Goal: Task Accomplishment & Management: Complete application form

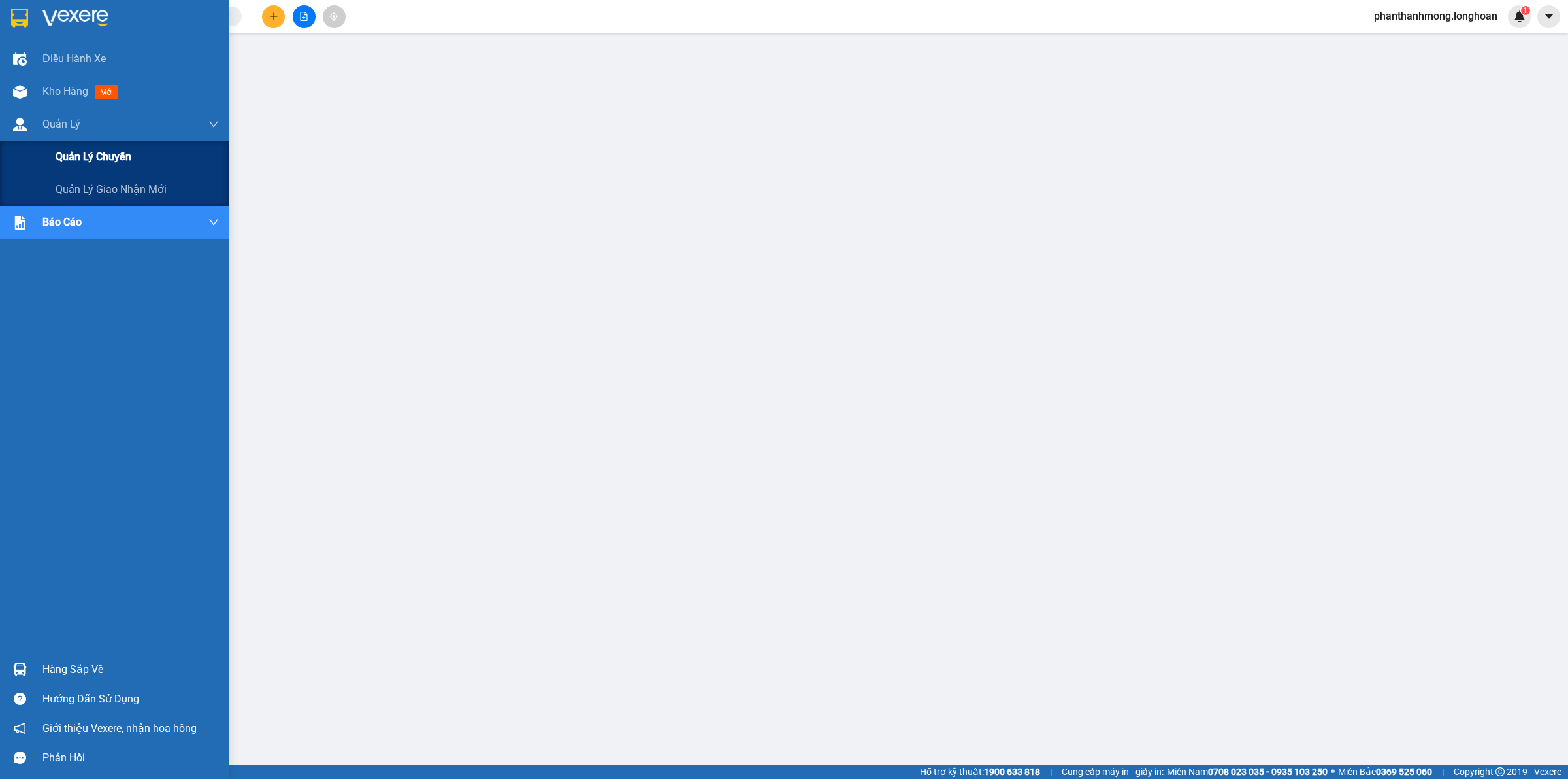
click at [95, 166] on div "Quản lý chuyến" at bounding box center [137, 156] width 164 height 33
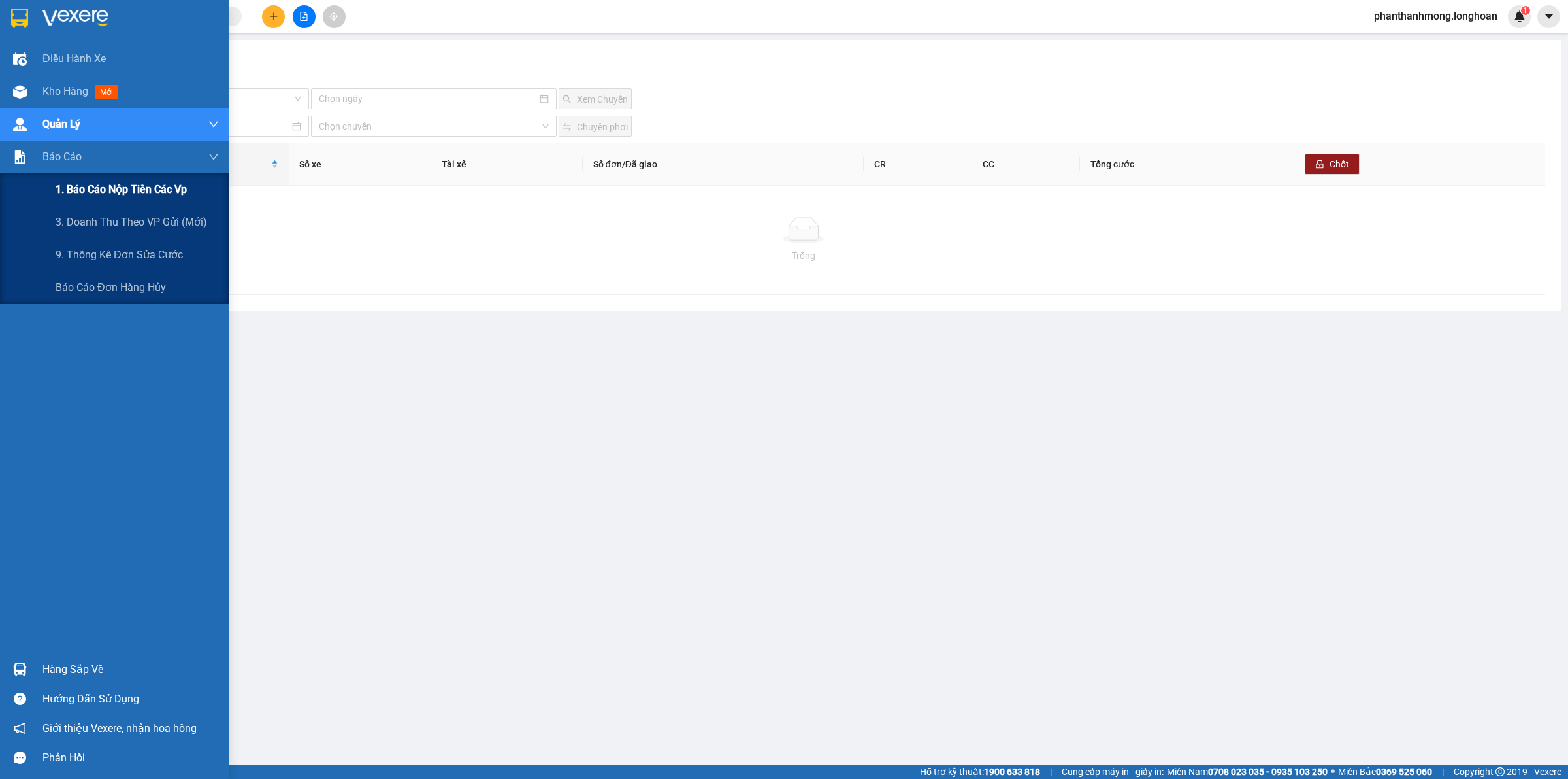
click at [112, 187] on span "1. Báo cáo nộp tiền các vp" at bounding box center [121, 189] width 131 height 16
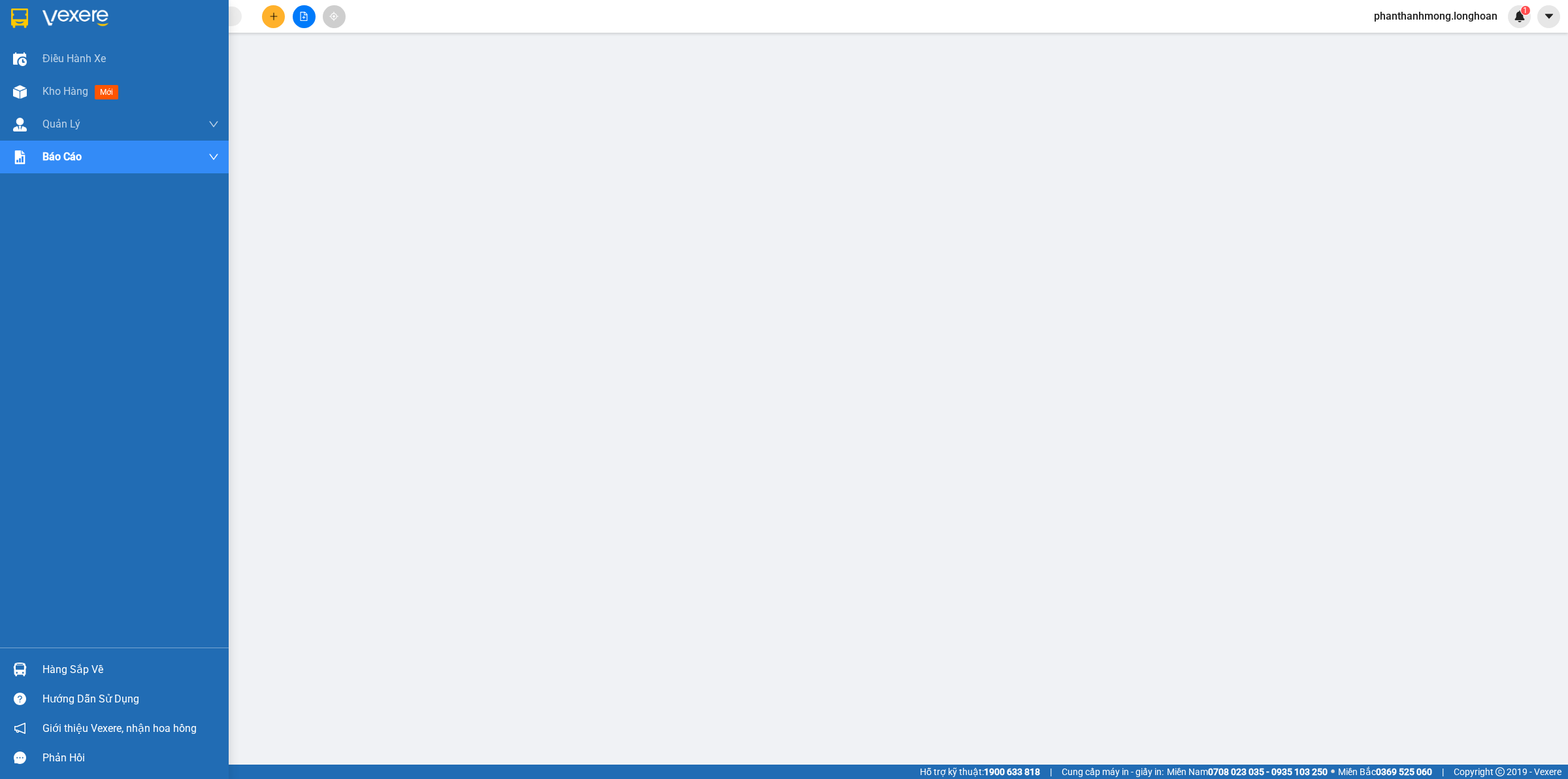
click at [57, 664] on div "Hàng sắp về" at bounding box center [131, 669] width 176 height 19
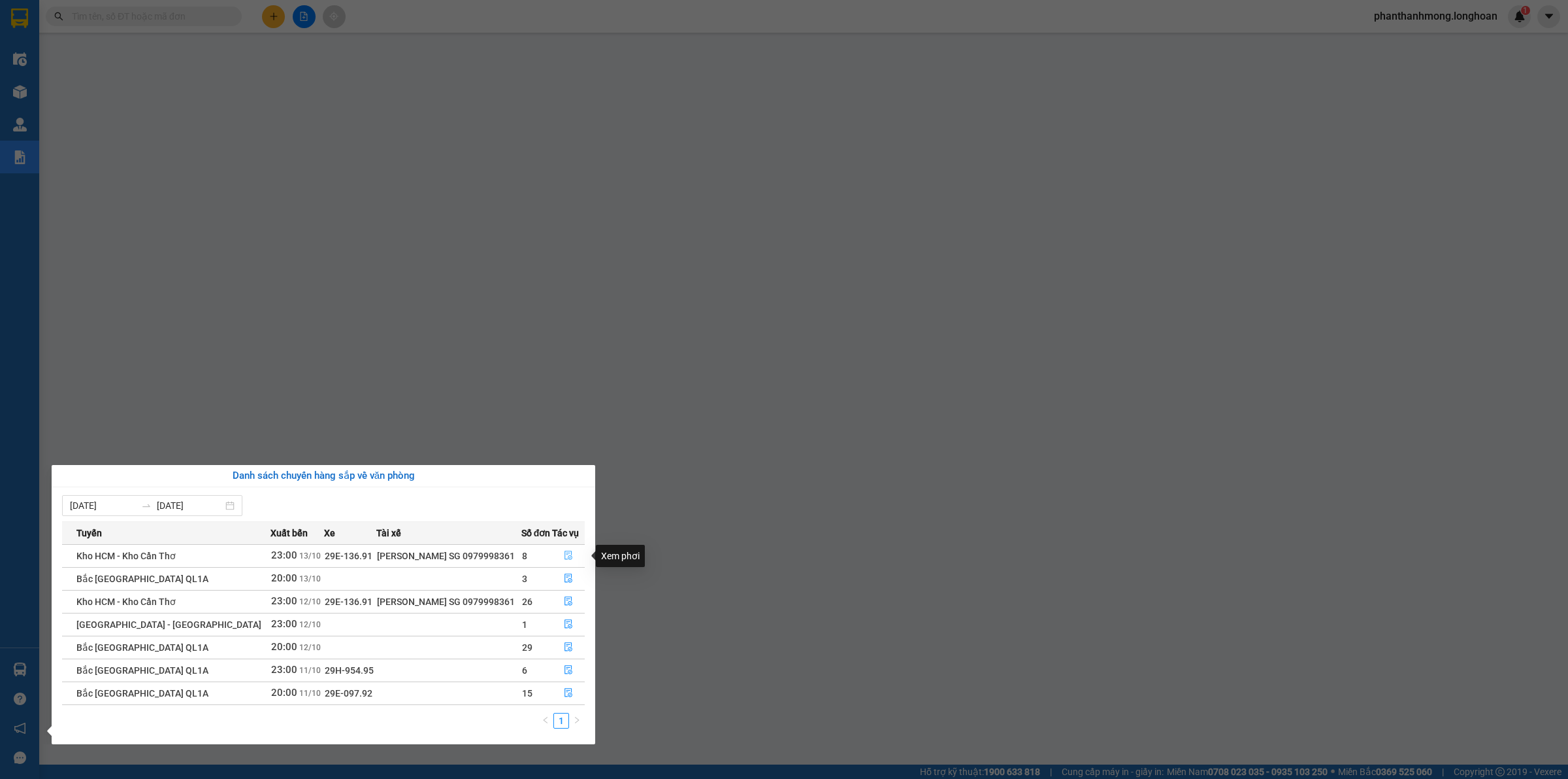
click at [567, 559] on icon "file-done" at bounding box center [568, 555] width 8 height 9
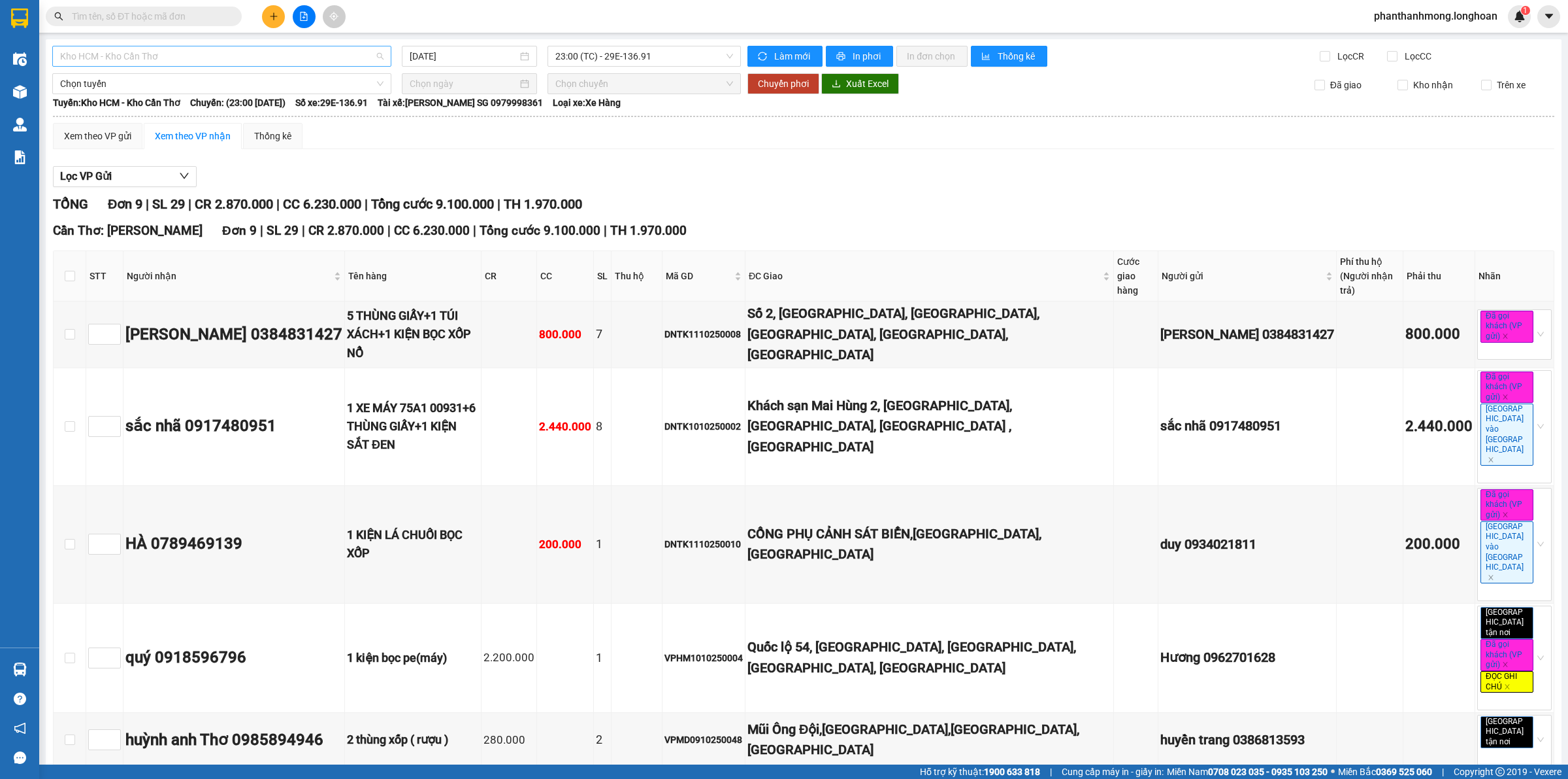
click at [136, 57] on span "Kho HCM - Kho Cần Thơ" at bounding box center [222, 55] width 323 height 19
click at [426, 53] on input "[DATE]" at bounding box center [464, 55] width 108 height 14
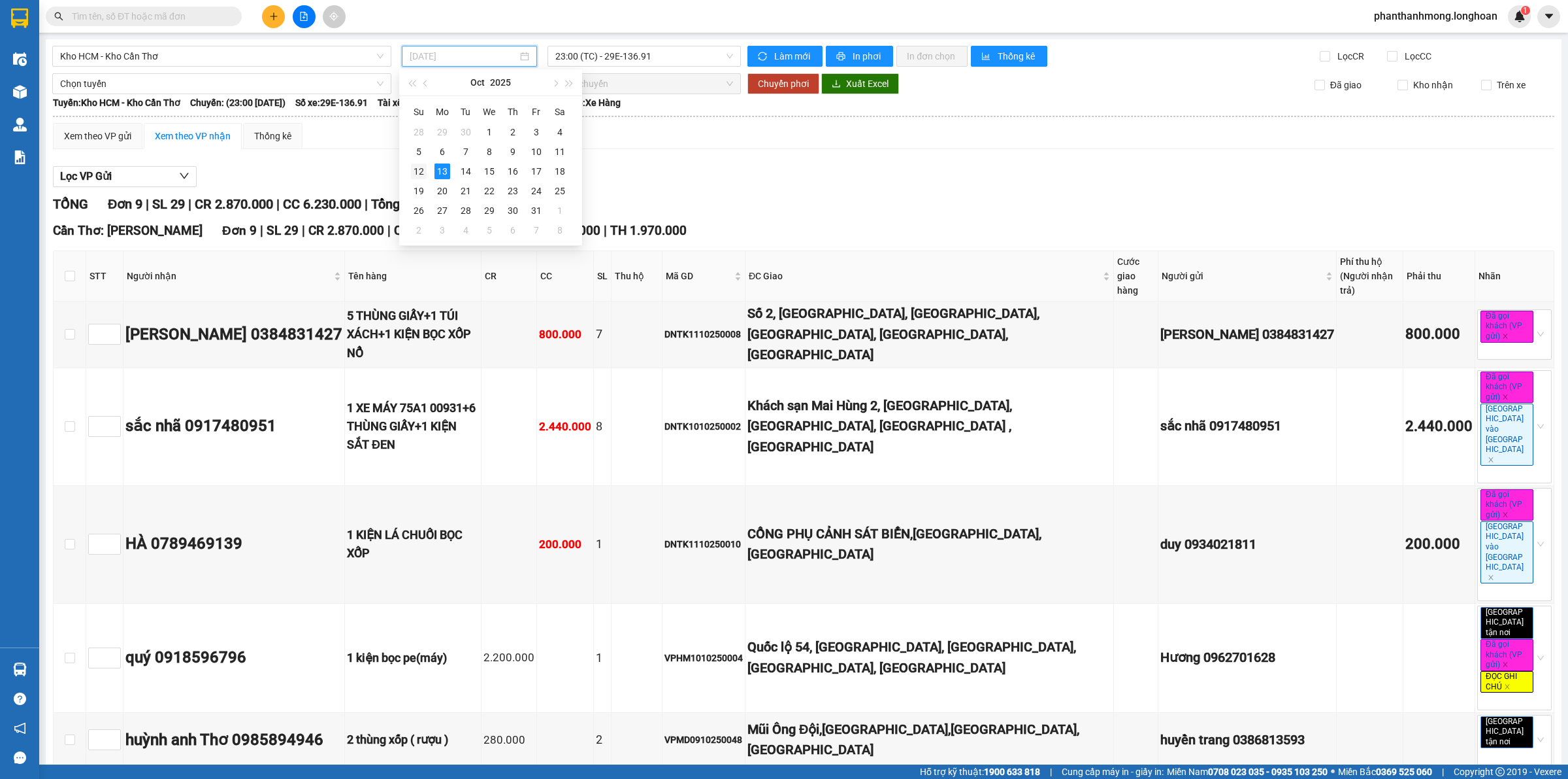
click at [422, 167] on div "12" at bounding box center [418, 171] width 16 height 16
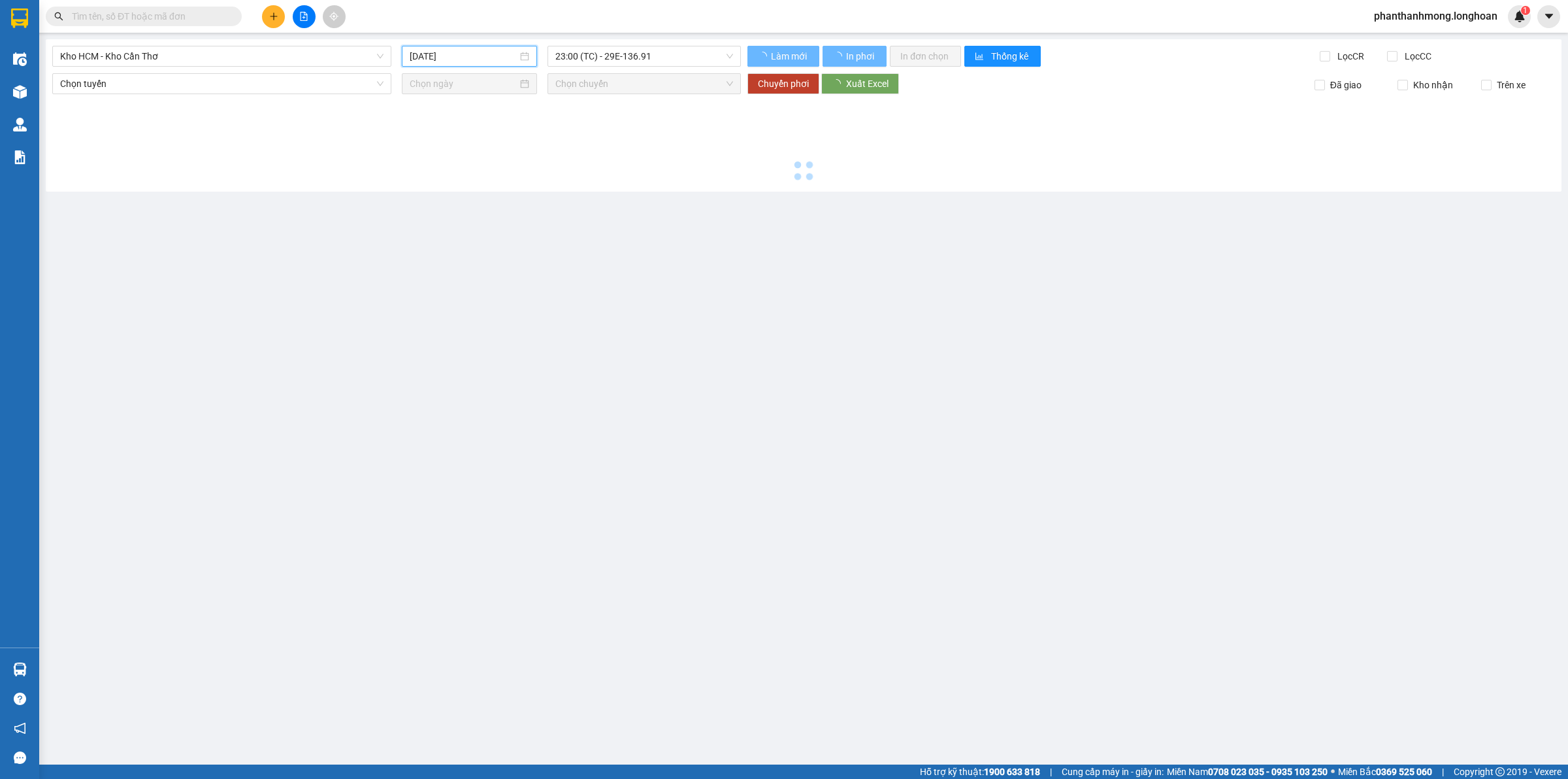
type input "[DATE]"
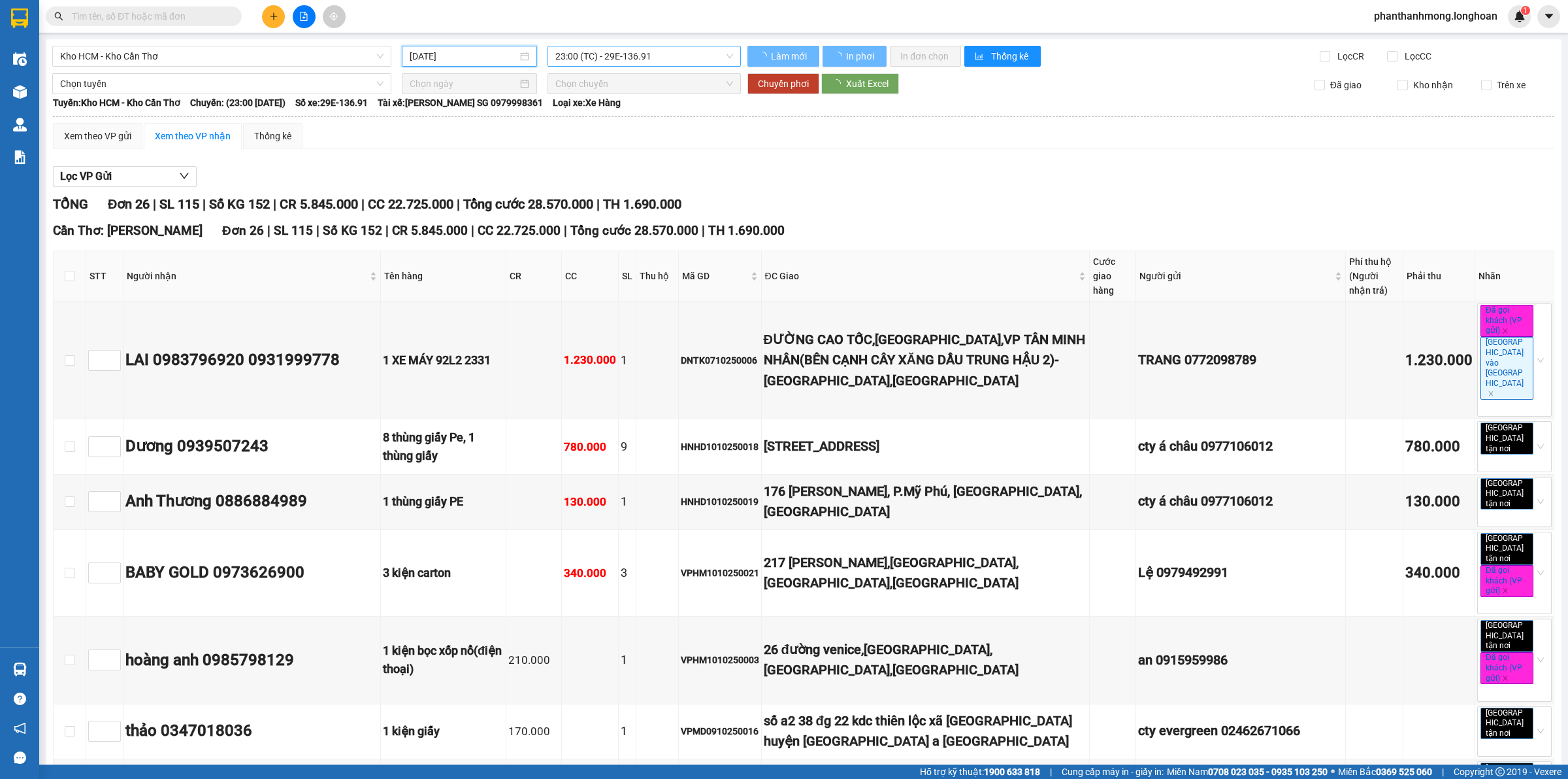
click at [619, 55] on span "23:00 (TC) - 29E-136.91" at bounding box center [644, 55] width 178 height 19
click at [622, 103] on div "23:00 (TC) - 29E-136.91" at bounding box center [602, 103] width 102 height 14
click at [66, 355] on input "checkbox" at bounding box center [70, 361] width 10 height 10
checkbox input "true"
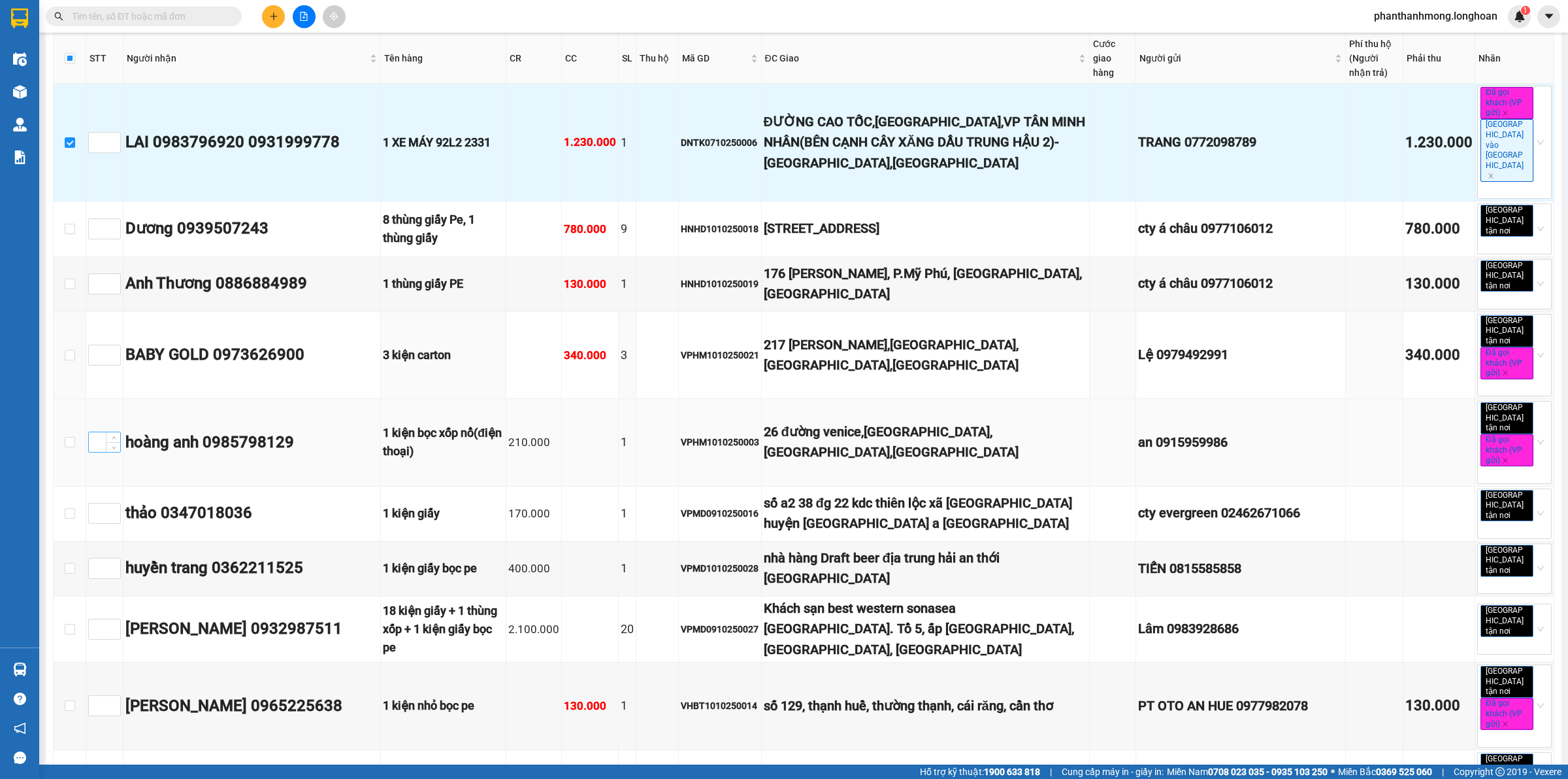
scroll to position [245, 0]
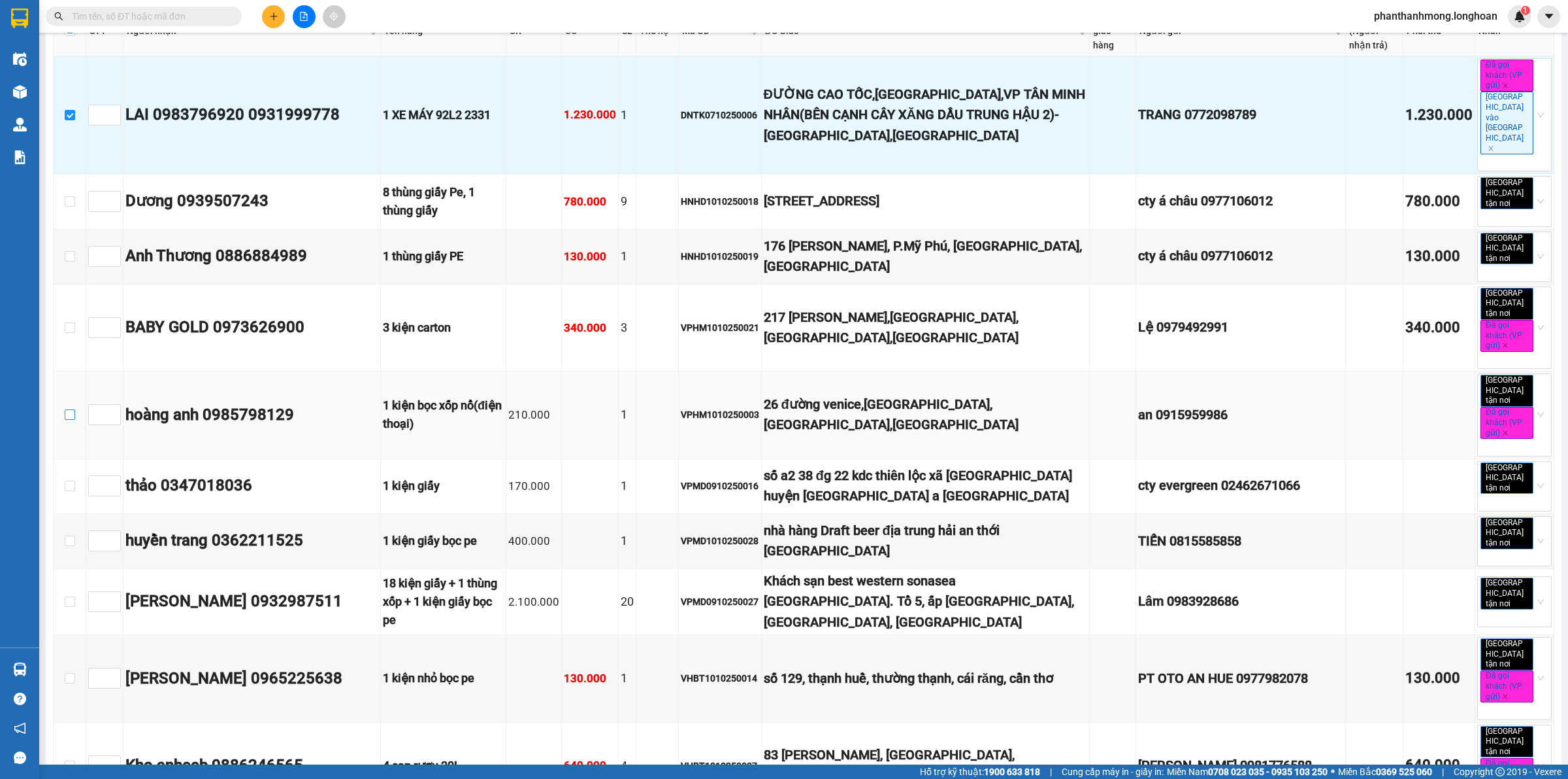
click at [72, 409] on input "checkbox" at bounding box center [70, 414] width 10 height 10
checkbox input "true"
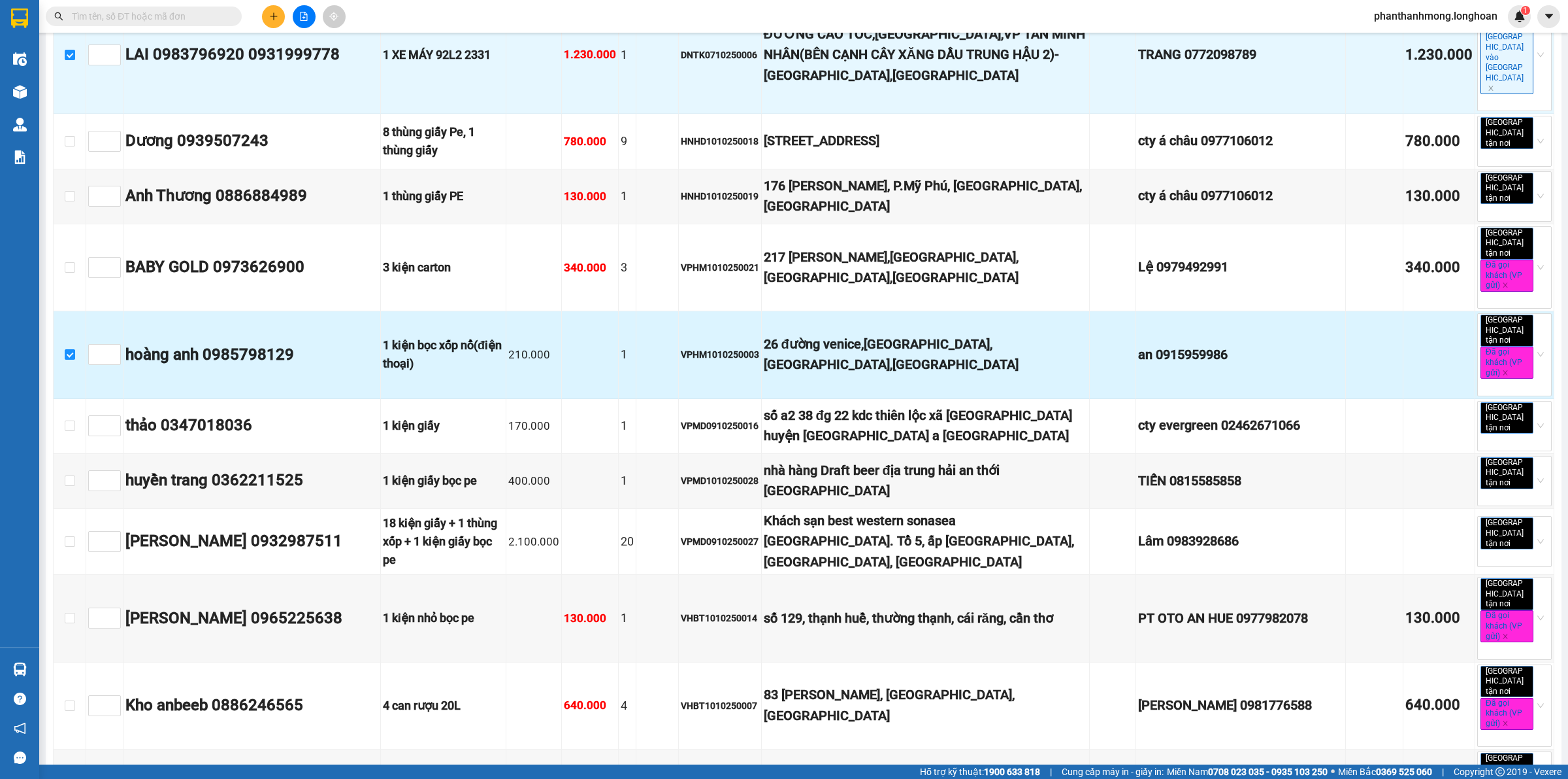
scroll to position [408, 0]
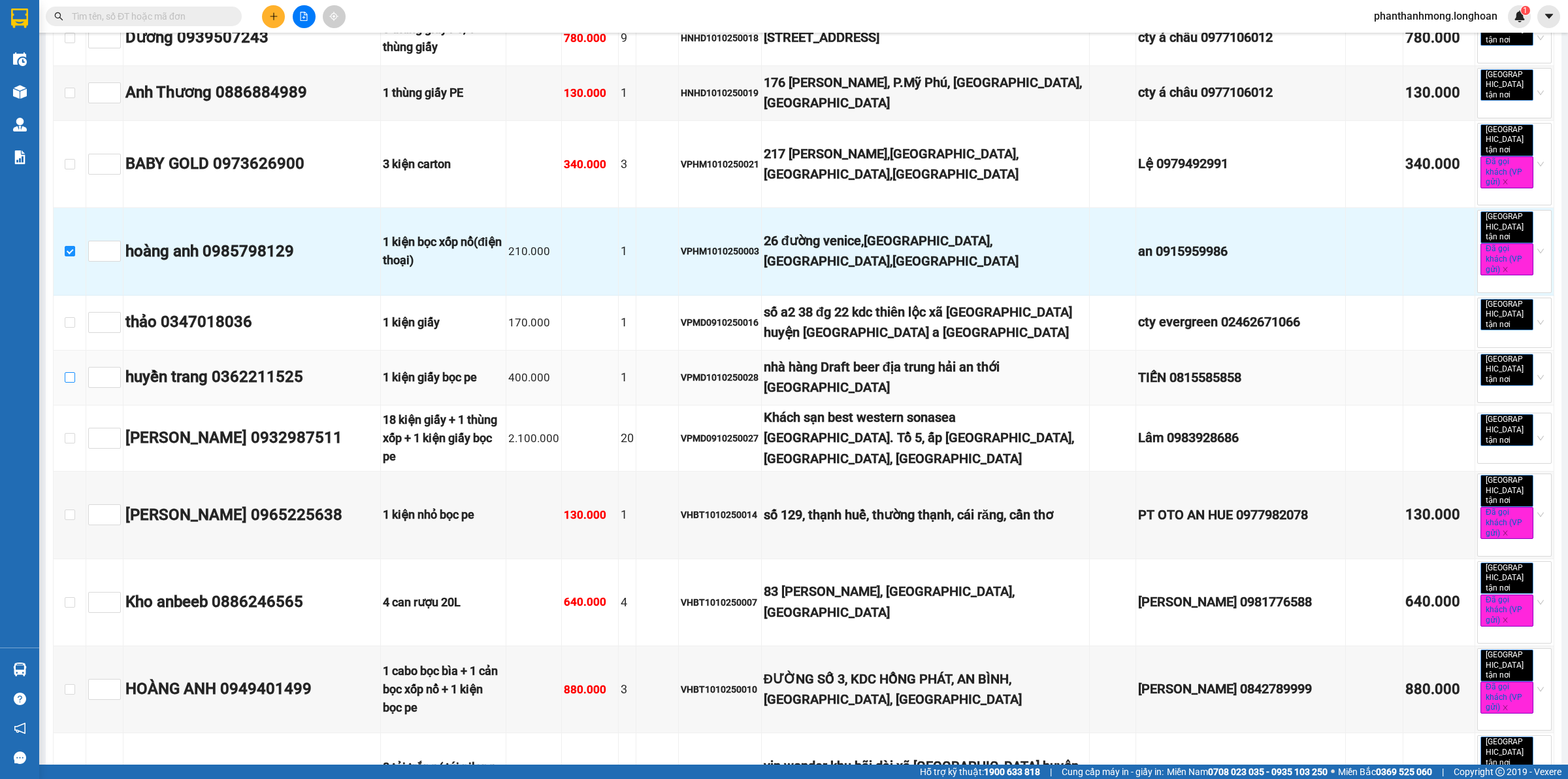
click at [71, 372] on input "checkbox" at bounding box center [70, 377] width 10 height 10
checkbox input "true"
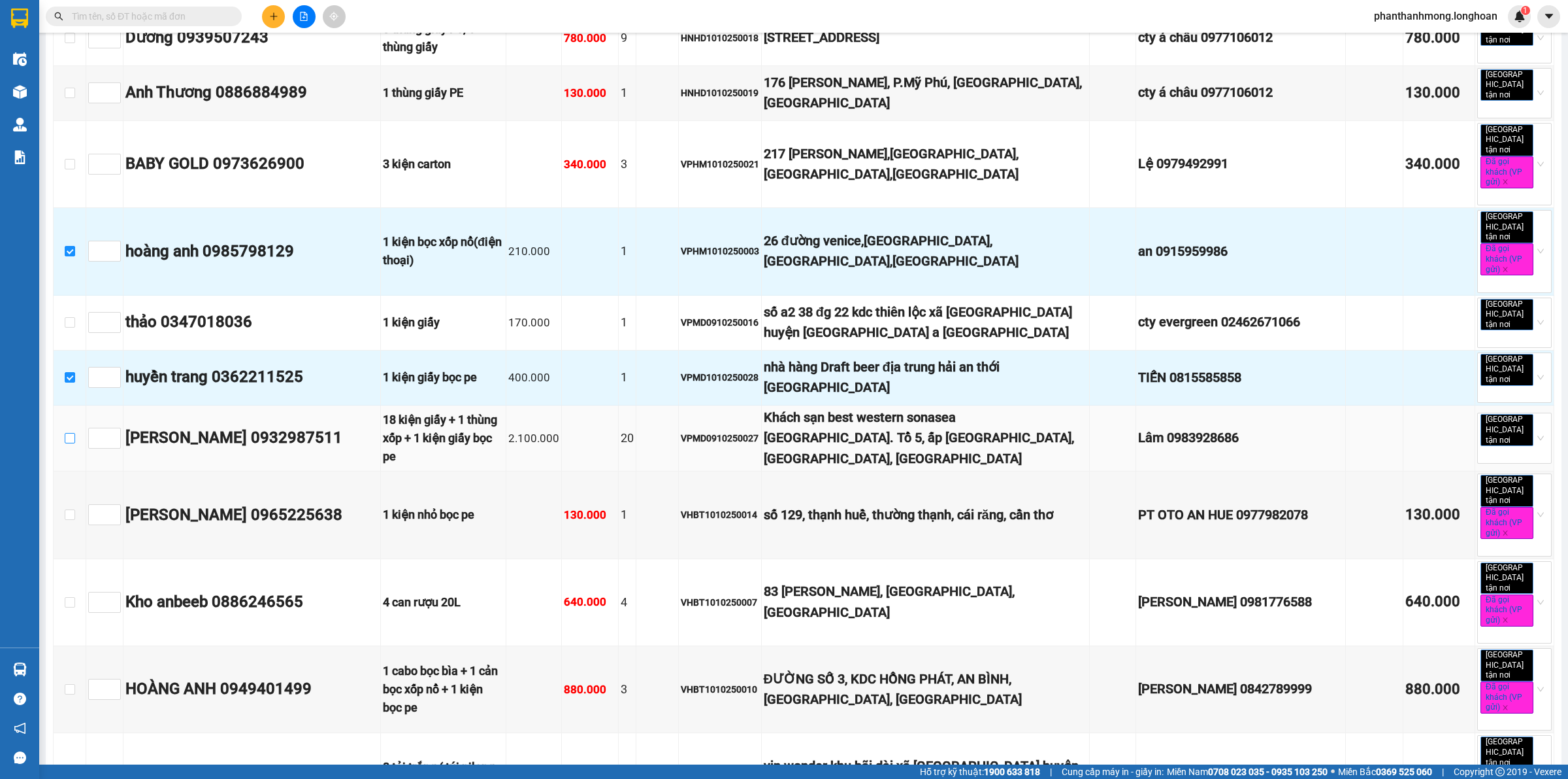
click at [69, 433] on input "checkbox" at bounding box center [70, 438] width 10 height 10
checkbox input "true"
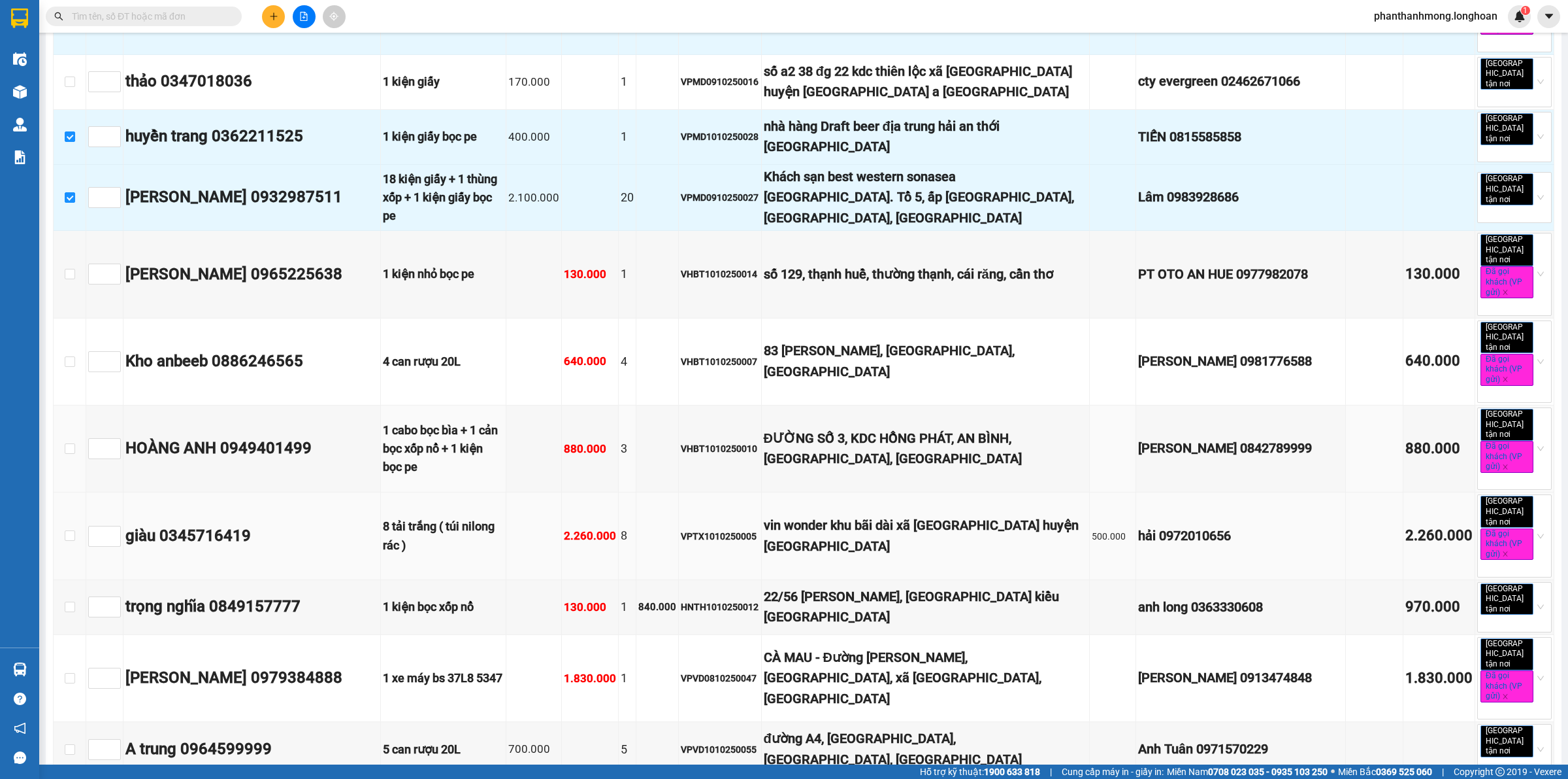
scroll to position [654, 0]
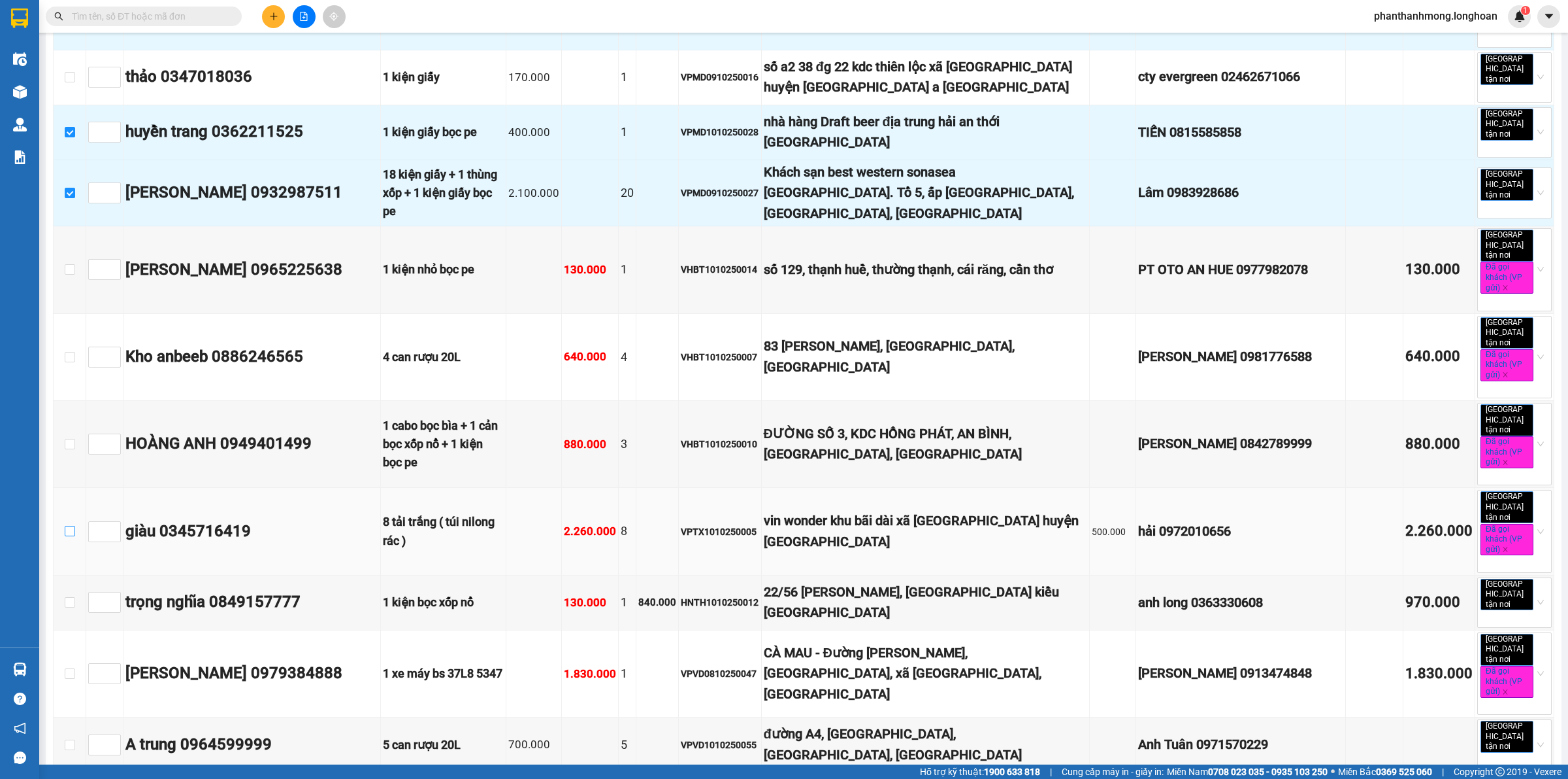
click at [67, 526] on input "checkbox" at bounding box center [70, 531] width 10 height 10
checkbox input "true"
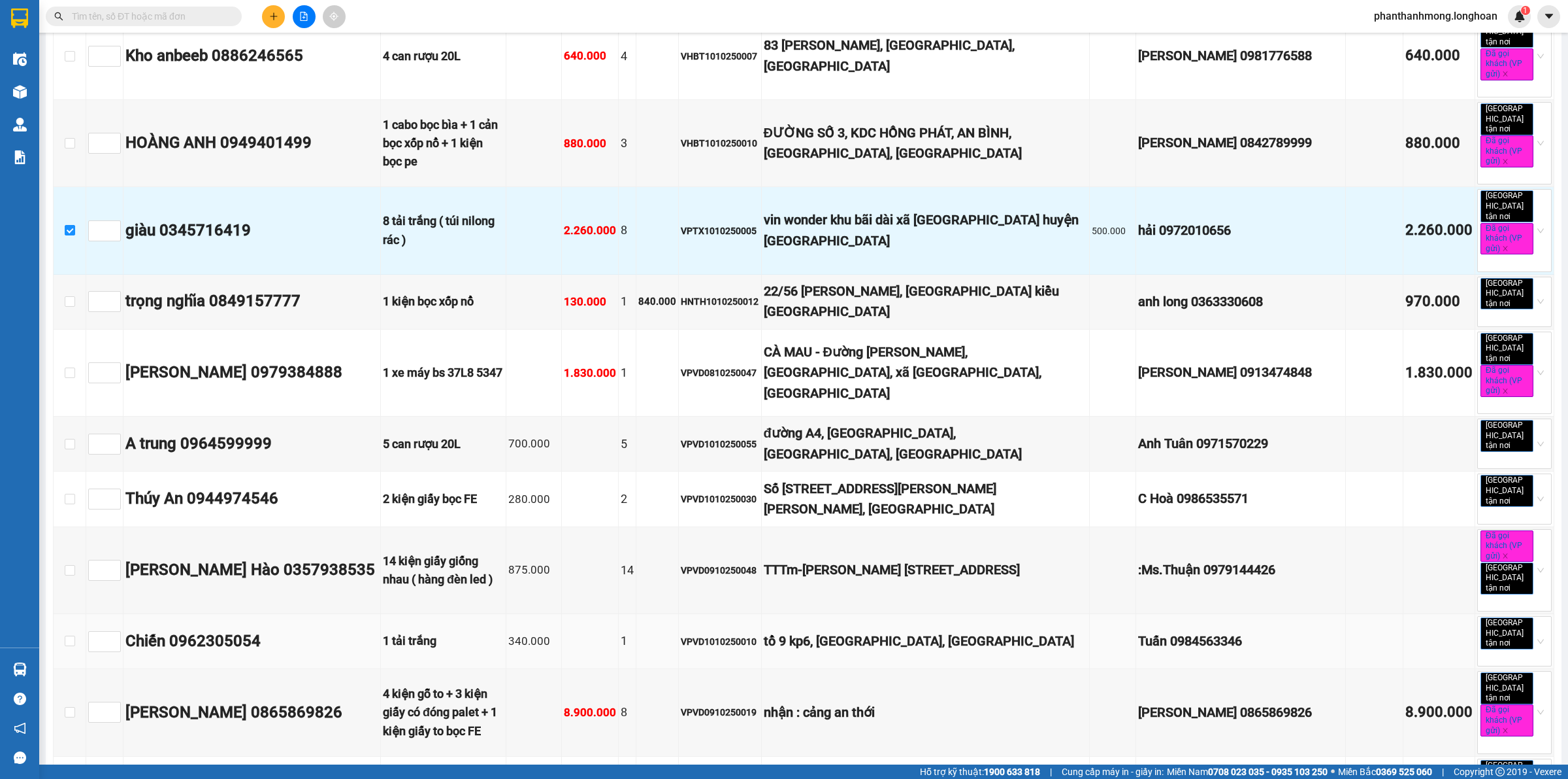
scroll to position [981, 0]
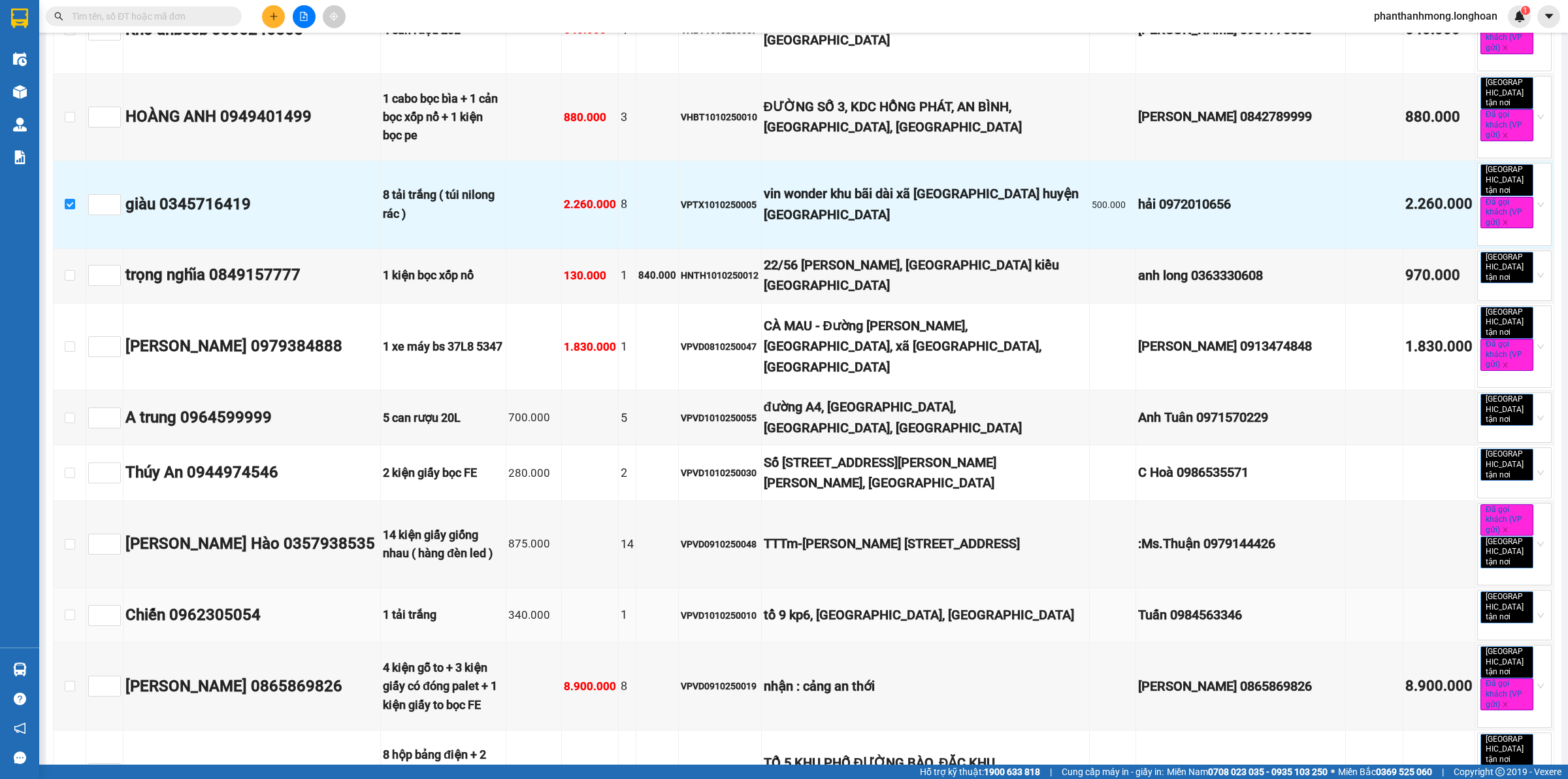
click at [76, 588] on td at bounding box center [70, 615] width 33 height 55
click at [66, 609] on input "checkbox" at bounding box center [70, 614] width 10 height 10
checkbox input "true"
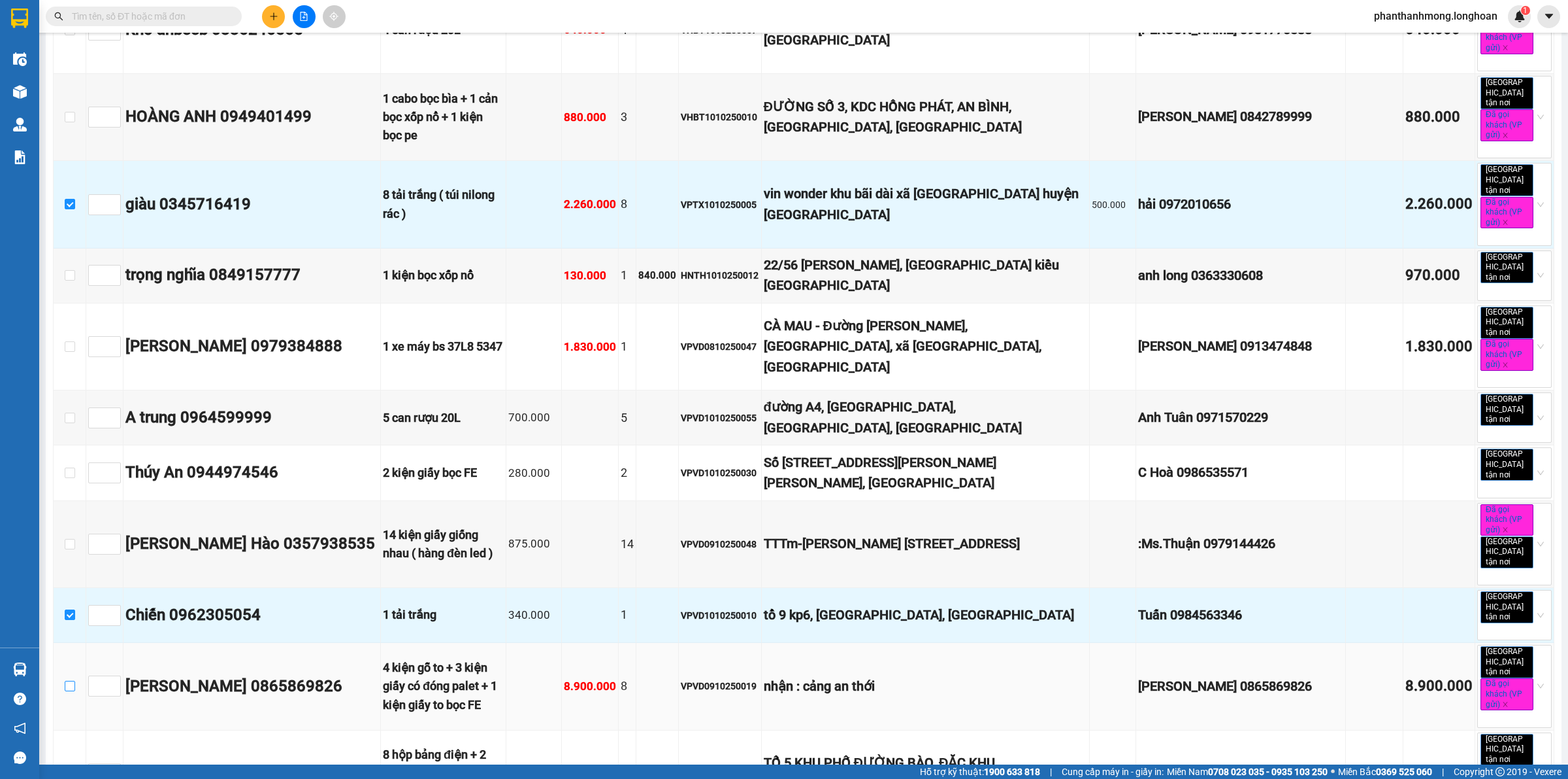
click at [66, 681] on input "checkbox" at bounding box center [70, 686] width 10 height 10
checkbox input "true"
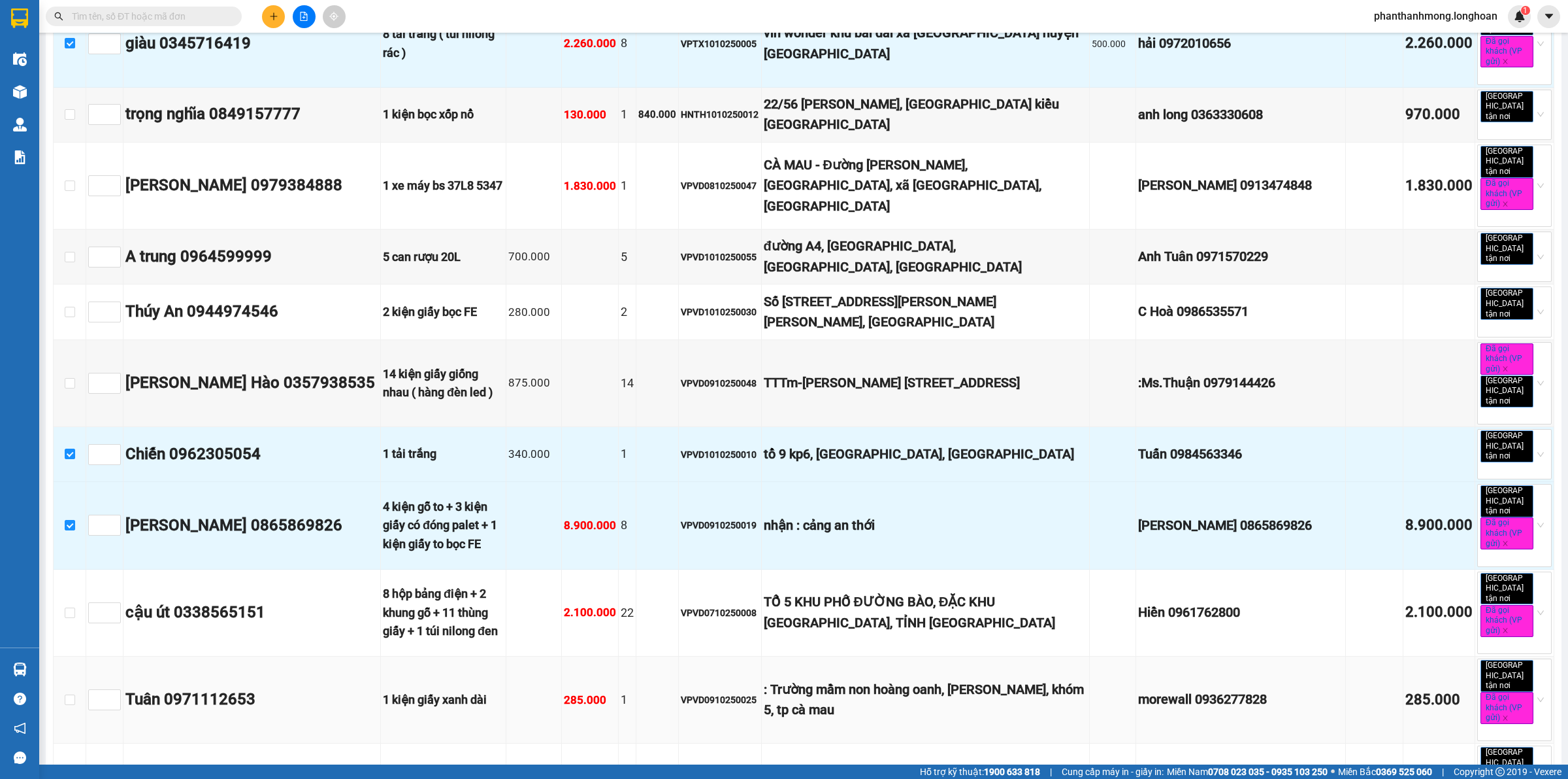
scroll to position [1145, 0]
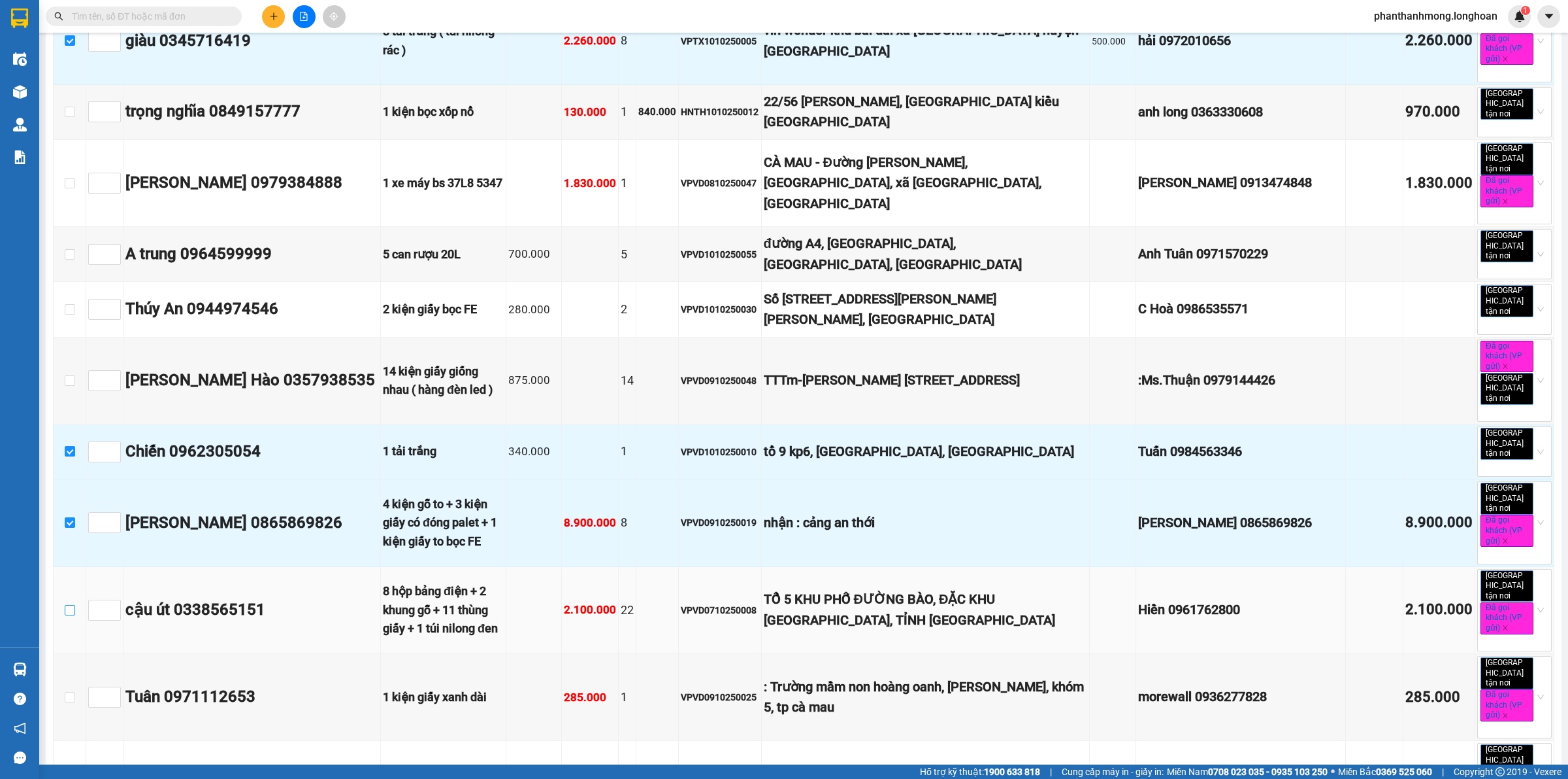
click at [73, 605] on input "checkbox" at bounding box center [70, 610] width 10 height 10
checkbox input "true"
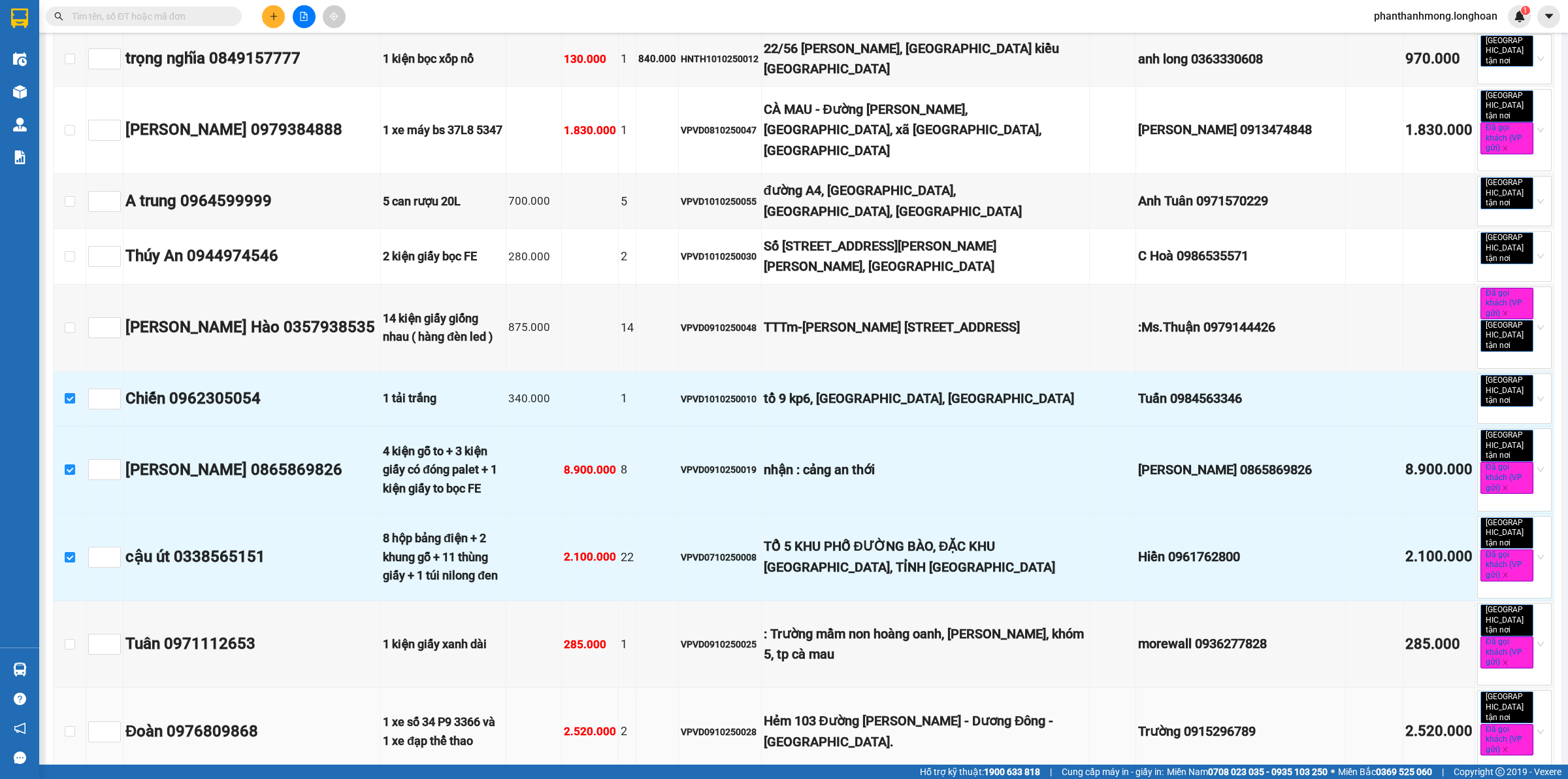
scroll to position [1226, 0]
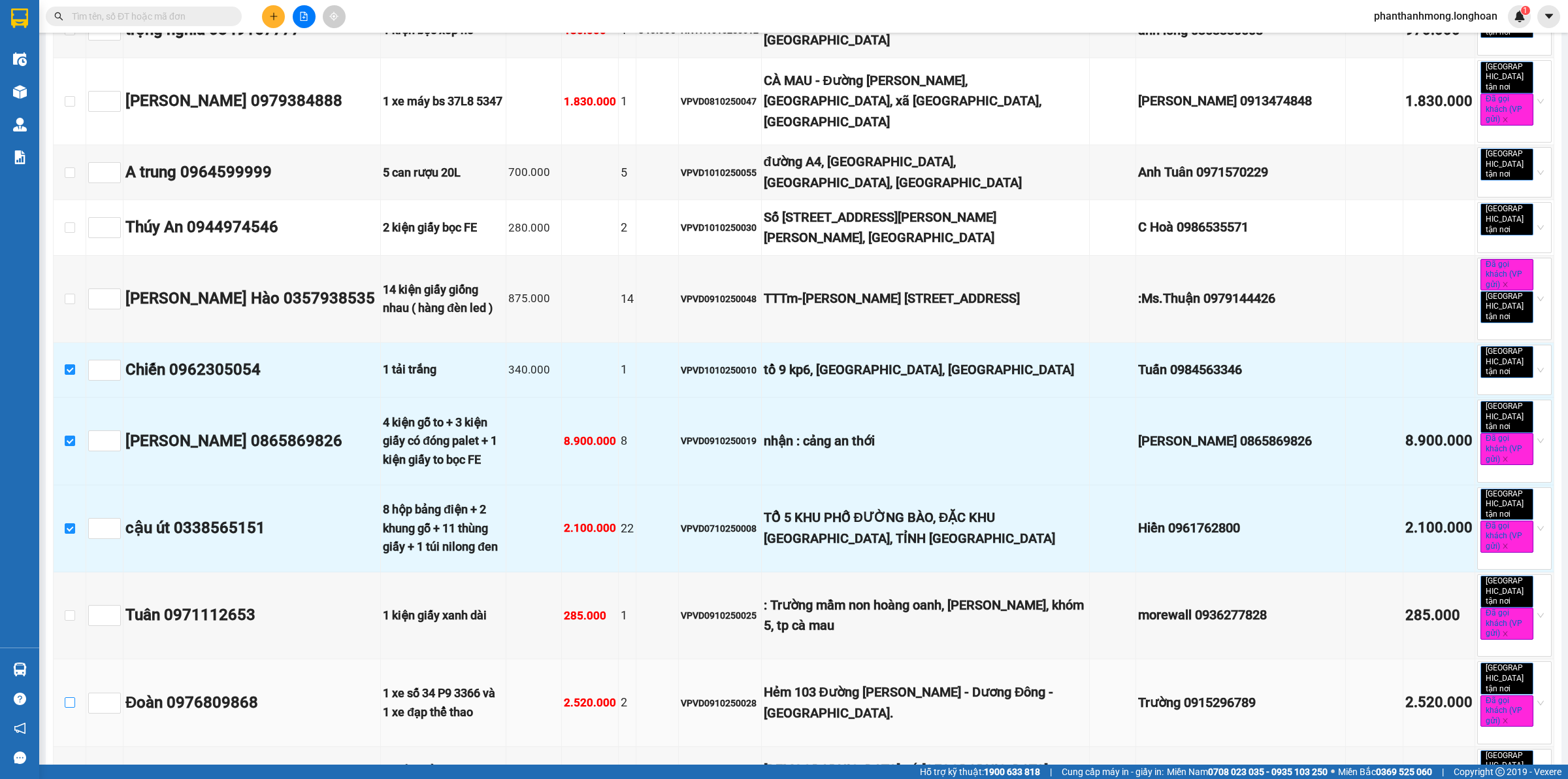
drag, startPoint x: 62, startPoint y: 497, endPoint x: 66, endPoint y: 504, distance: 8.1
click at [60, 659] on td at bounding box center [70, 702] width 33 height 87
click at [66, 697] on input "checkbox" at bounding box center [70, 702] width 10 height 10
checkbox input "true"
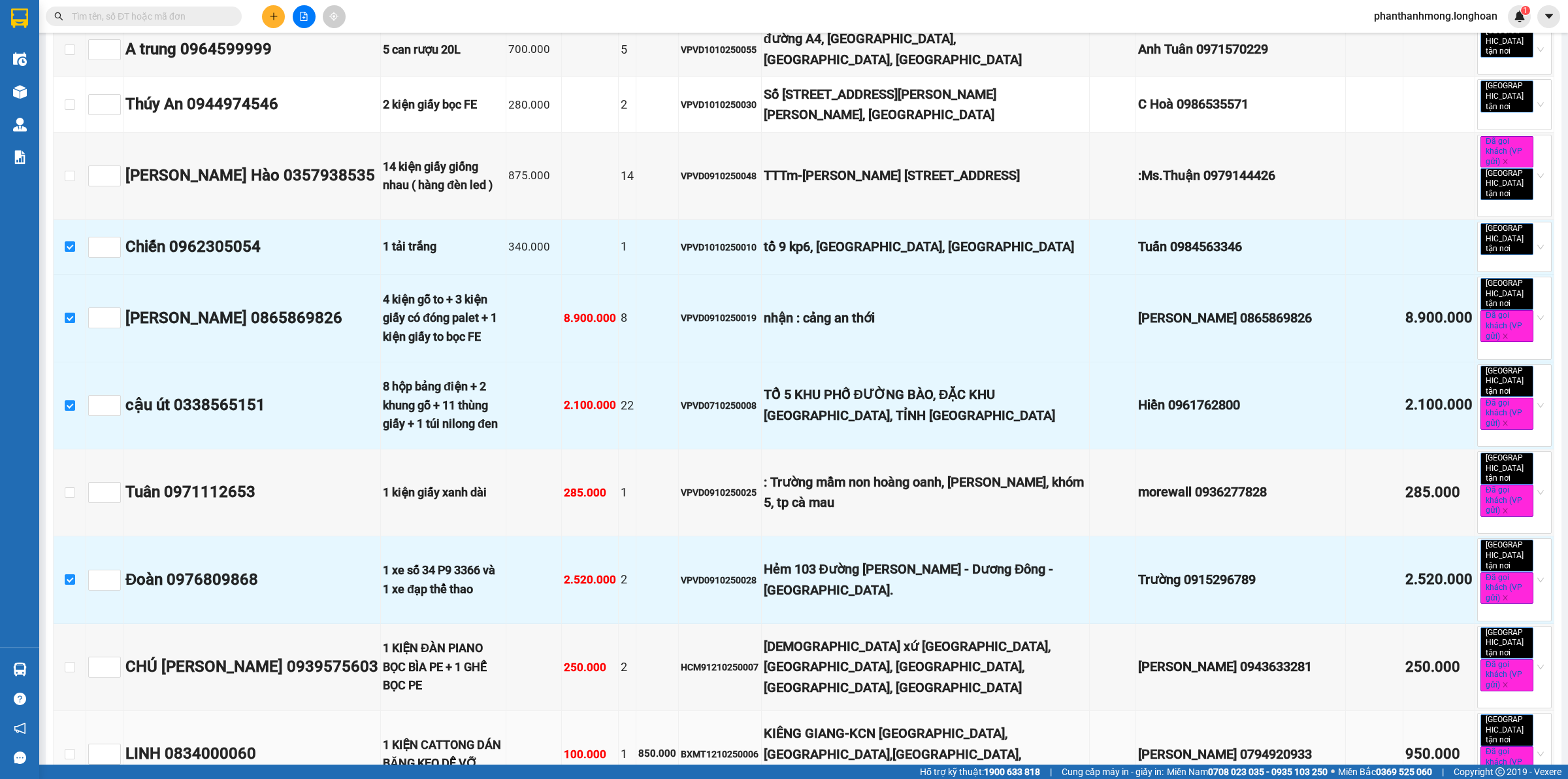
scroll to position [1371, 0]
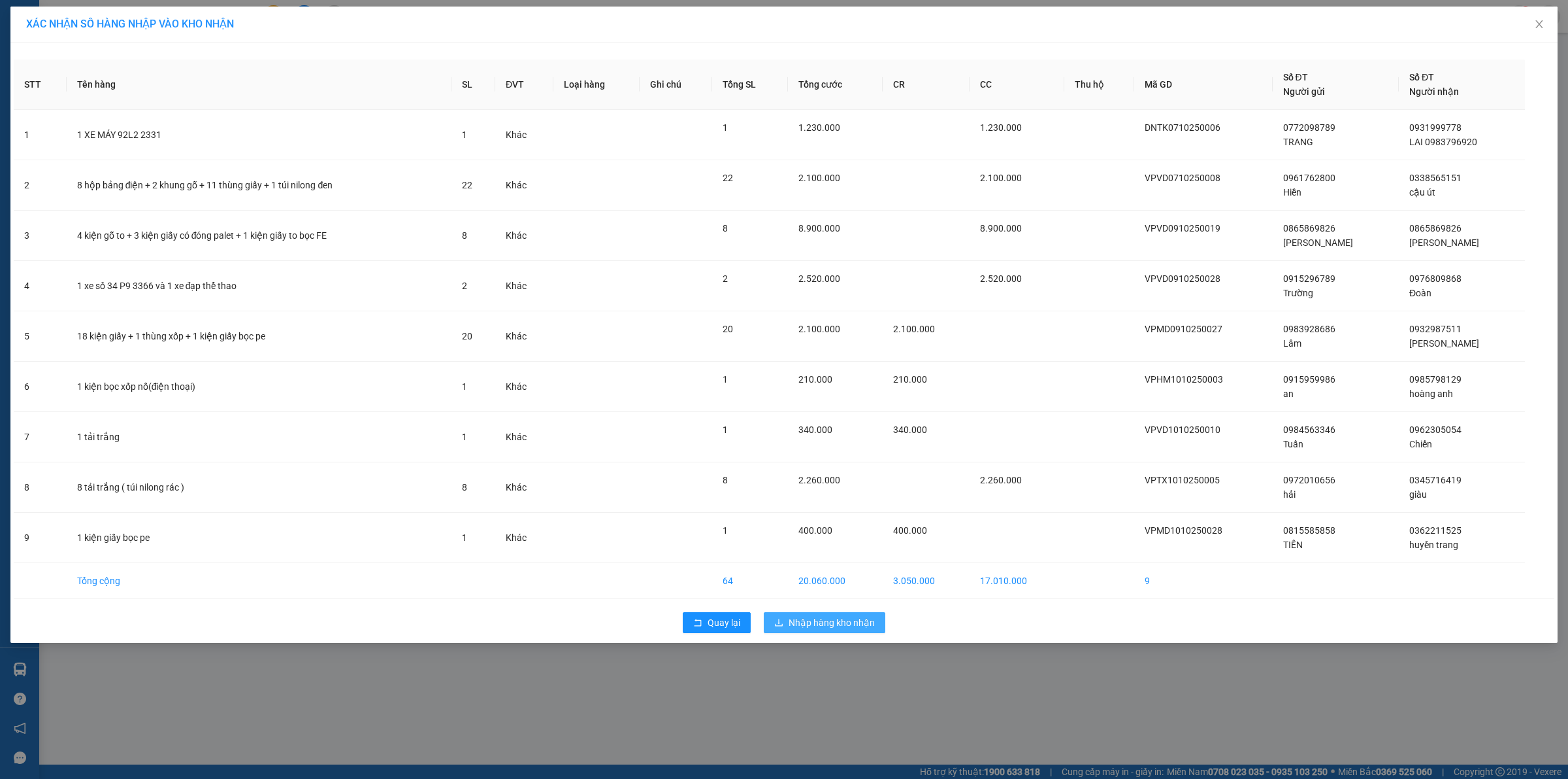
click at [778, 623] on icon "download" at bounding box center [779, 622] width 9 height 9
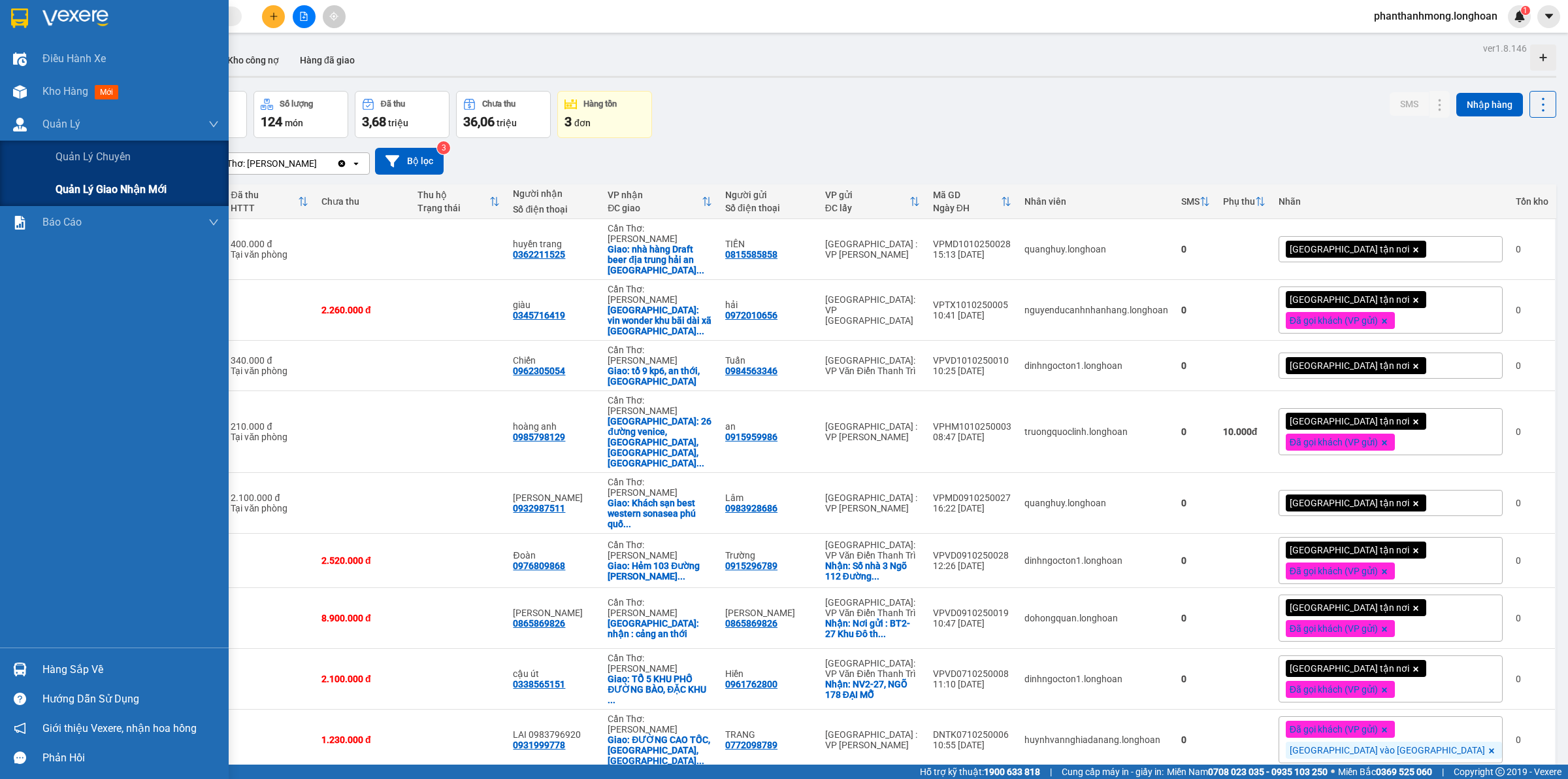
click at [86, 190] on span "Quản lý giao nhận mới" at bounding box center [111, 189] width 111 height 16
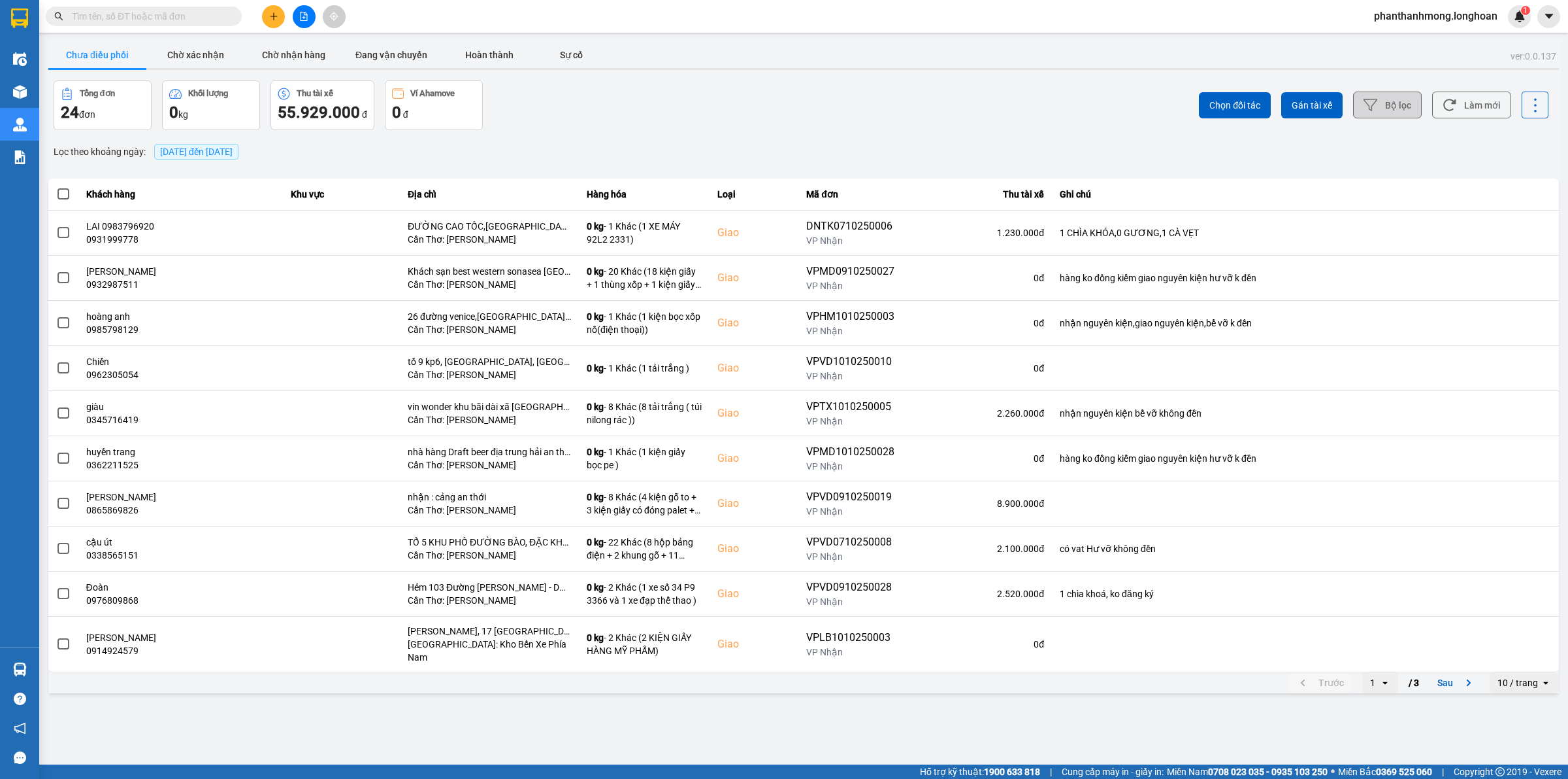
click at [1392, 93] on button "Bộ lọc" at bounding box center [1387, 105] width 69 height 27
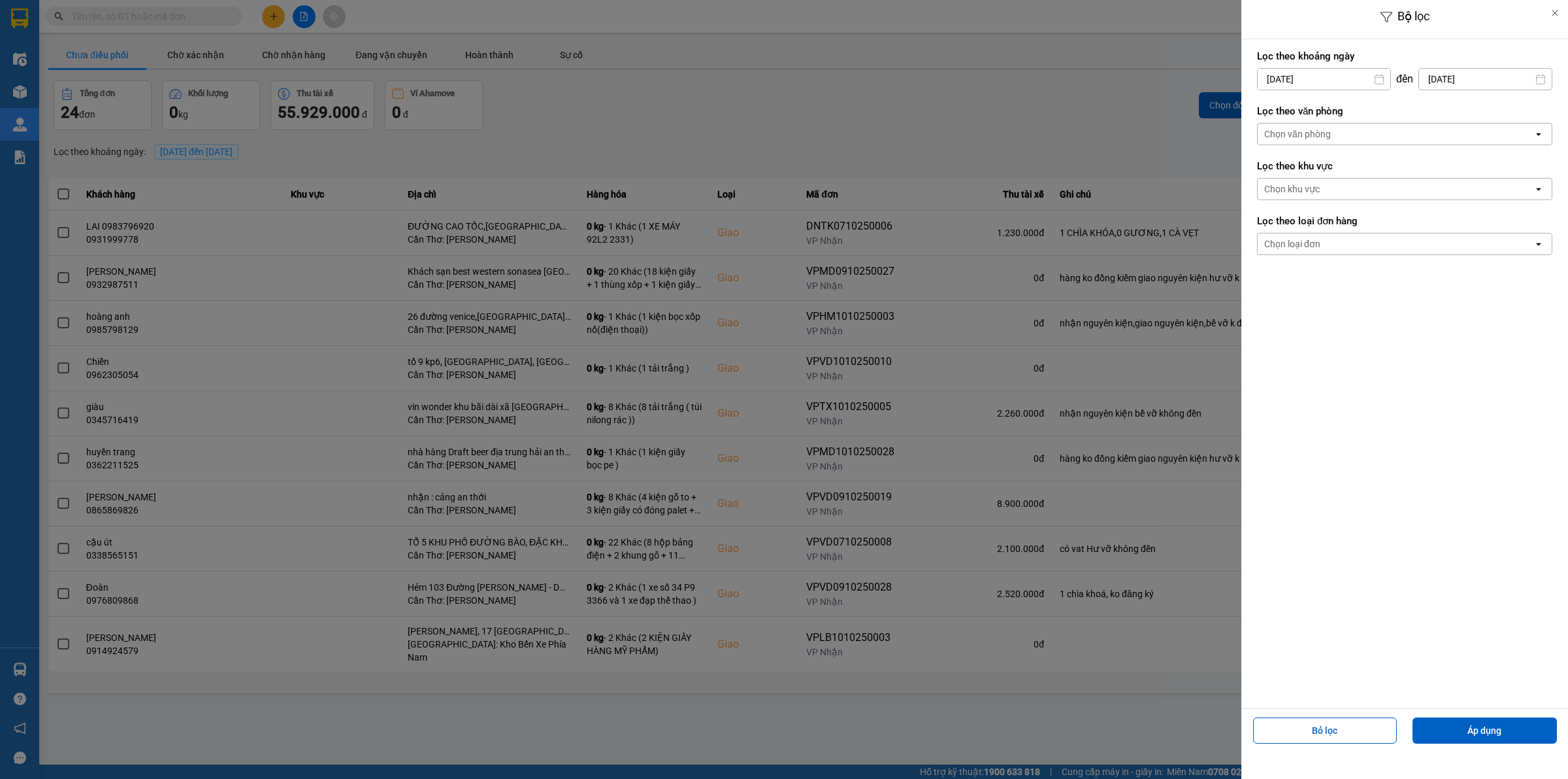
click at [1325, 134] on div "Chọn văn phòng" at bounding box center [1298, 134] width 66 height 13
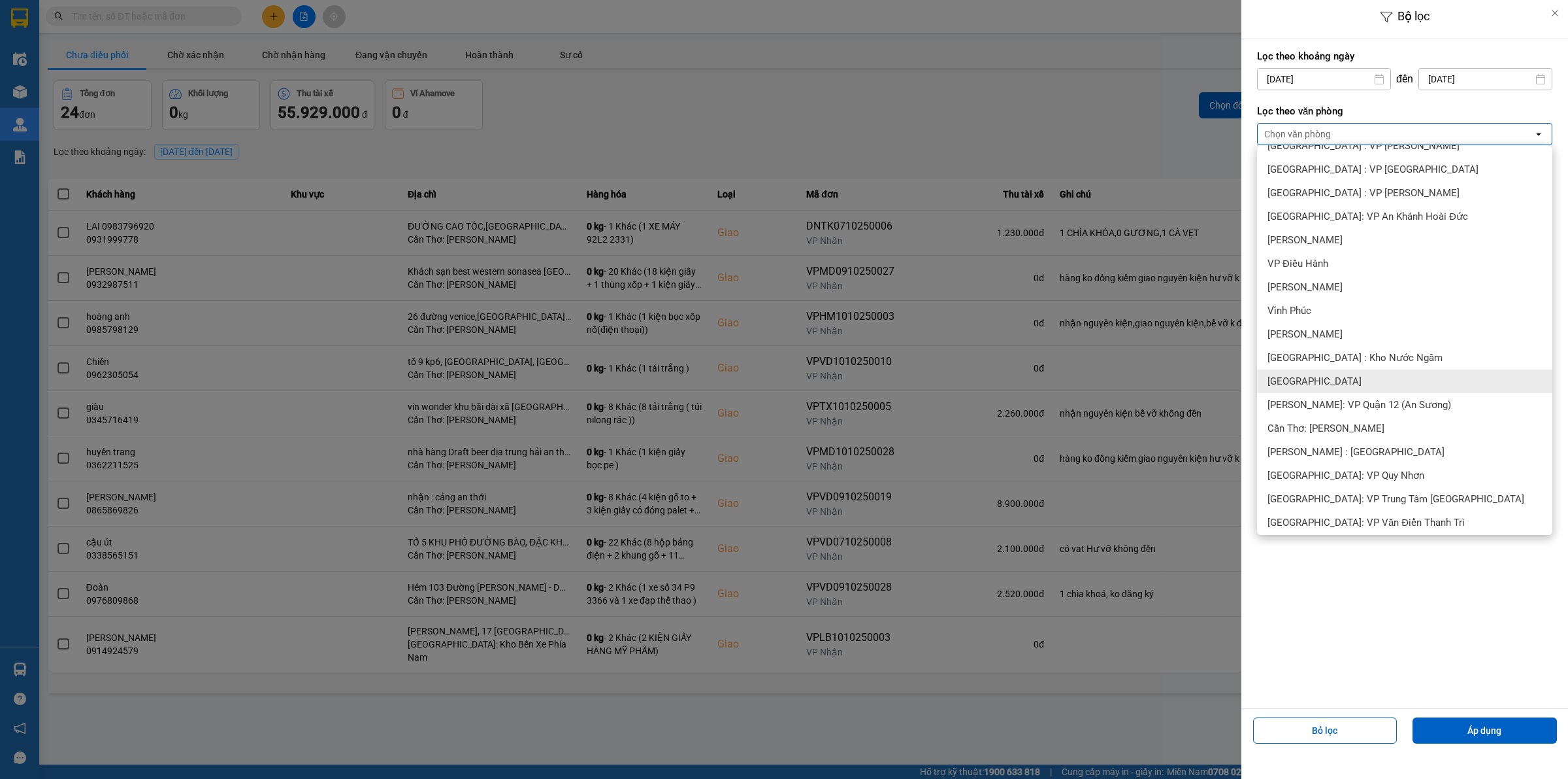
scroll to position [327, 0]
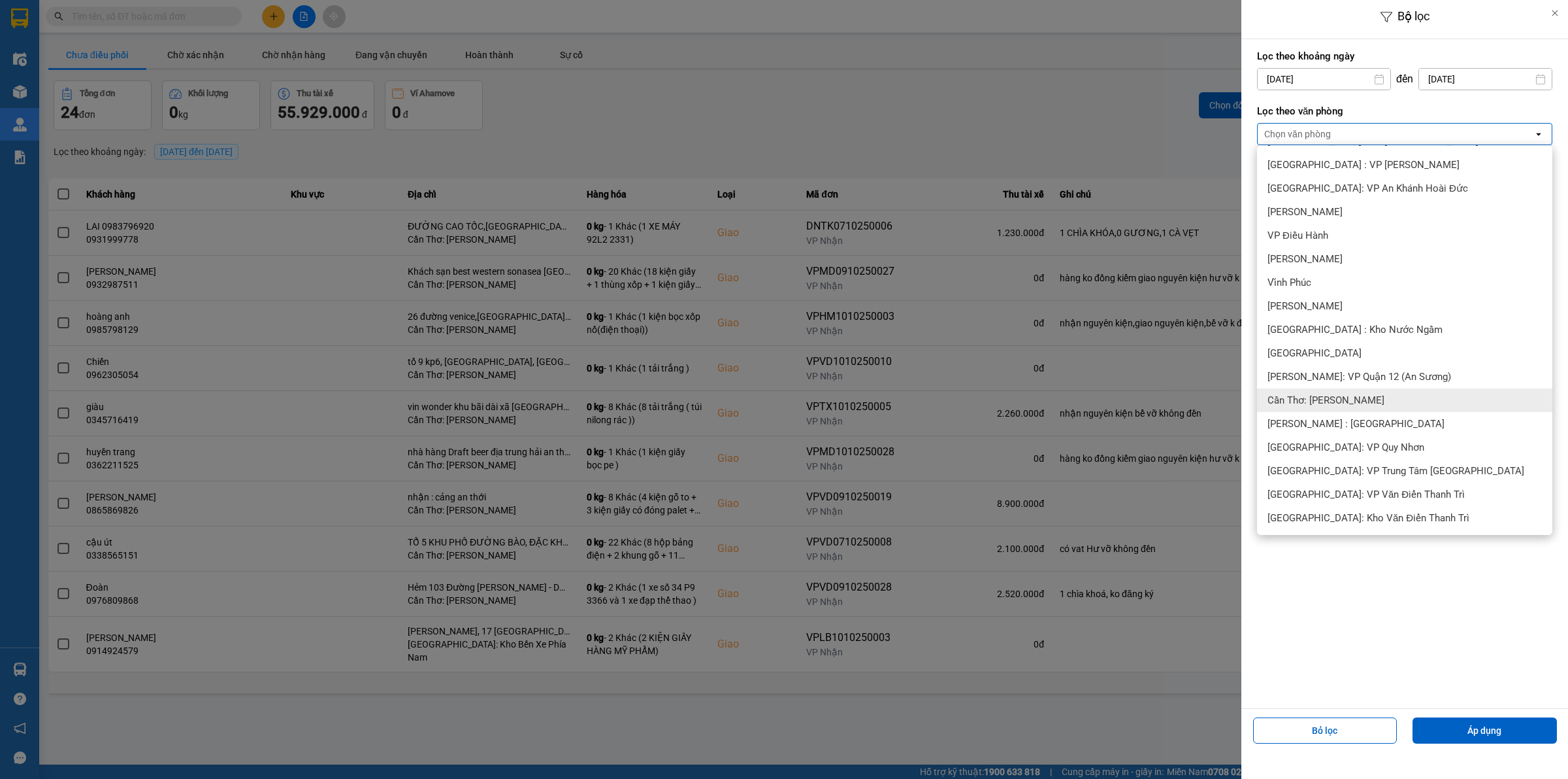
click at [1332, 403] on span "Cần Thơ: [PERSON_NAME]" at bounding box center [1326, 400] width 117 height 13
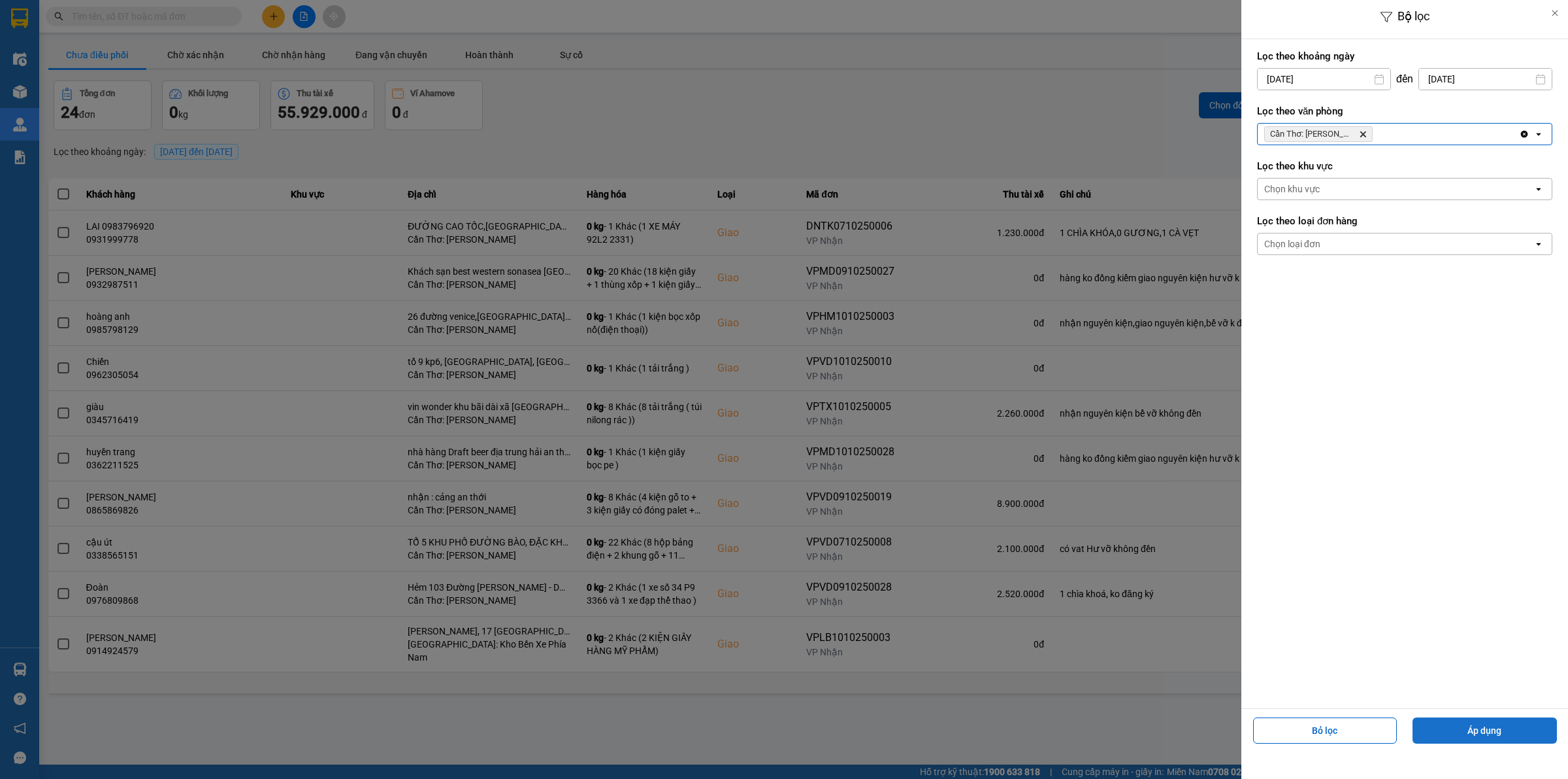
click at [1474, 730] on button "Áp dụng" at bounding box center [1485, 730] width 144 height 26
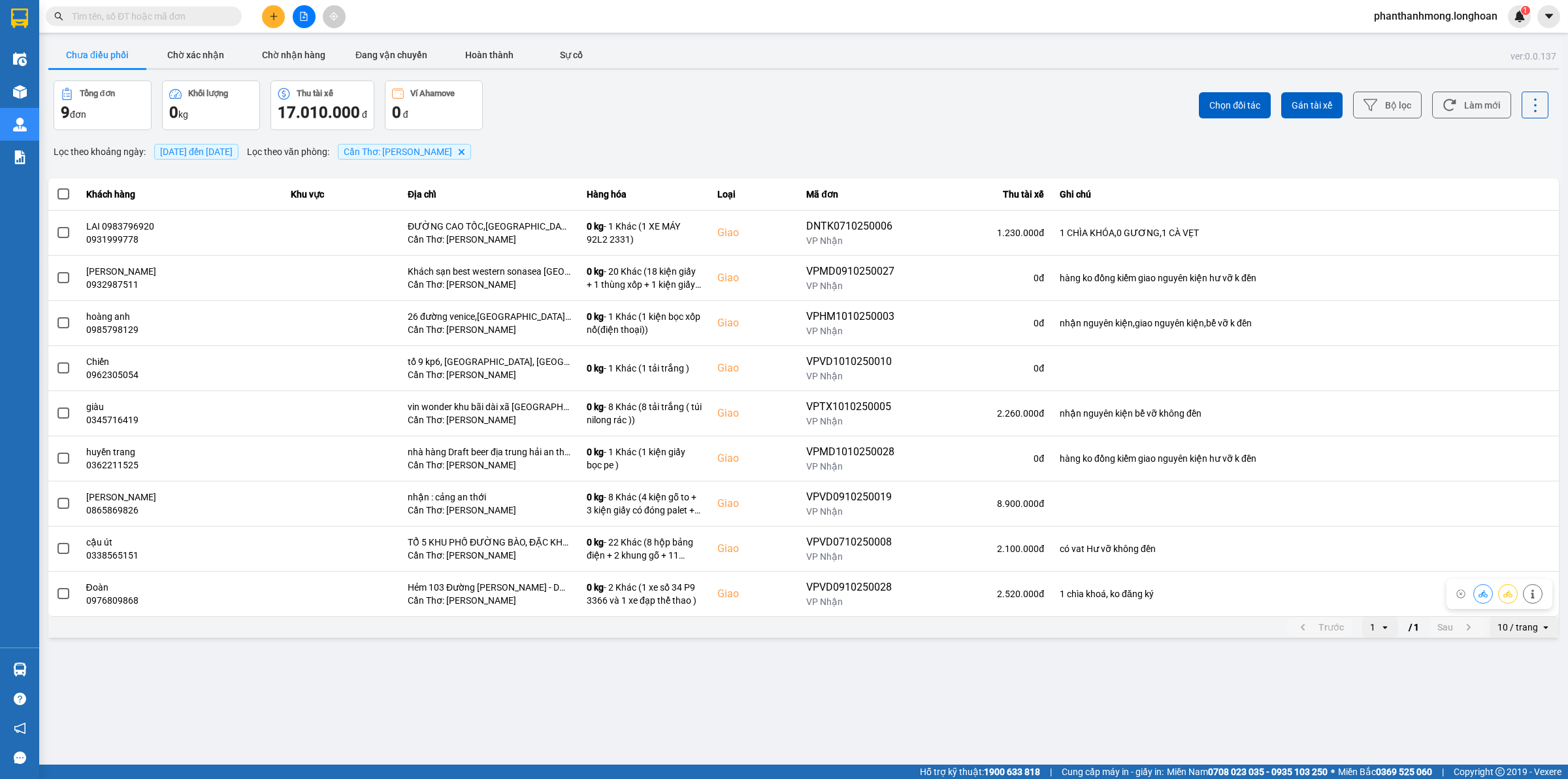
click at [1515, 639] on div "ver: 0.0.137 Chưa điều phối Chờ xác nhận Chờ nhận hàng Đang vận chuyển Hoàn thà…" at bounding box center [803, 339] width 1516 height 601
click at [1510, 632] on div "10 / trang" at bounding box center [1518, 627] width 40 height 13
click at [1515, 608] on li "100 / trang" at bounding box center [1525, 601] width 69 height 24
click at [292, 55] on button "Chờ nhận hàng" at bounding box center [293, 55] width 98 height 26
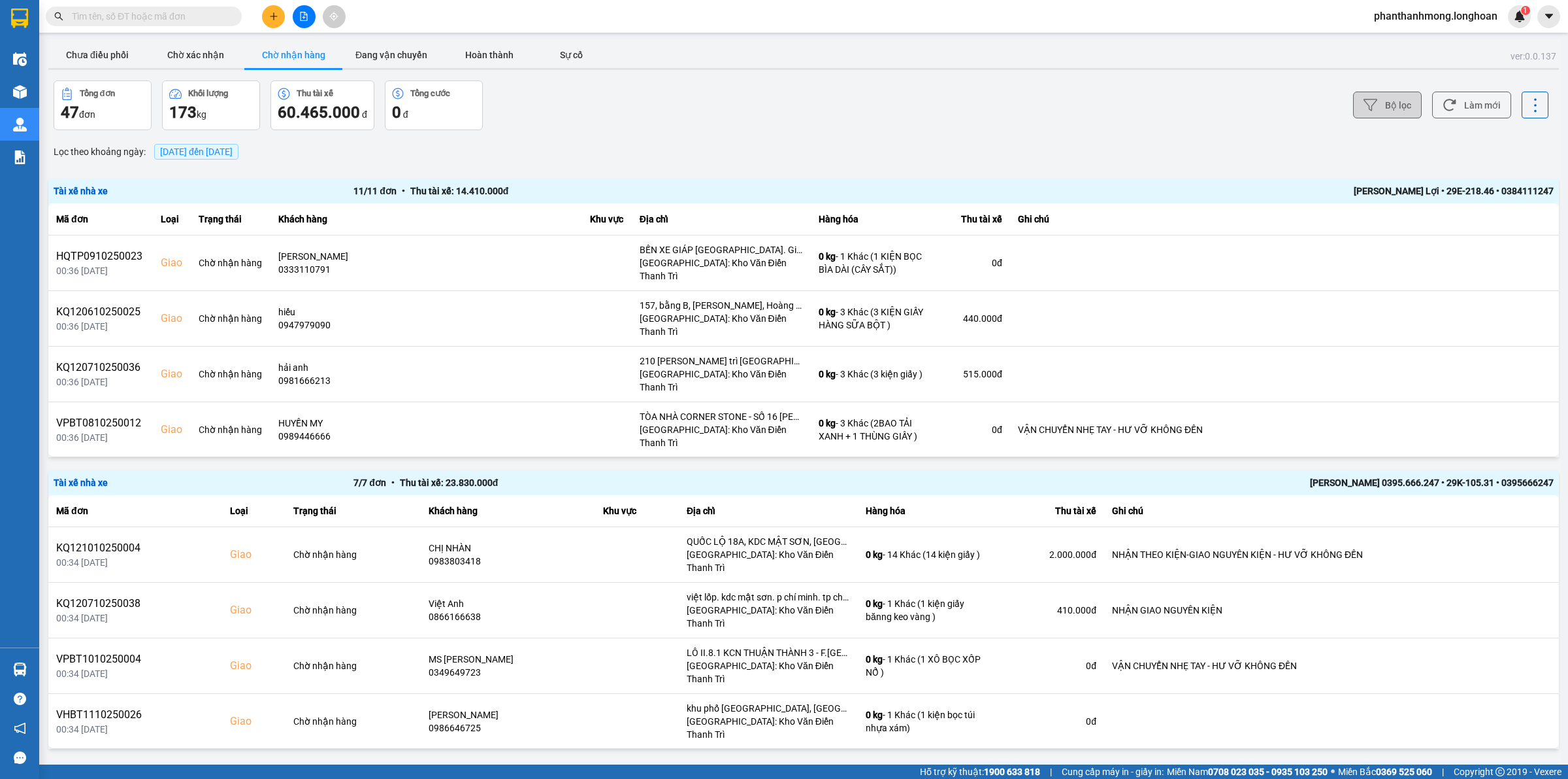
click at [1398, 109] on button "Bộ lọc" at bounding box center [1387, 105] width 69 height 27
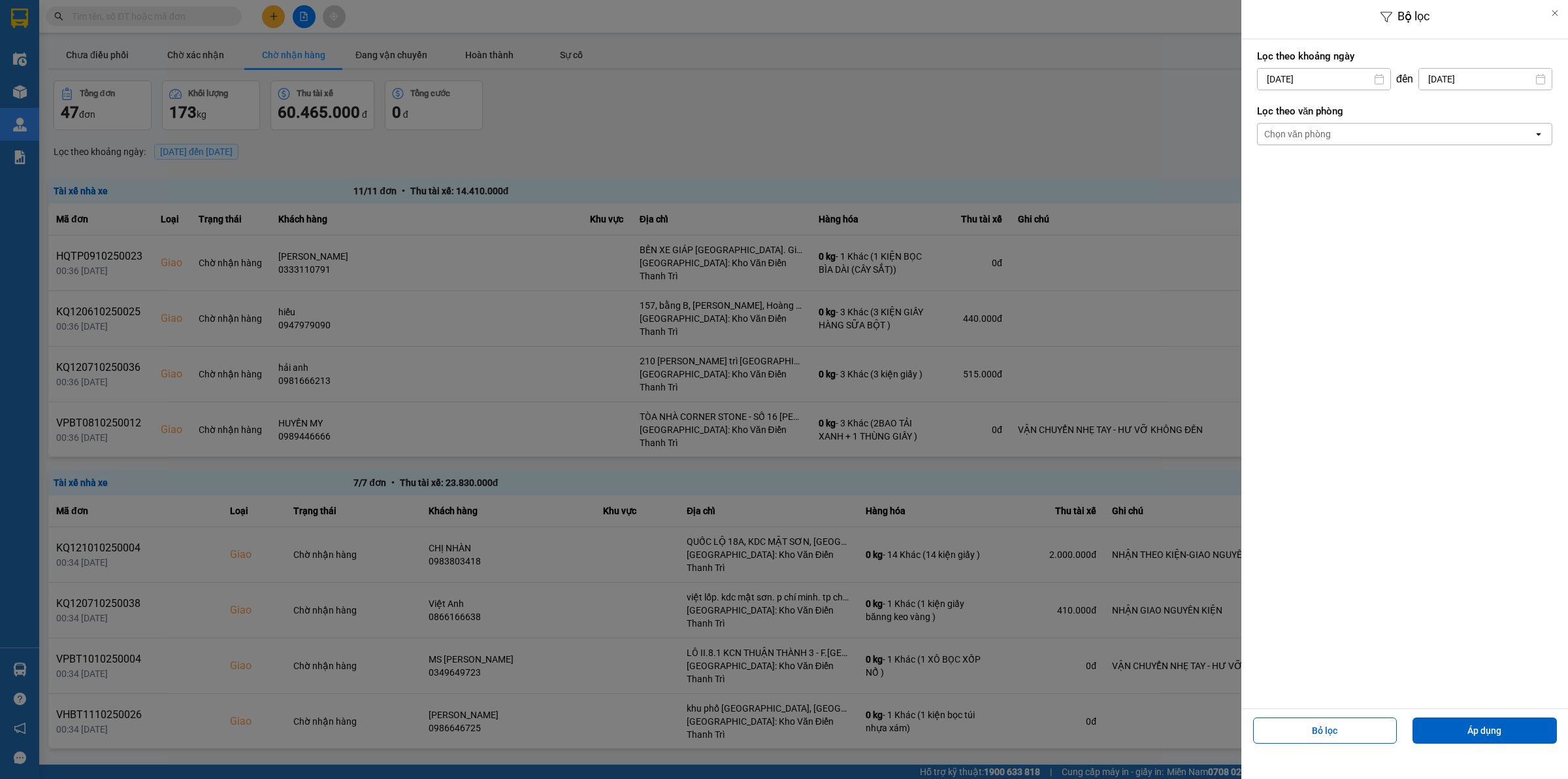
click at [1346, 126] on div "Chọn văn phòng" at bounding box center [1396, 134] width 275 height 21
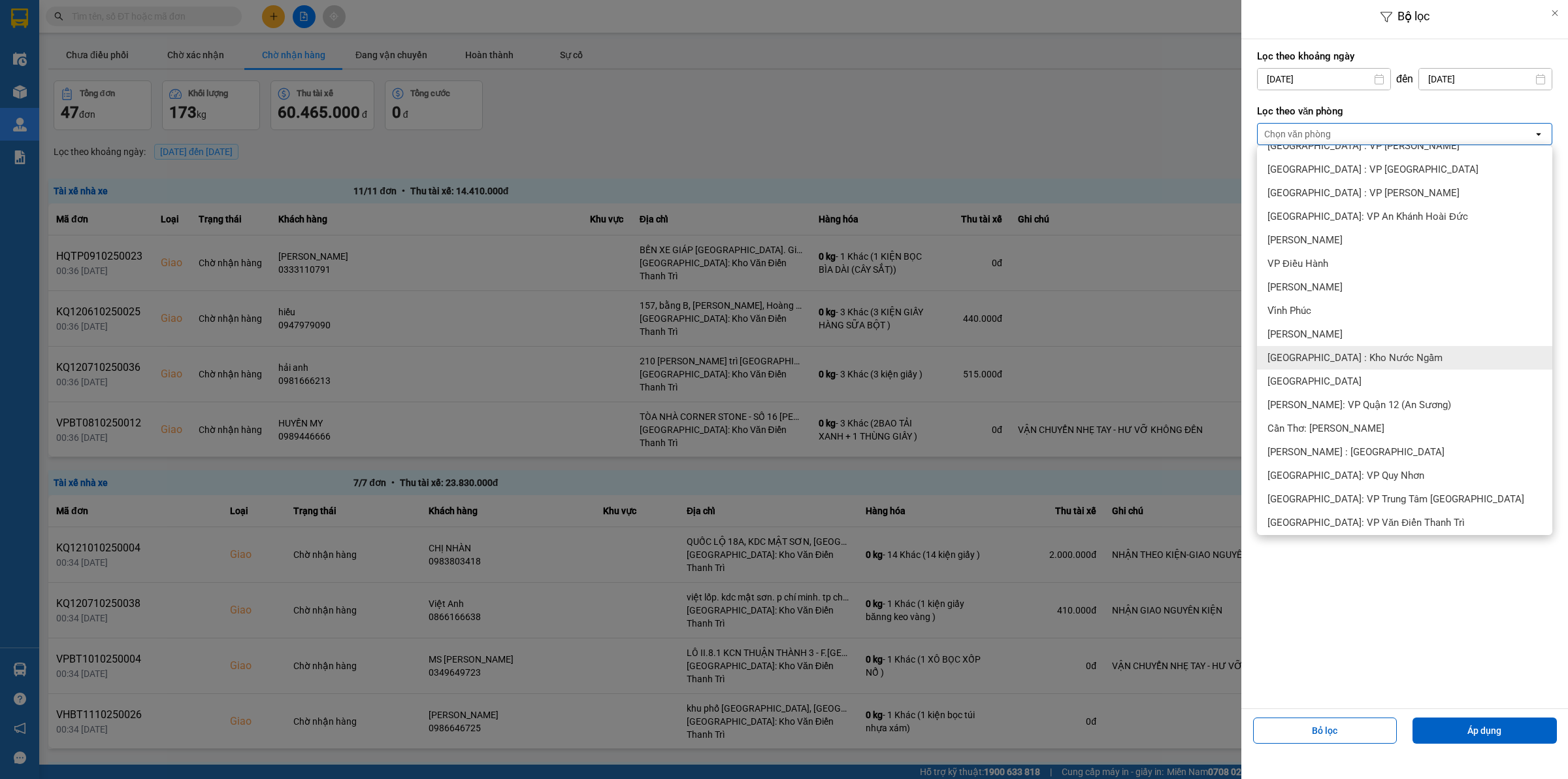
scroll to position [327, 0]
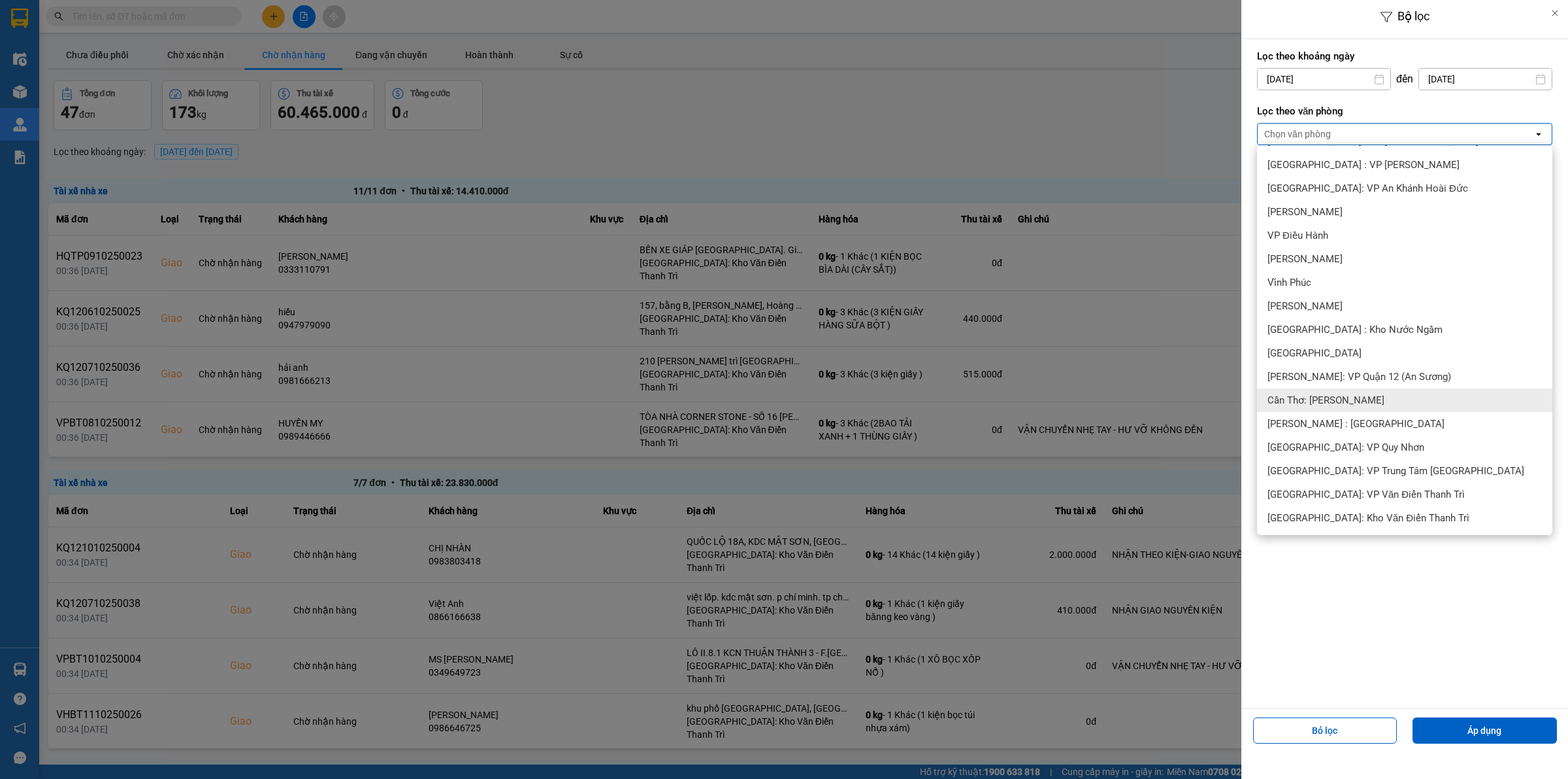
click at [1357, 399] on span "Cần Thơ: [PERSON_NAME]" at bounding box center [1326, 400] width 117 height 13
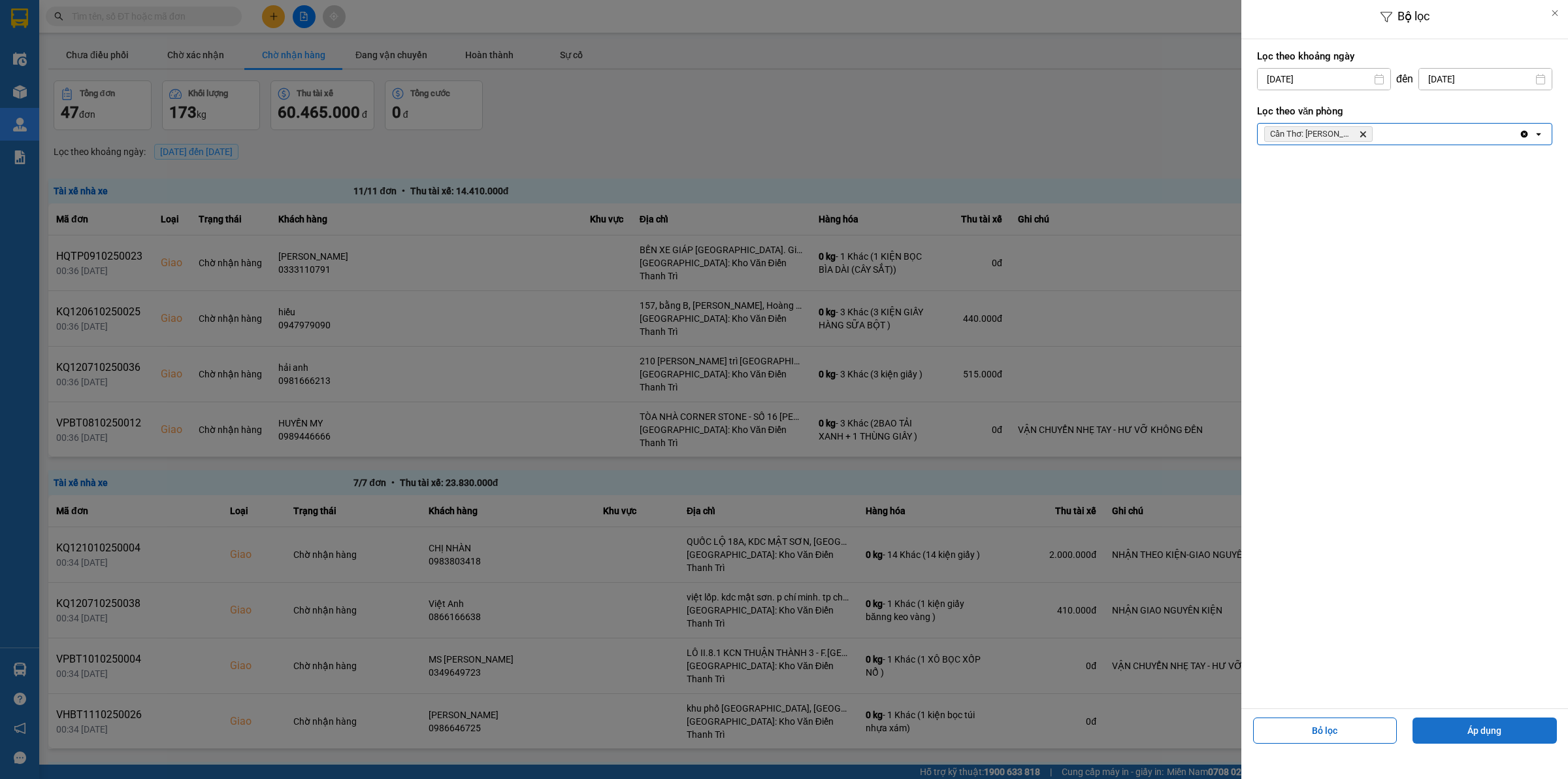
click at [1477, 724] on button "Áp dụng" at bounding box center [1485, 730] width 144 height 26
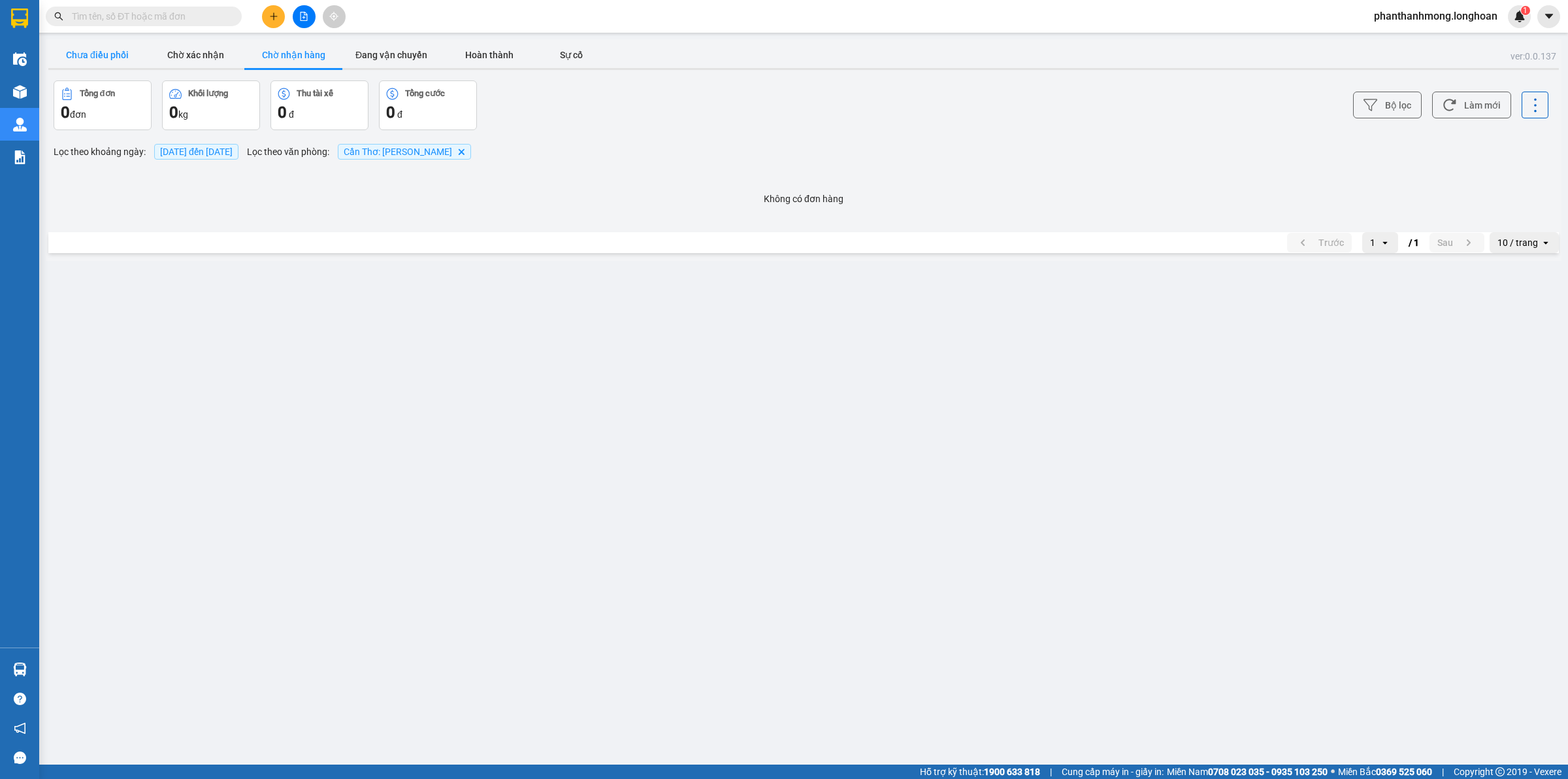
click at [99, 64] on button "Chưa điều phối" at bounding box center [97, 55] width 98 height 26
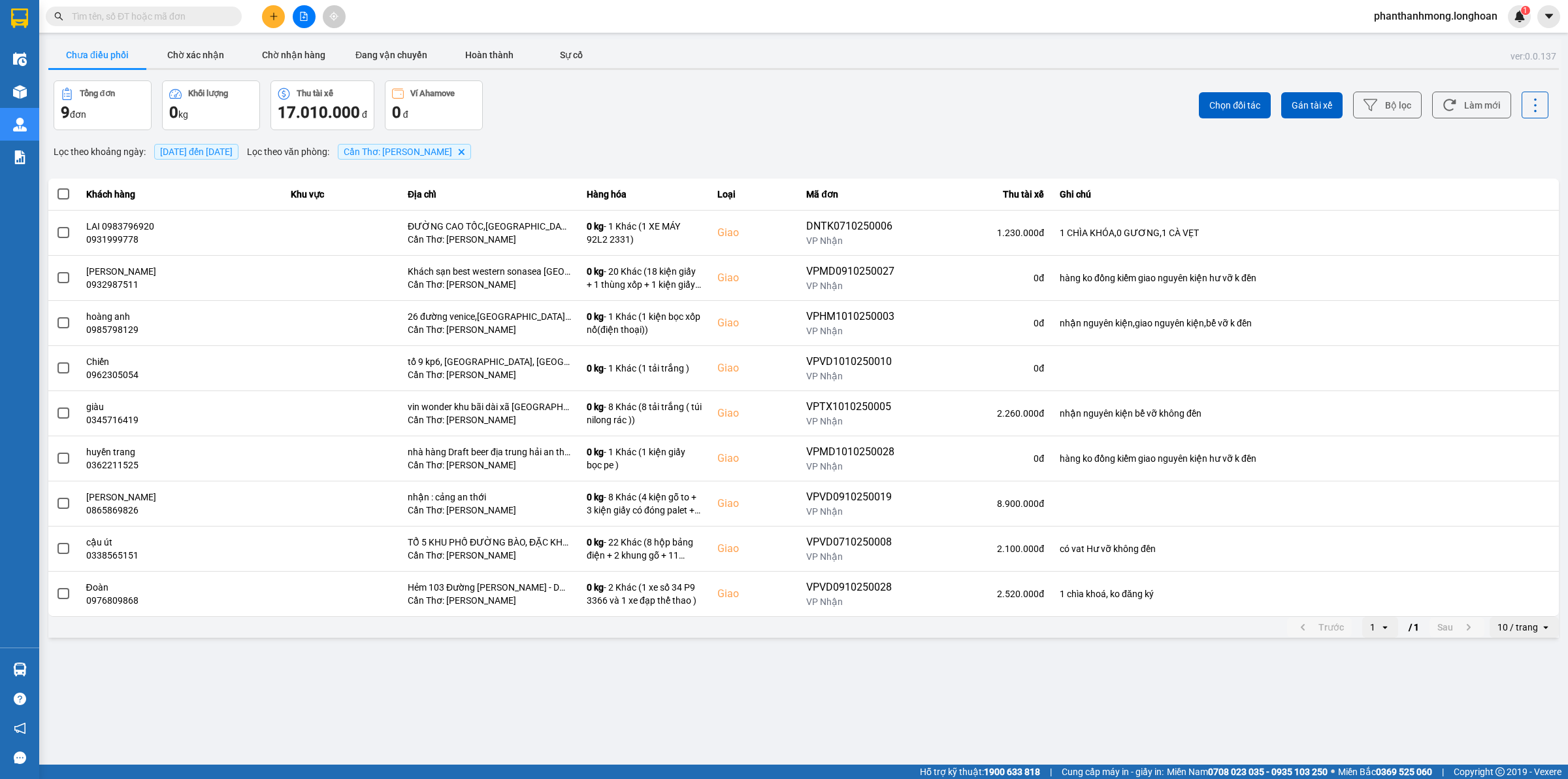
click at [57, 196] on span at bounding box center [63, 194] width 12 height 12
click at [56, 187] on input "checkbox" at bounding box center [56, 187] width 0 height 0
click at [1298, 109] on span "Gán tài xế" at bounding box center [1312, 105] width 40 height 13
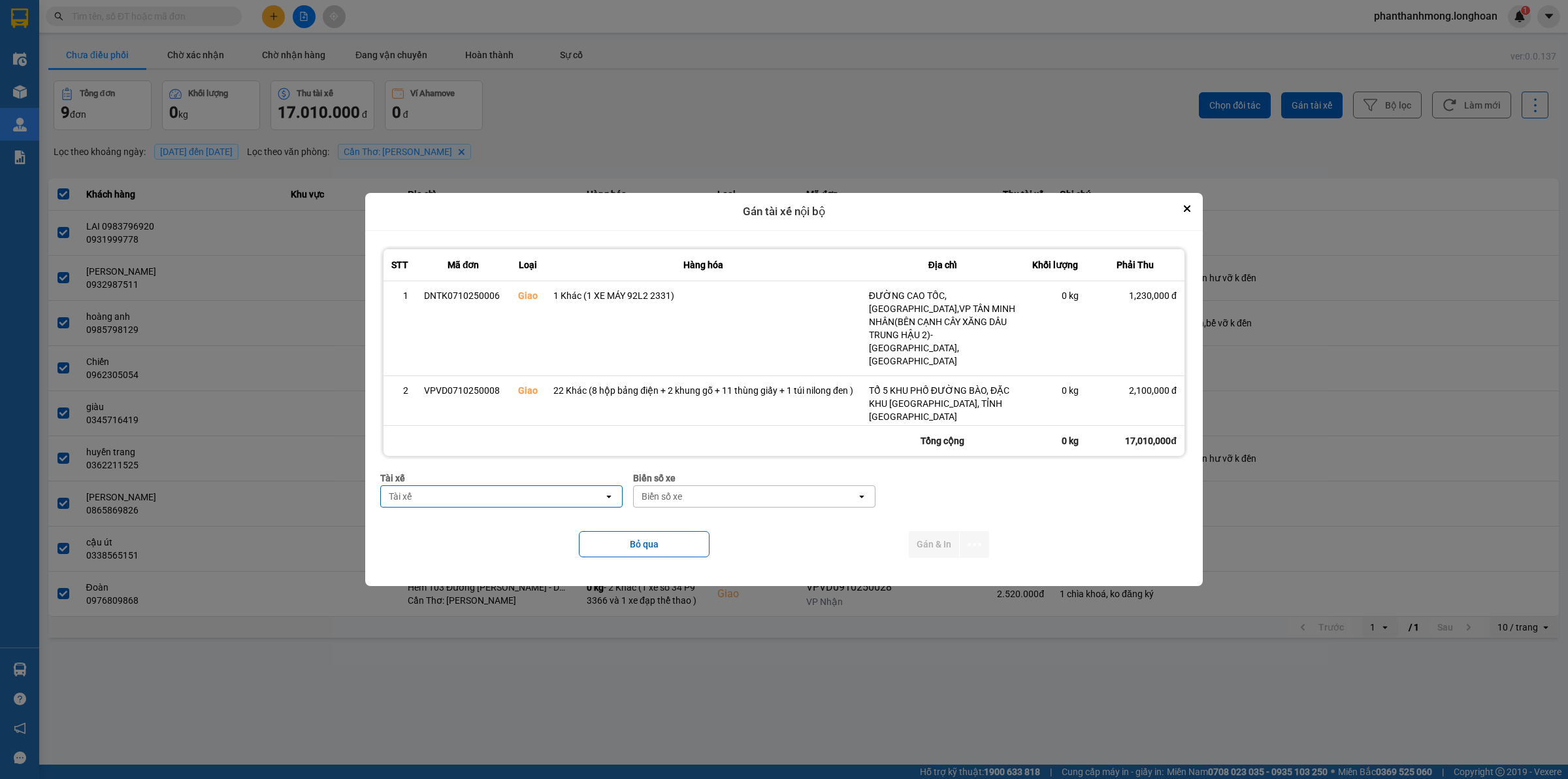
click at [527, 502] on div "Tài xế" at bounding box center [492, 496] width 223 height 21
type input "nhat"
click at [534, 522] on span "0789333247 - NGUYẾN HOÀNG NHẬT 0789333247" at bounding box center [489, 524] width 209 height 13
click at [705, 494] on div "Biển số xe" at bounding box center [748, 496] width 223 height 21
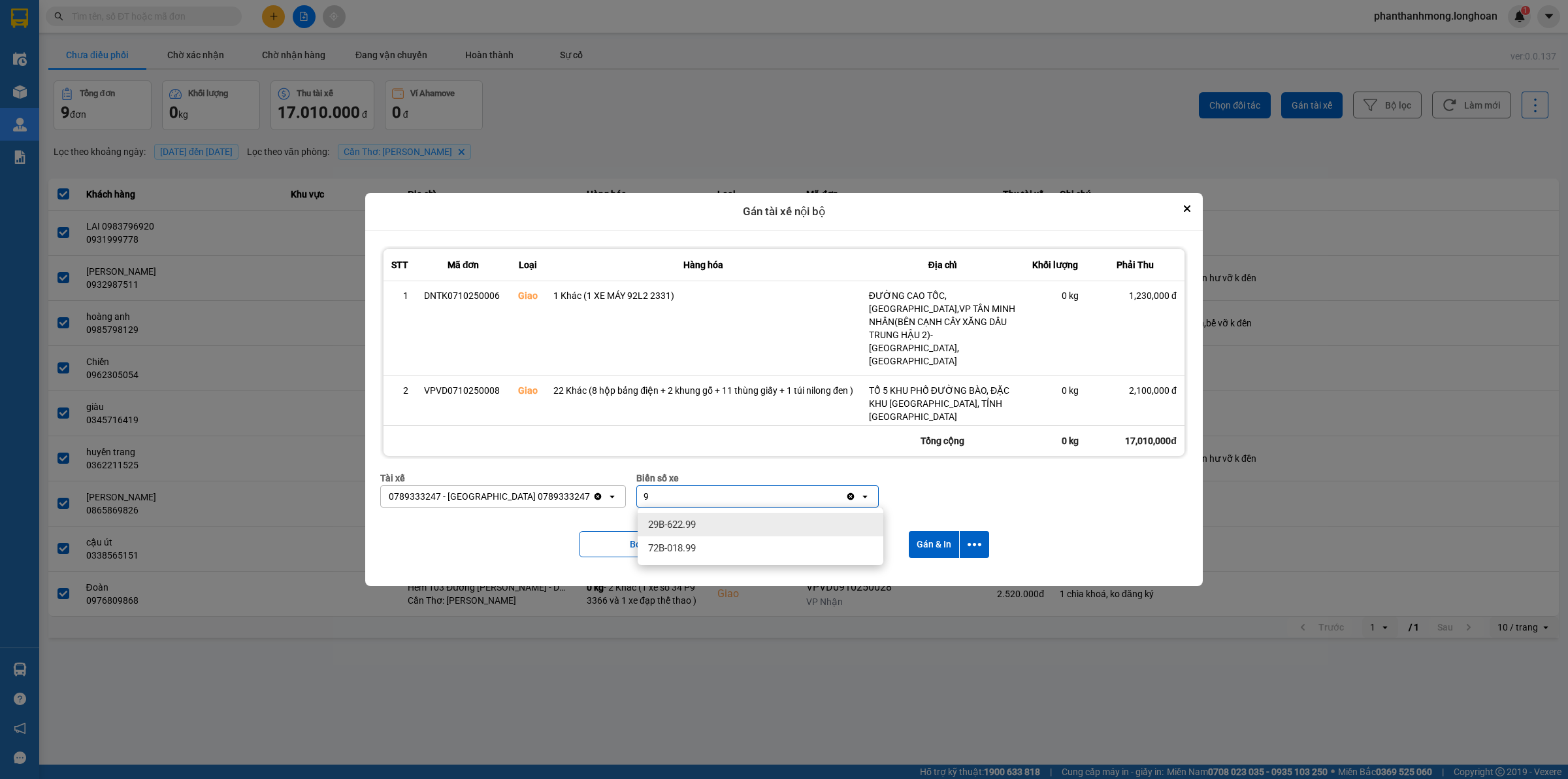
type input "9"
click at [683, 492] on div "9" at bounding box center [742, 496] width 208 height 21
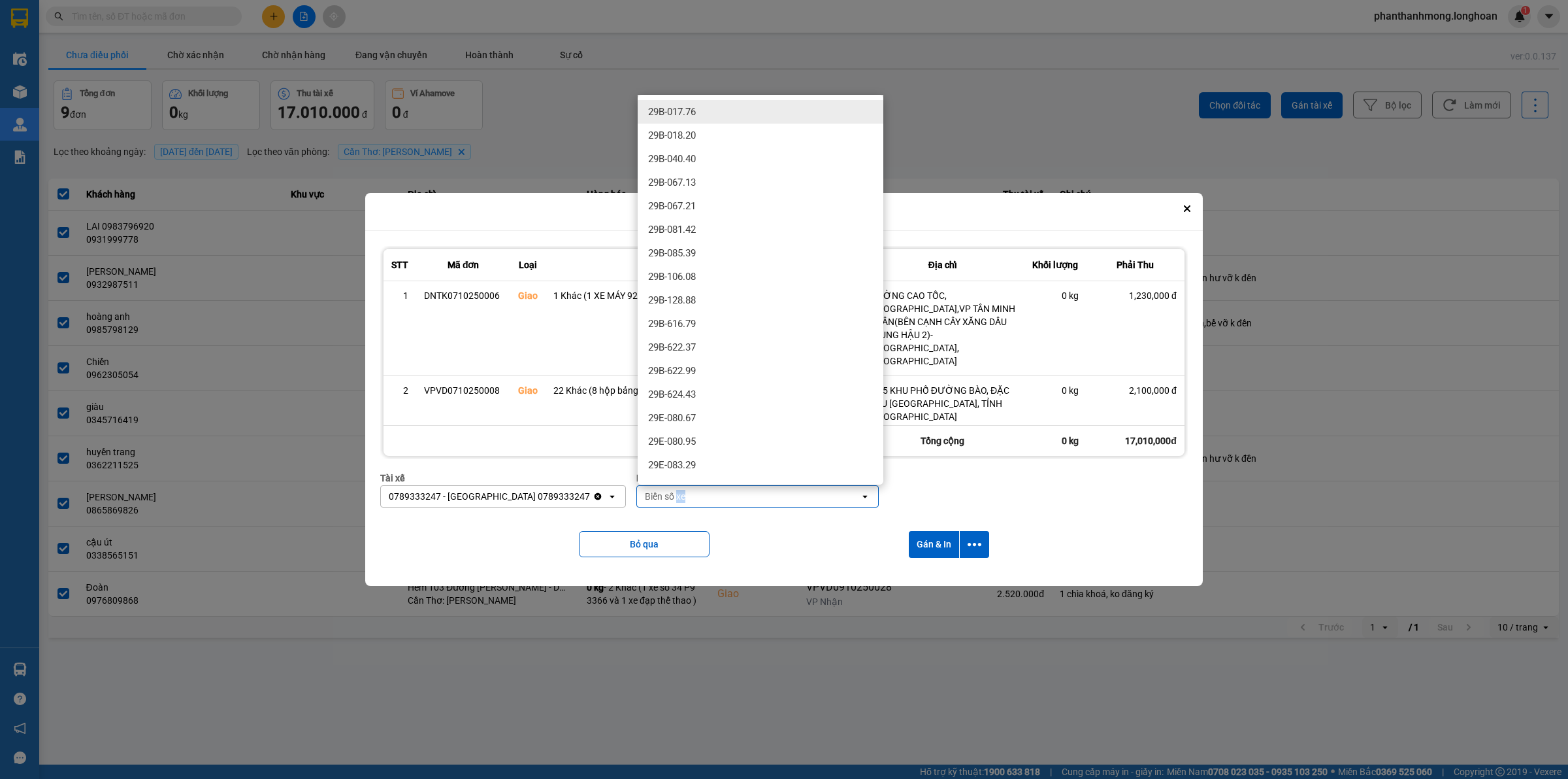
click at [683, 492] on div "Biển số xe" at bounding box center [665, 497] width 40 height 13
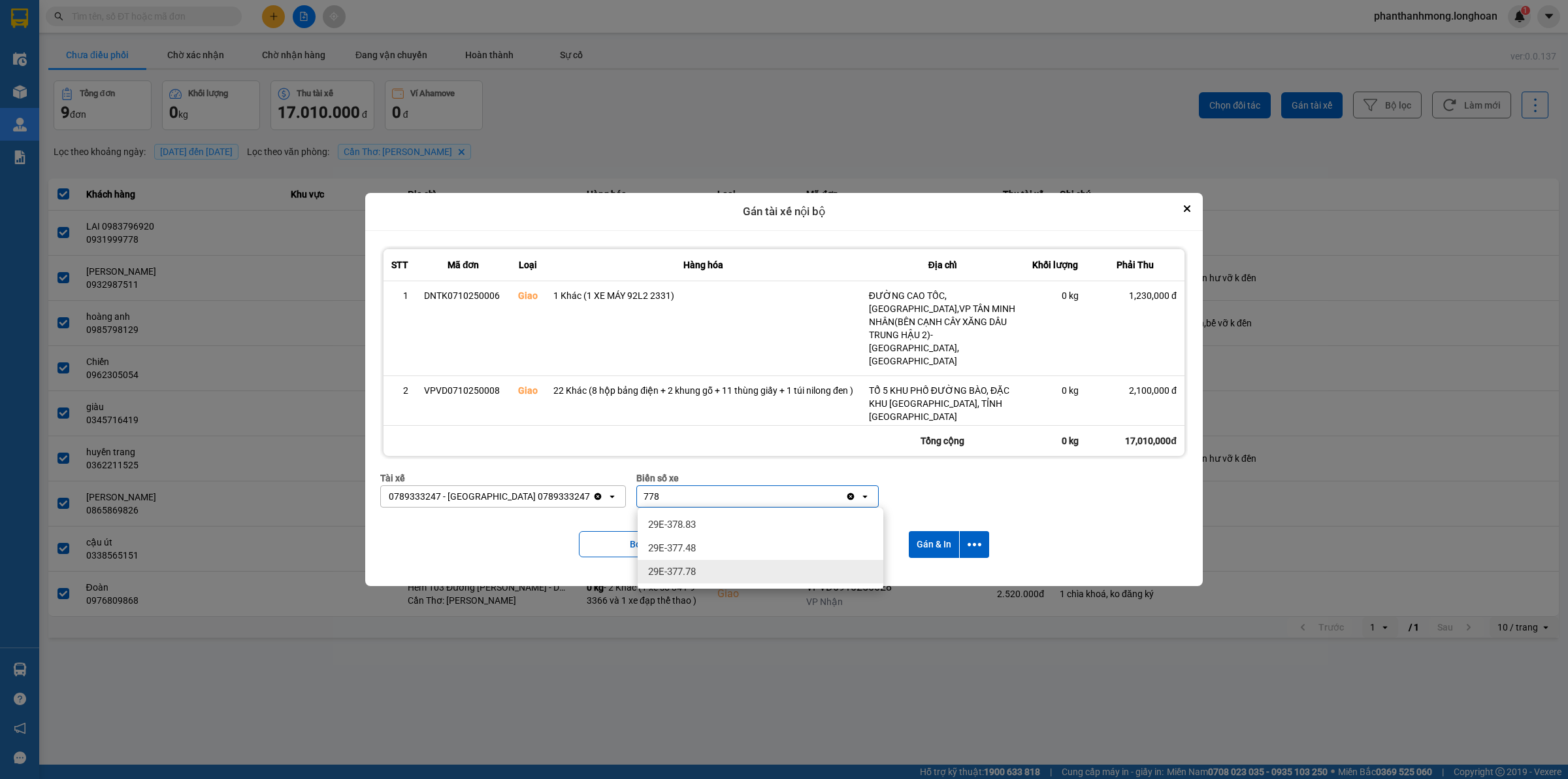
type input "778"
click at [696, 573] on span "29E-377.78" at bounding box center [672, 571] width 48 height 13
click at [965, 544] on button "dialog" at bounding box center [974, 545] width 29 height 27
click at [949, 573] on div "Chỉ gán tài" at bounding box center [941, 580] width 77 height 13
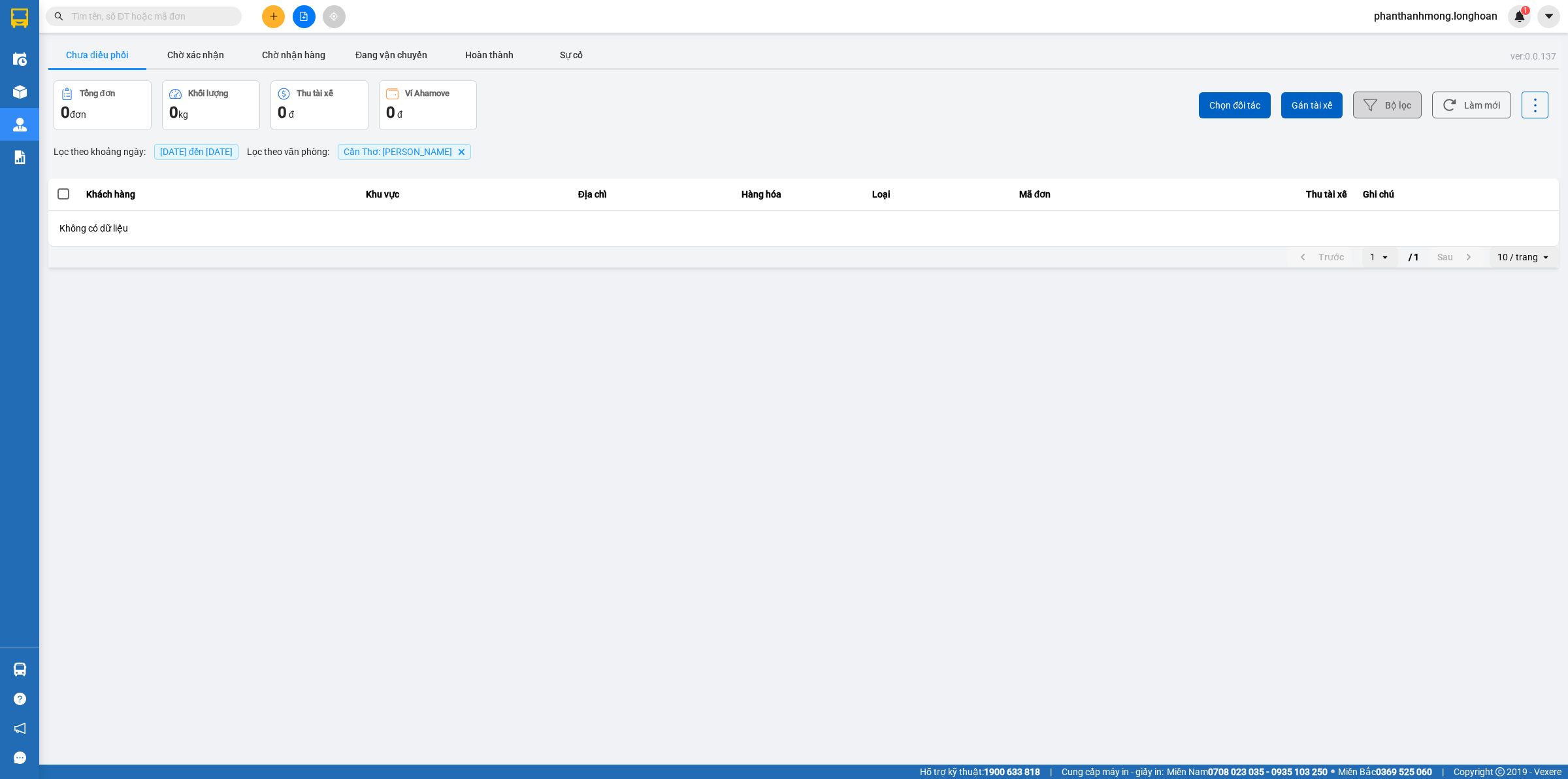
click at [1374, 117] on button "Bộ lọc" at bounding box center [1387, 105] width 69 height 27
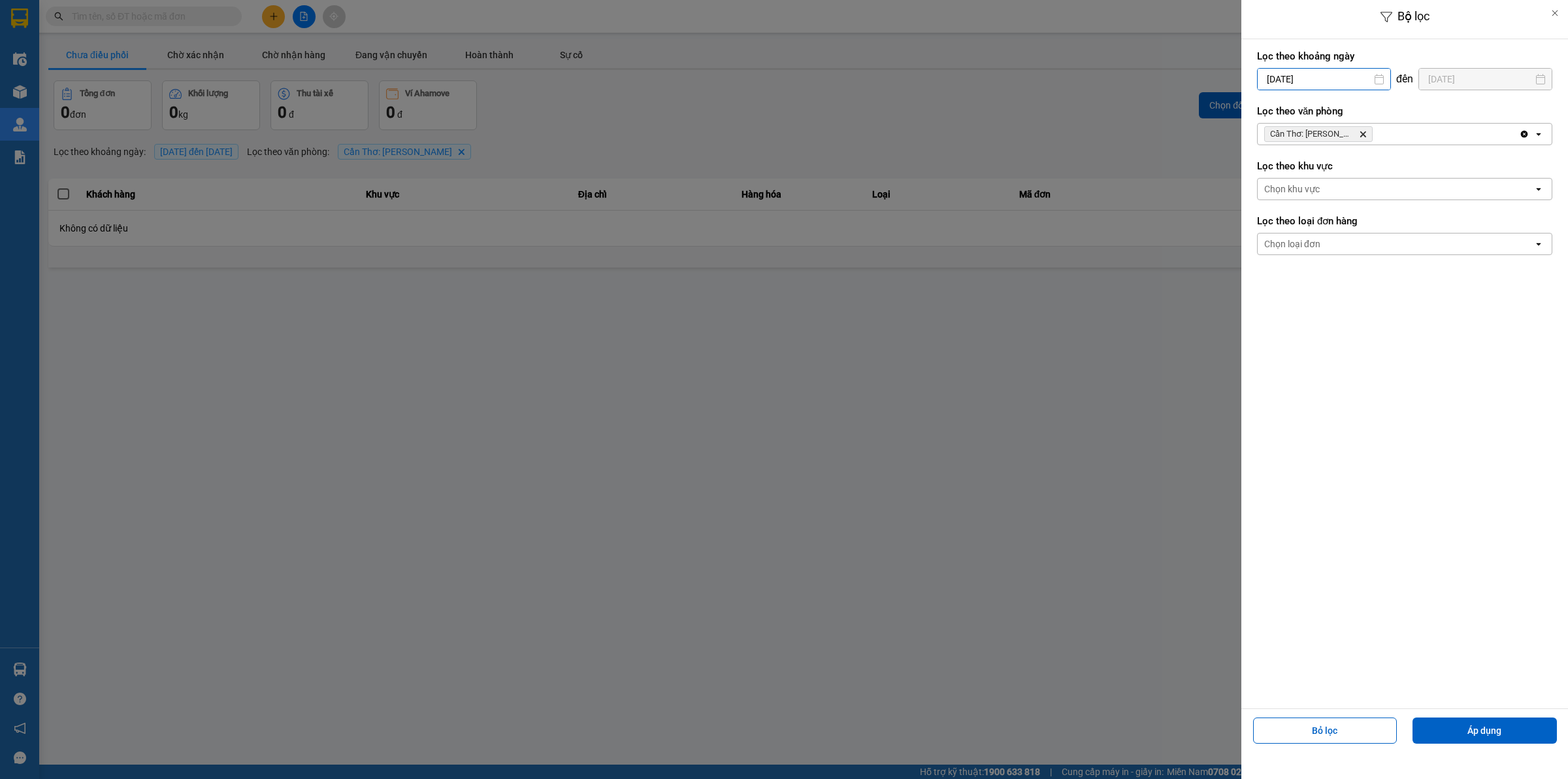
click at [1318, 83] on input "[DATE]" at bounding box center [1324, 79] width 133 height 21
click at [1330, 195] on div "9" at bounding box center [1343, 203] width 26 height 26
type input "09/10/2025"
click at [1457, 728] on button "Áp dụng" at bounding box center [1485, 730] width 144 height 26
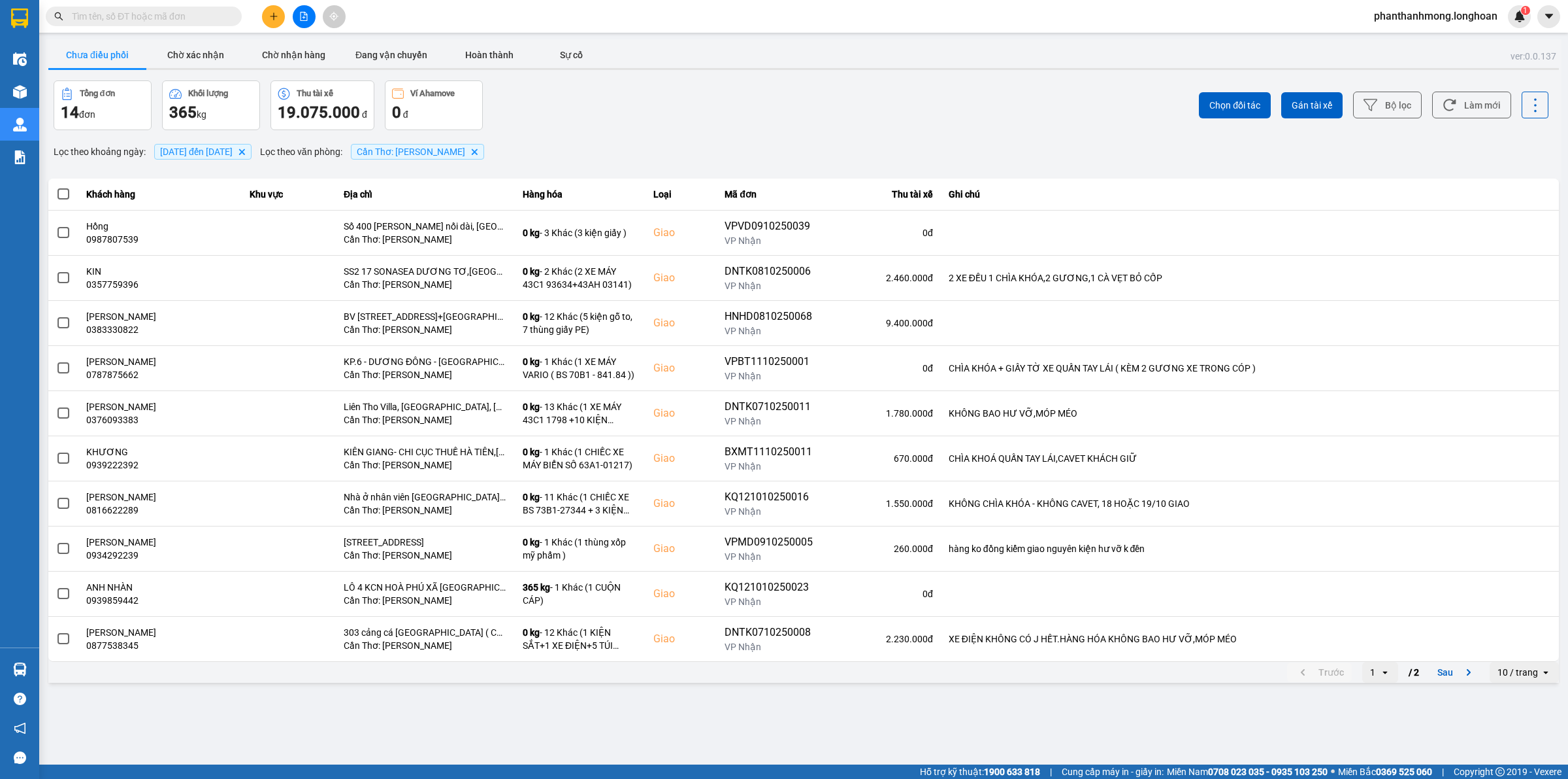
click at [1502, 676] on div "10 / trang" at bounding box center [1518, 672] width 40 height 13
click at [1521, 649] on div "100 / trang" at bounding box center [1524, 646] width 48 height 13
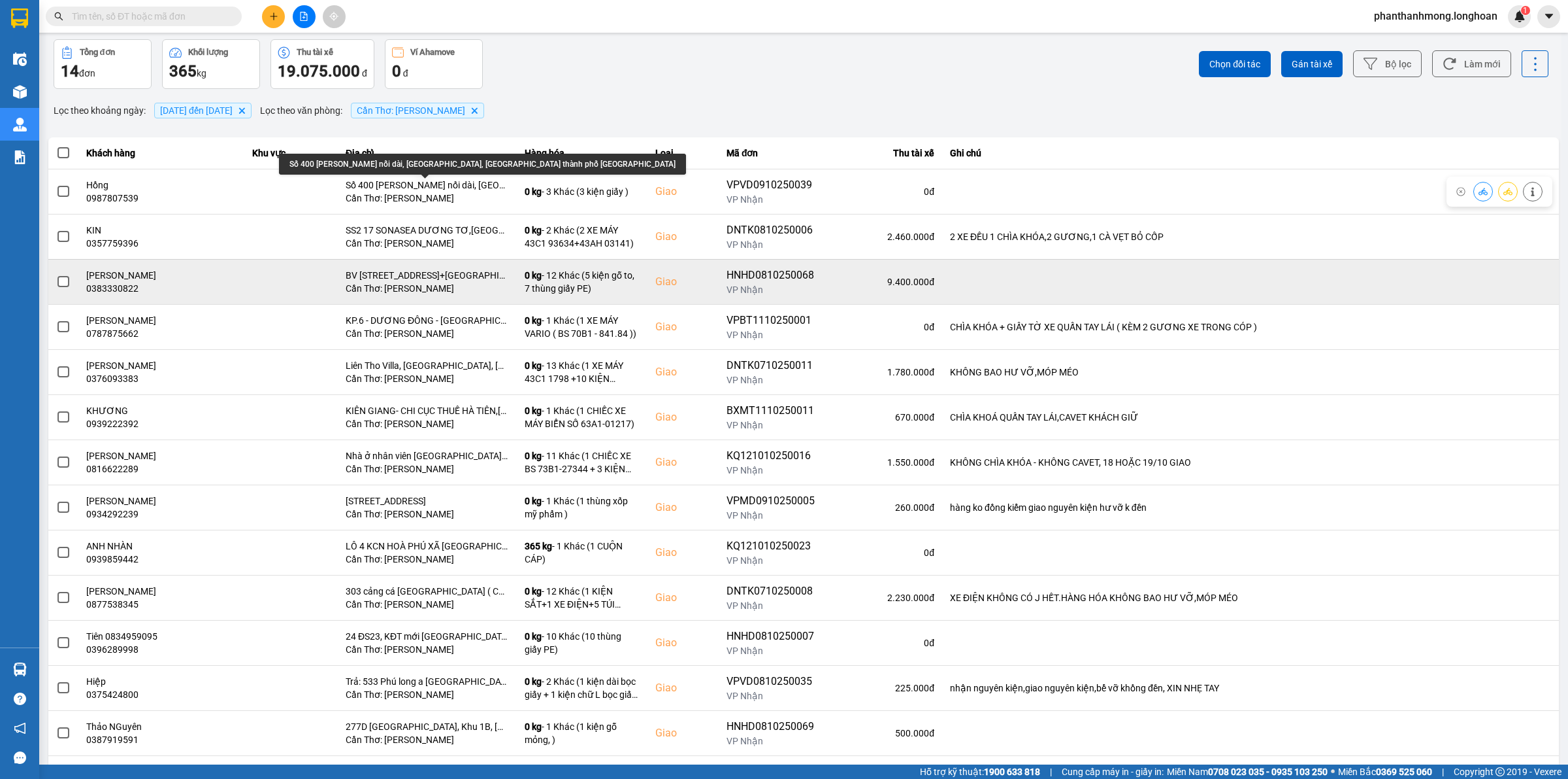
scroll to position [82, 0]
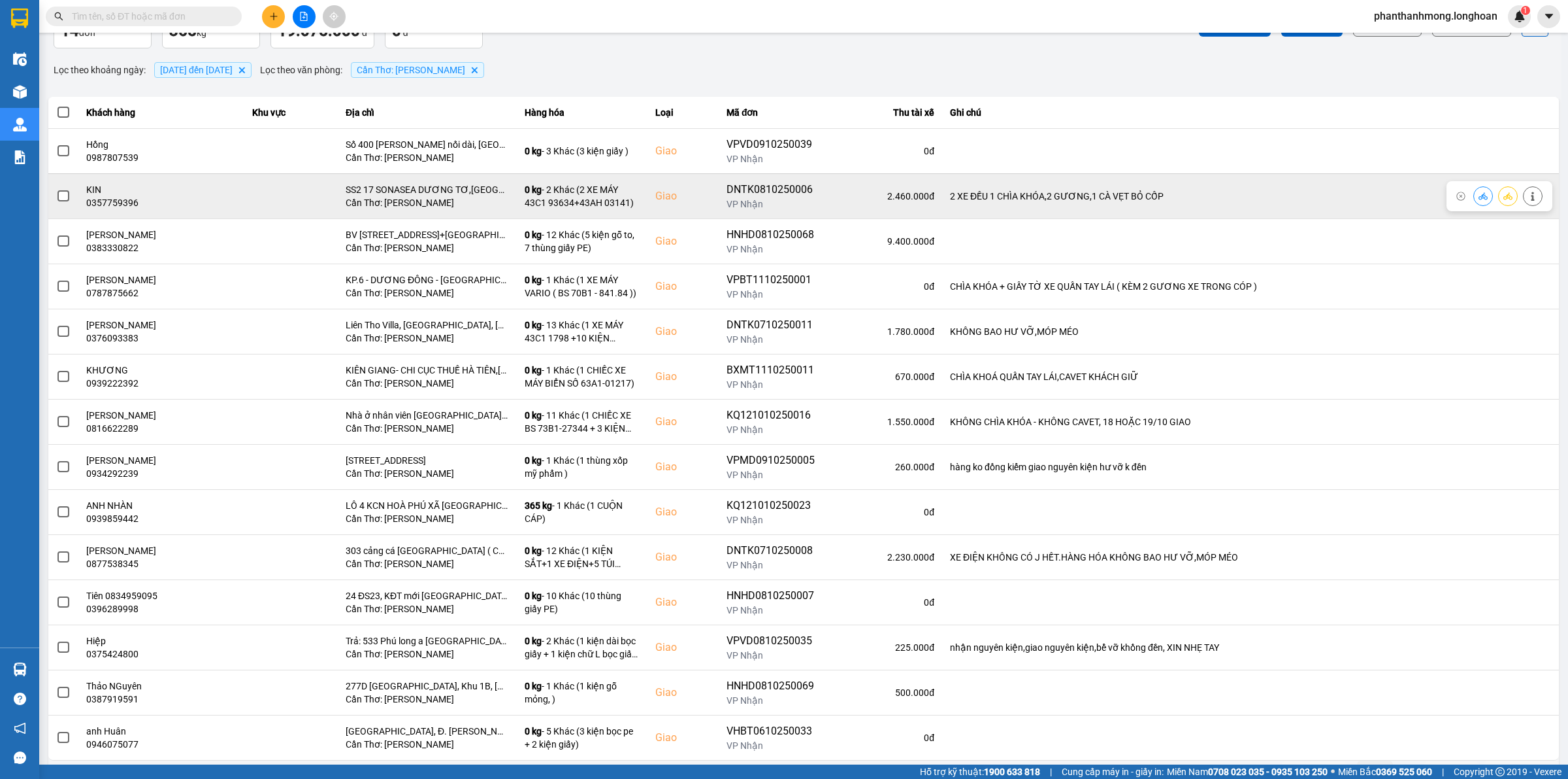
click at [57, 198] on span at bounding box center [63, 196] width 12 height 12
click at [56, 189] on input "checkbox" at bounding box center [56, 189] width 0 height 0
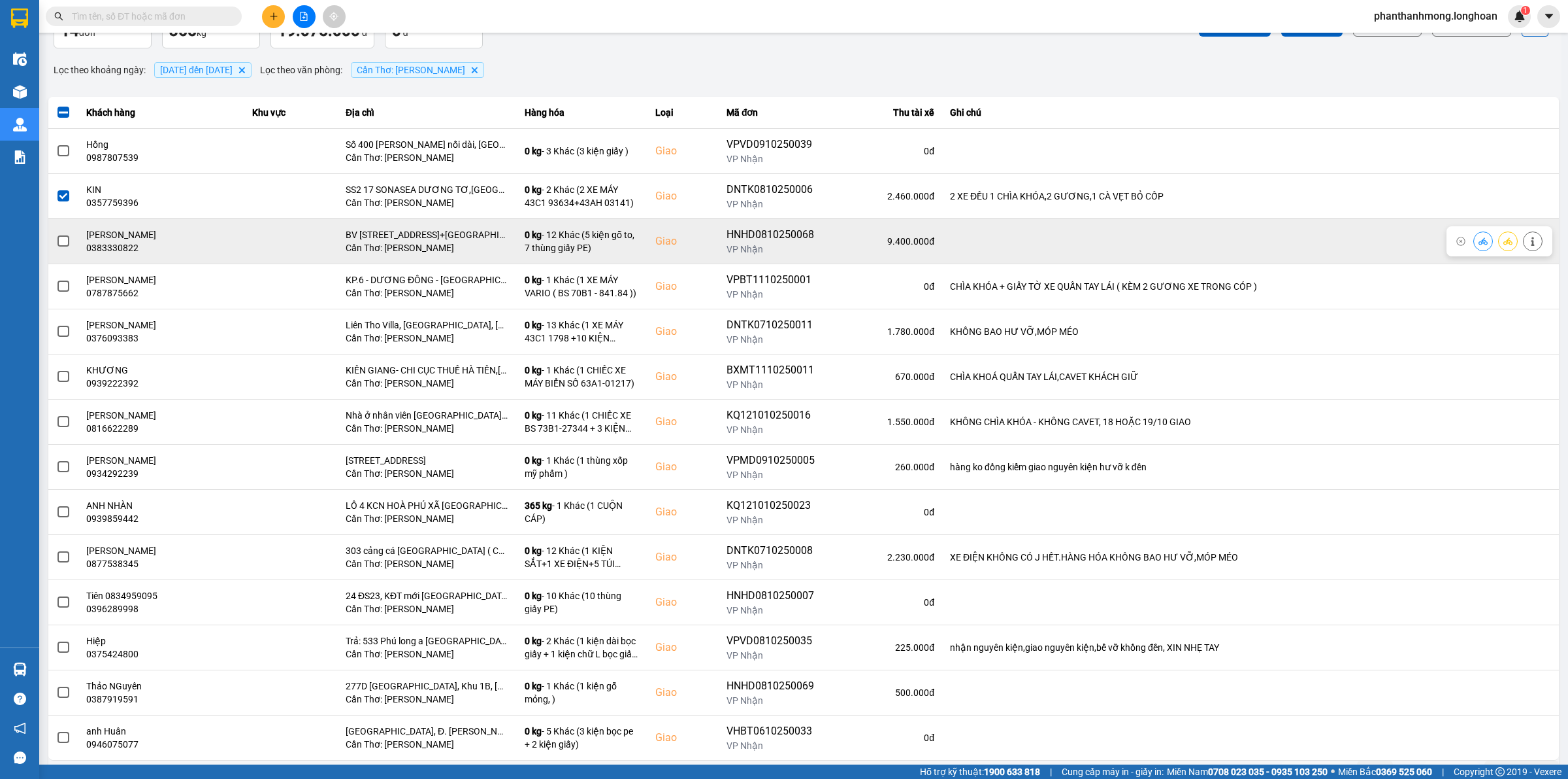
click at [62, 236] on span at bounding box center [63, 241] width 12 height 12
click at [56, 234] on input "checkbox" at bounding box center [56, 234] width 0 height 0
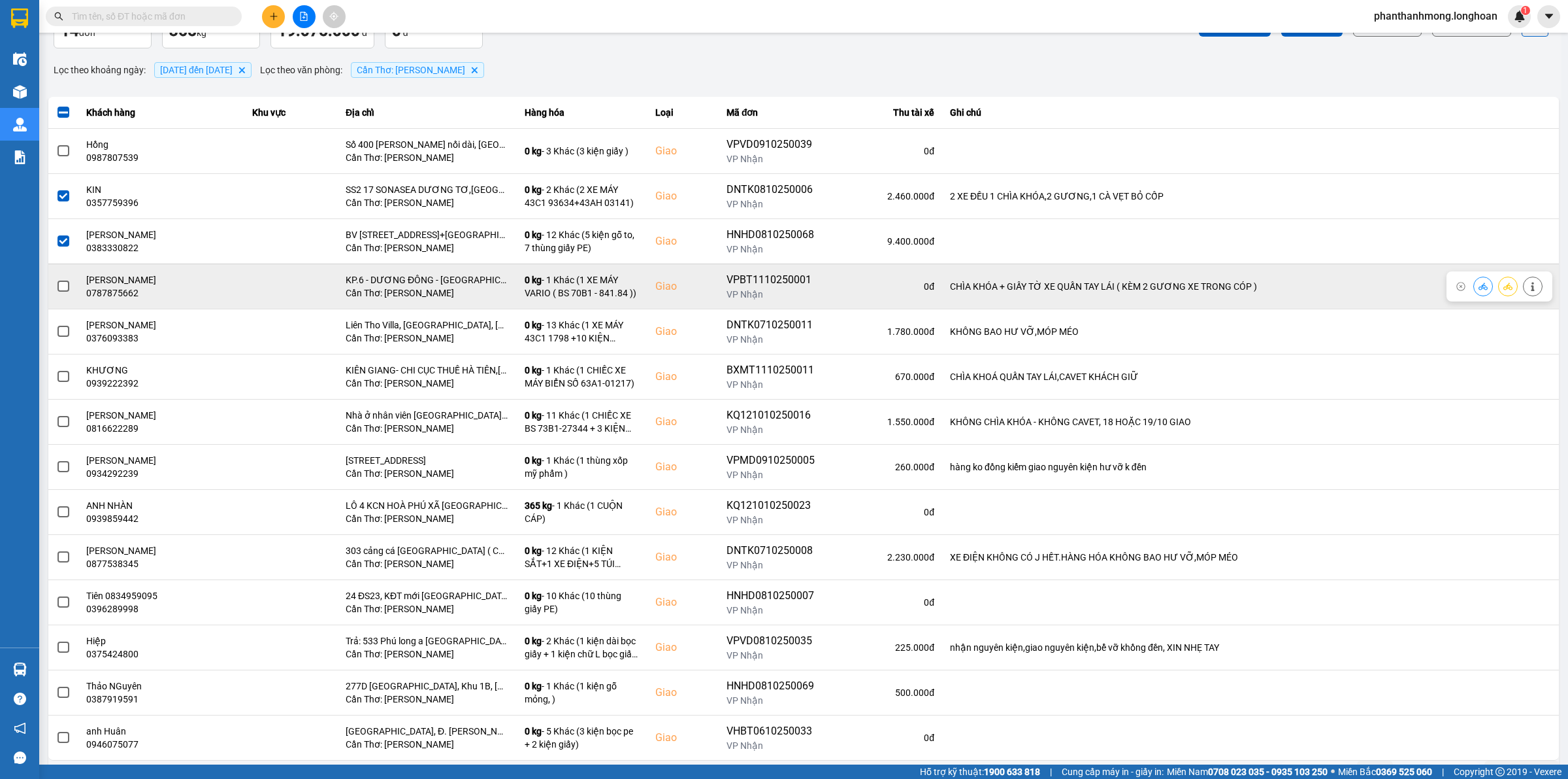
click at [59, 283] on span at bounding box center [63, 287] width 12 height 12
click at [56, 279] on input "checkbox" at bounding box center [56, 279] width 0 height 0
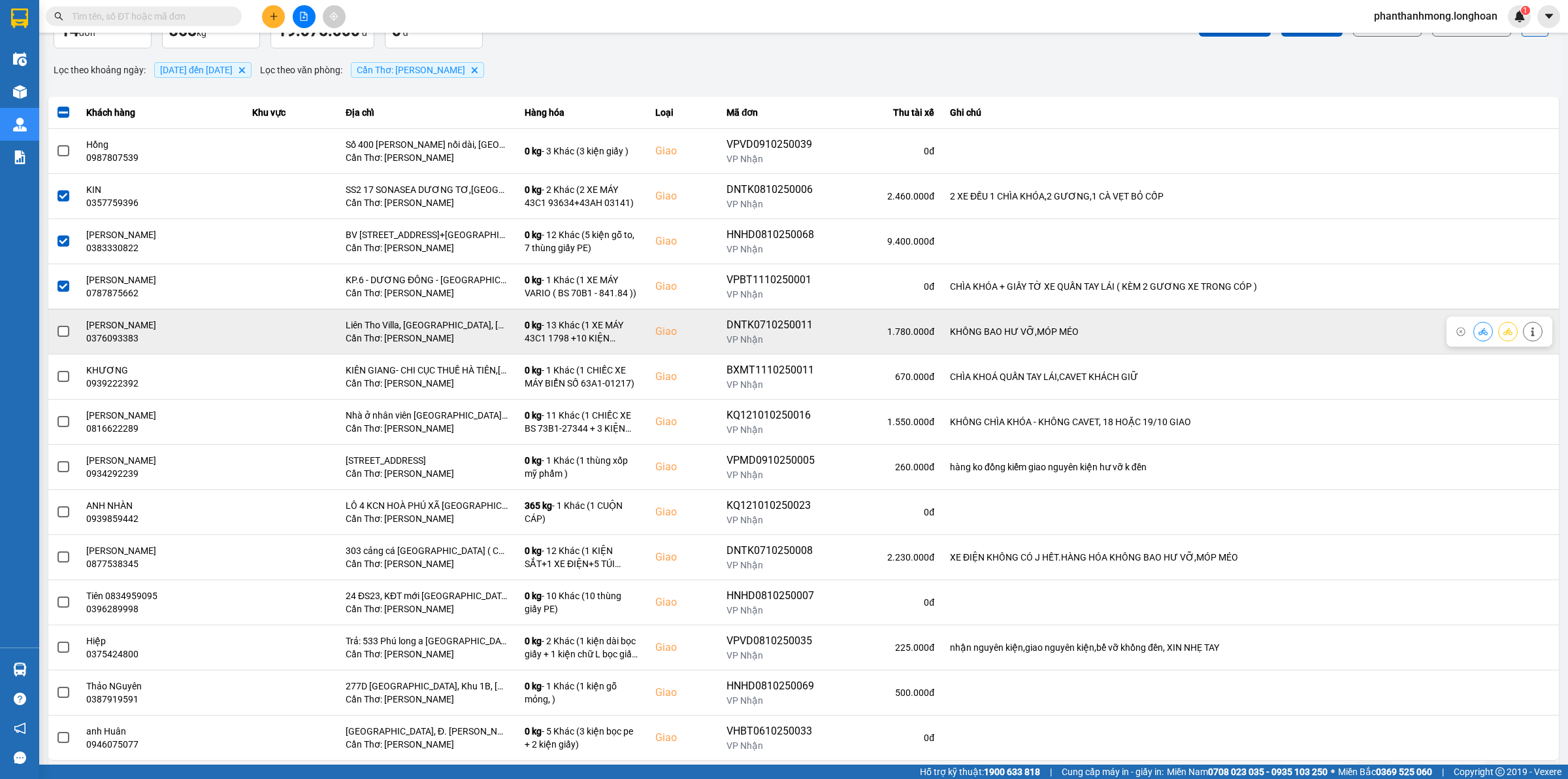
click at [69, 332] on label at bounding box center [63, 331] width 14 height 14
click at [56, 324] on input "checkbox" at bounding box center [56, 324] width 0 height 0
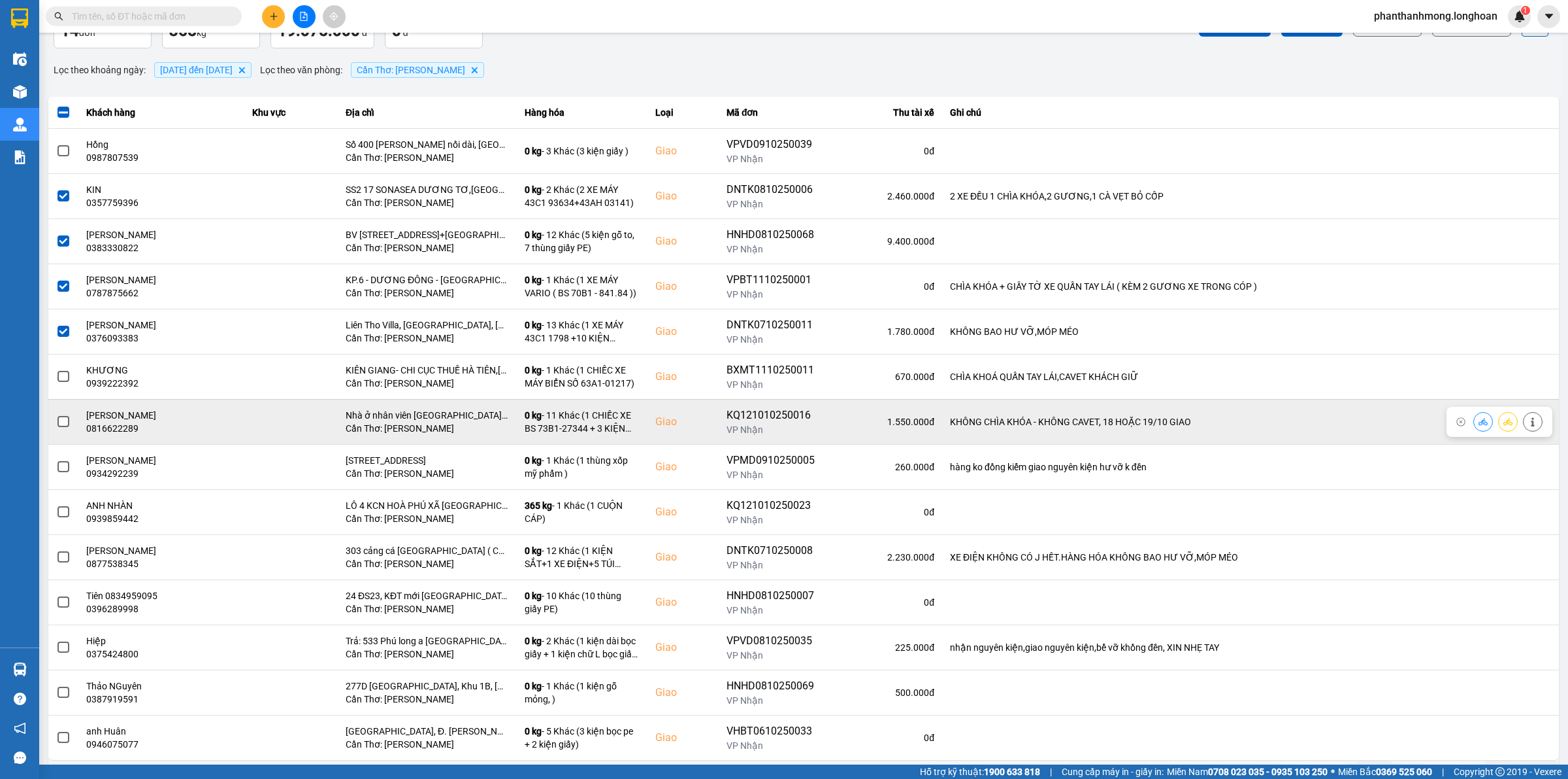
click at [60, 426] on span at bounding box center [63, 422] width 12 height 12
click at [56, 414] on input "checkbox" at bounding box center [56, 414] width 0 height 0
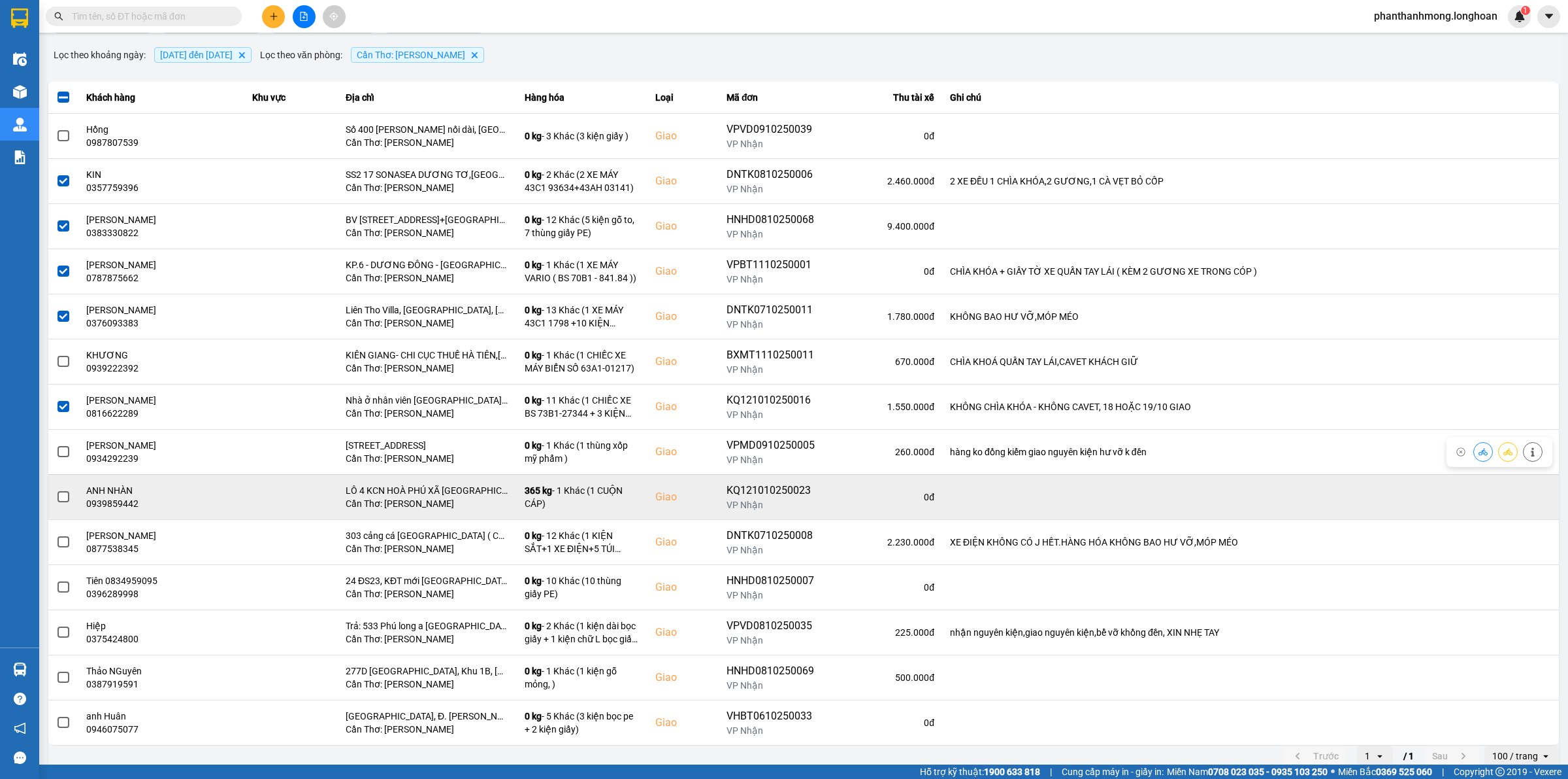
scroll to position [110, 0]
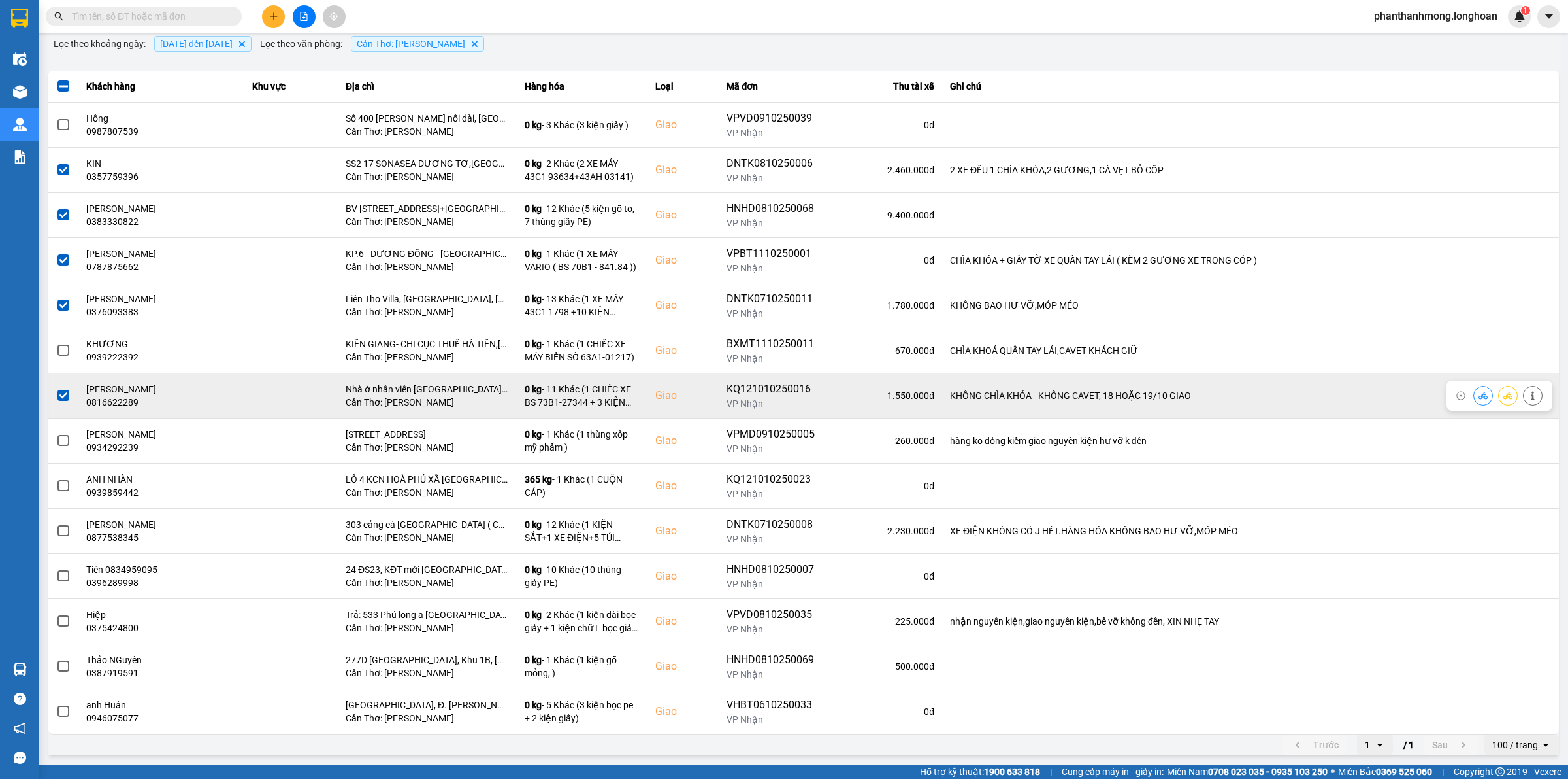
click at [63, 394] on span at bounding box center [63, 396] width 12 height 12
click at [56, 388] on input "checkbox" at bounding box center [56, 388] width 0 height 0
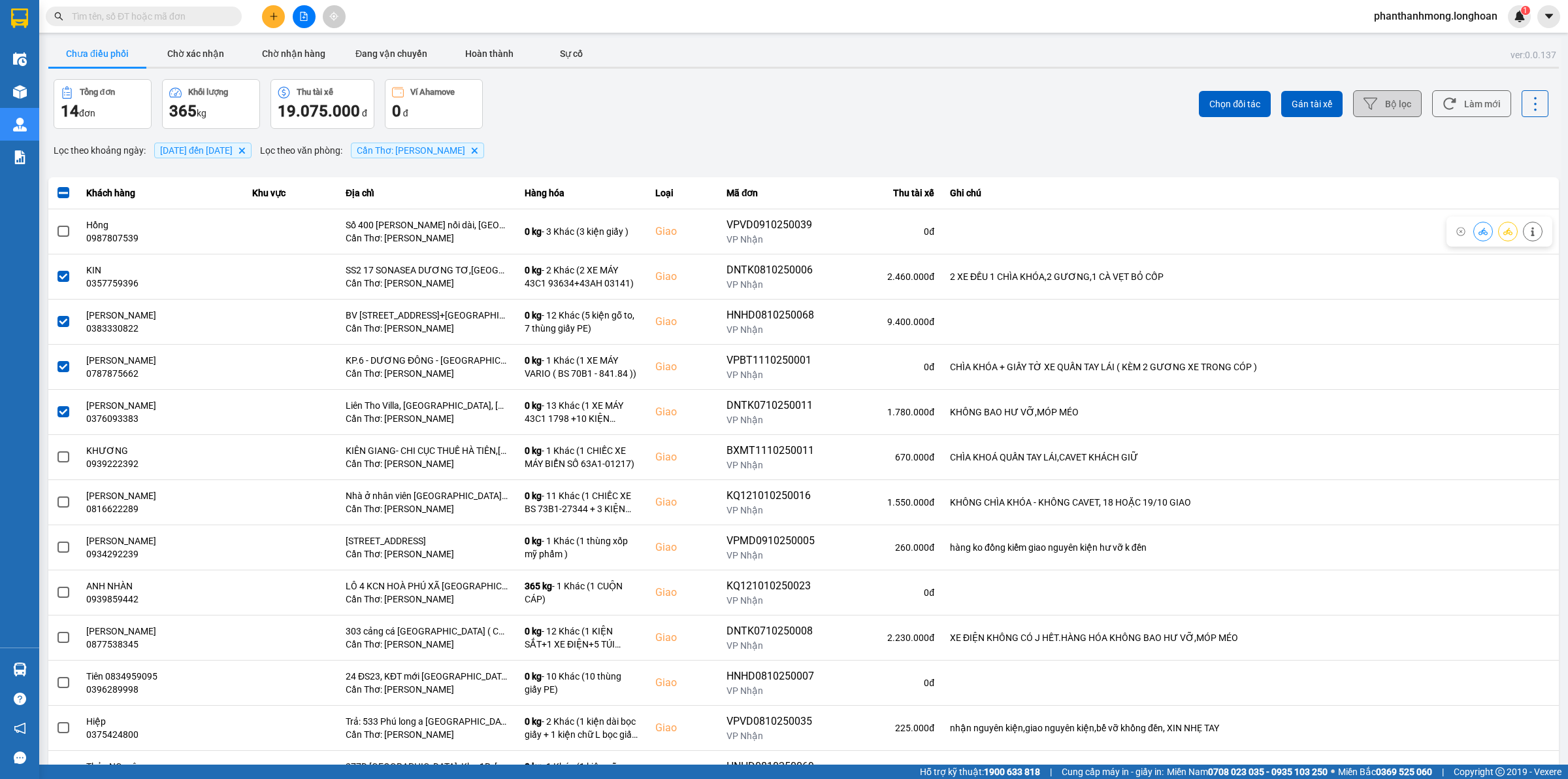
scroll to position [0, 0]
click at [1318, 110] on span "Gán tài xế" at bounding box center [1312, 105] width 40 height 13
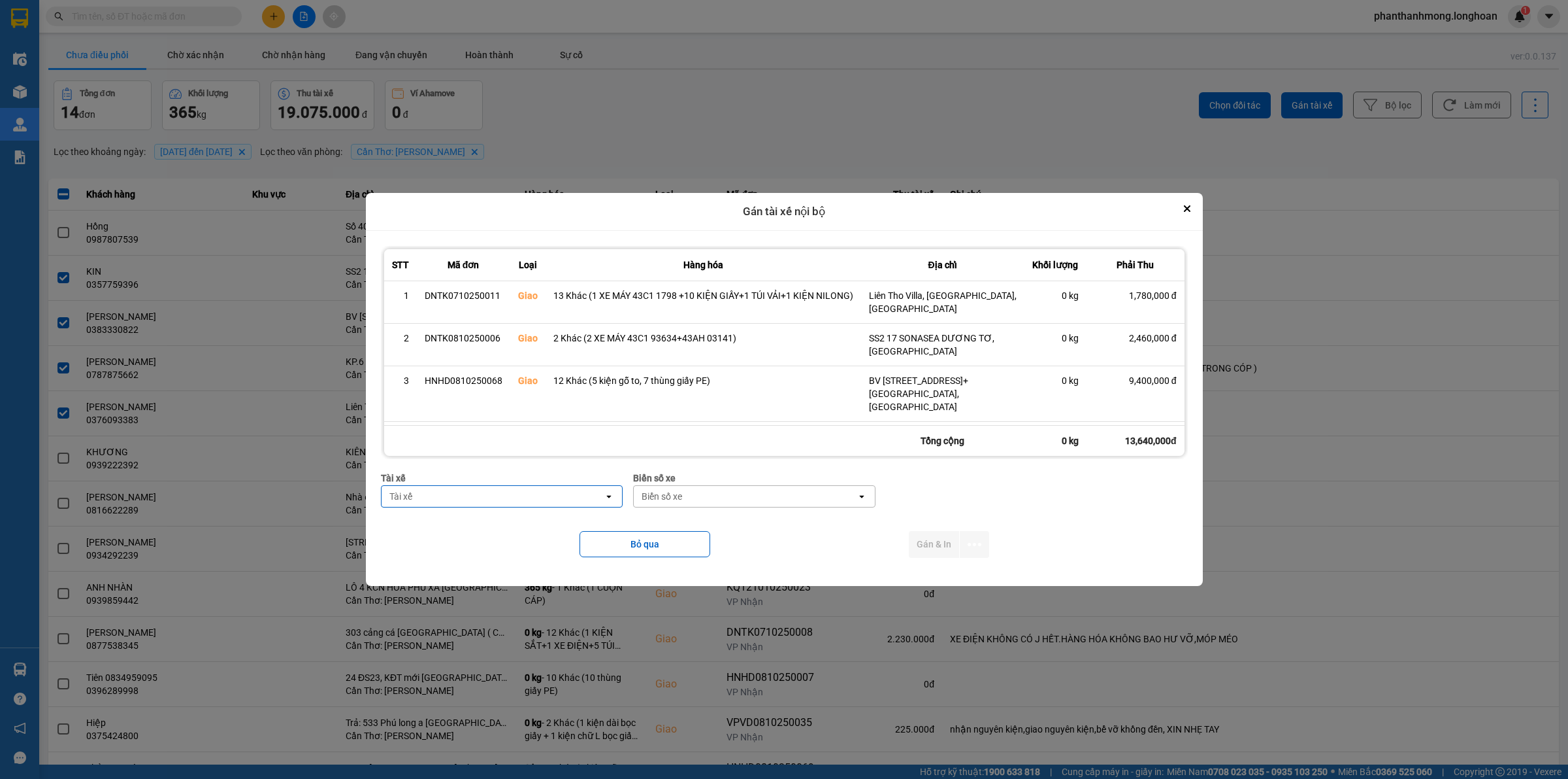
click at [518, 491] on div "Tài xế" at bounding box center [492, 496] width 223 height 21
type input "nhat"
click at [526, 520] on span "0789333247 - NGUYẾN HOÀNG NHẬT 0789333247" at bounding box center [489, 524] width 209 height 13
click at [700, 493] on div "Biển số xe" at bounding box center [748, 496] width 223 height 21
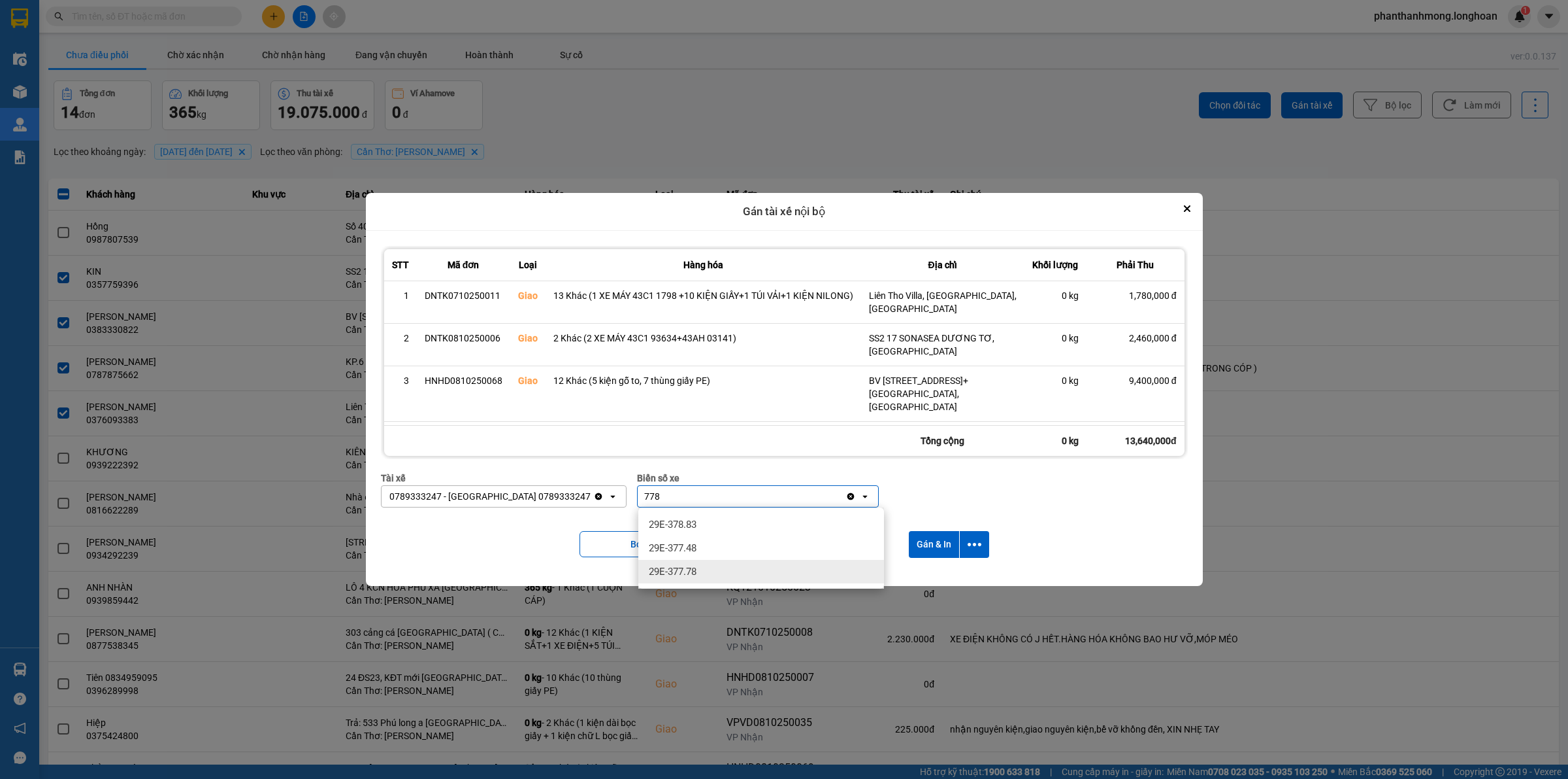
type input "778"
click at [716, 565] on div "29E-377.78" at bounding box center [761, 571] width 246 height 24
click at [977, 546] on icon "dialog" at bounding box center [974, 545] width 13 height 3
click at [921, 582] on span "Chỉ gán tài" at bounding box center [924, 580] width 43 height 13
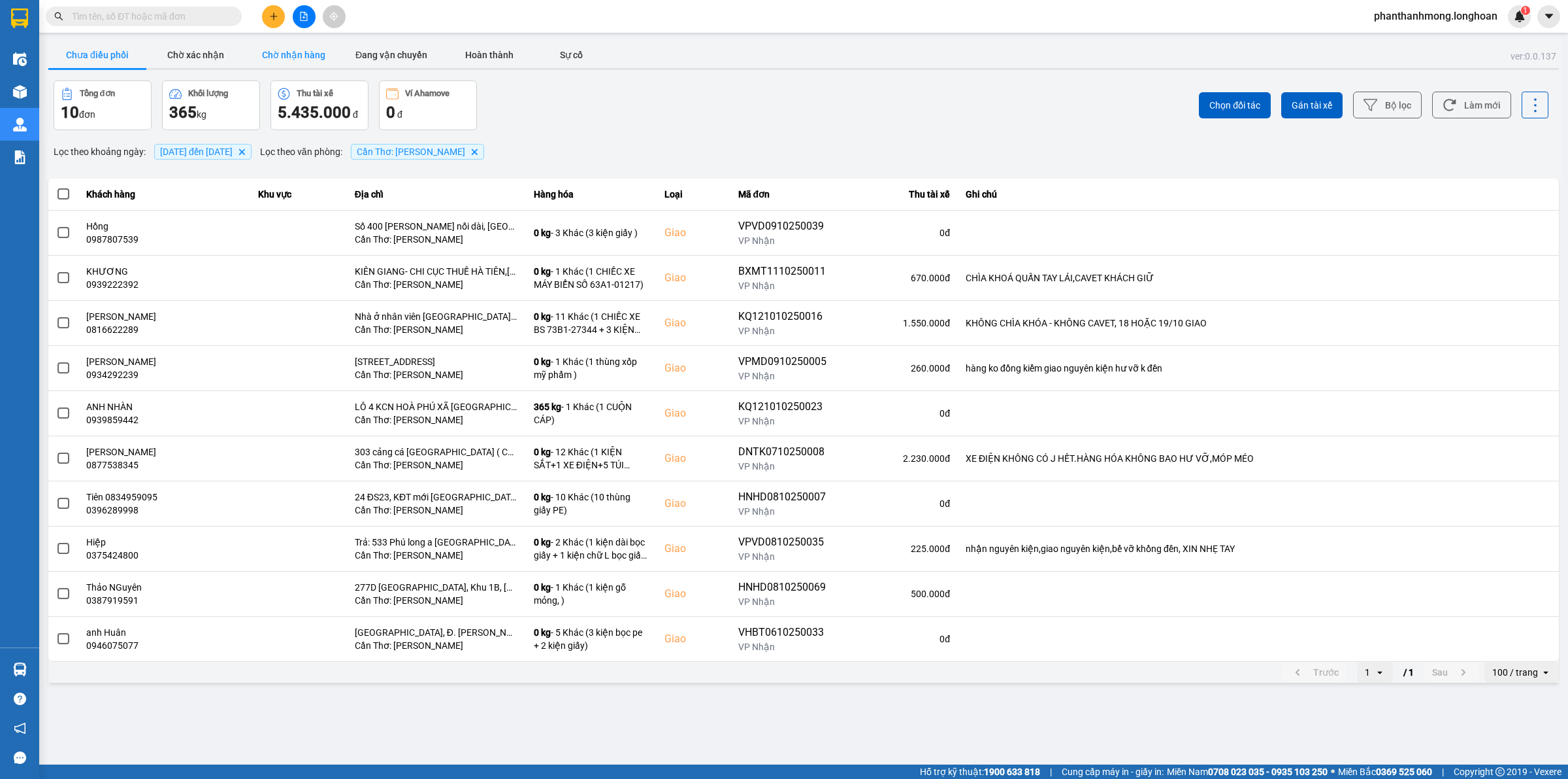
click at [297, 51] on button "Chờ nhận hàng" at bounding box center [293, 55] width 98 height 26
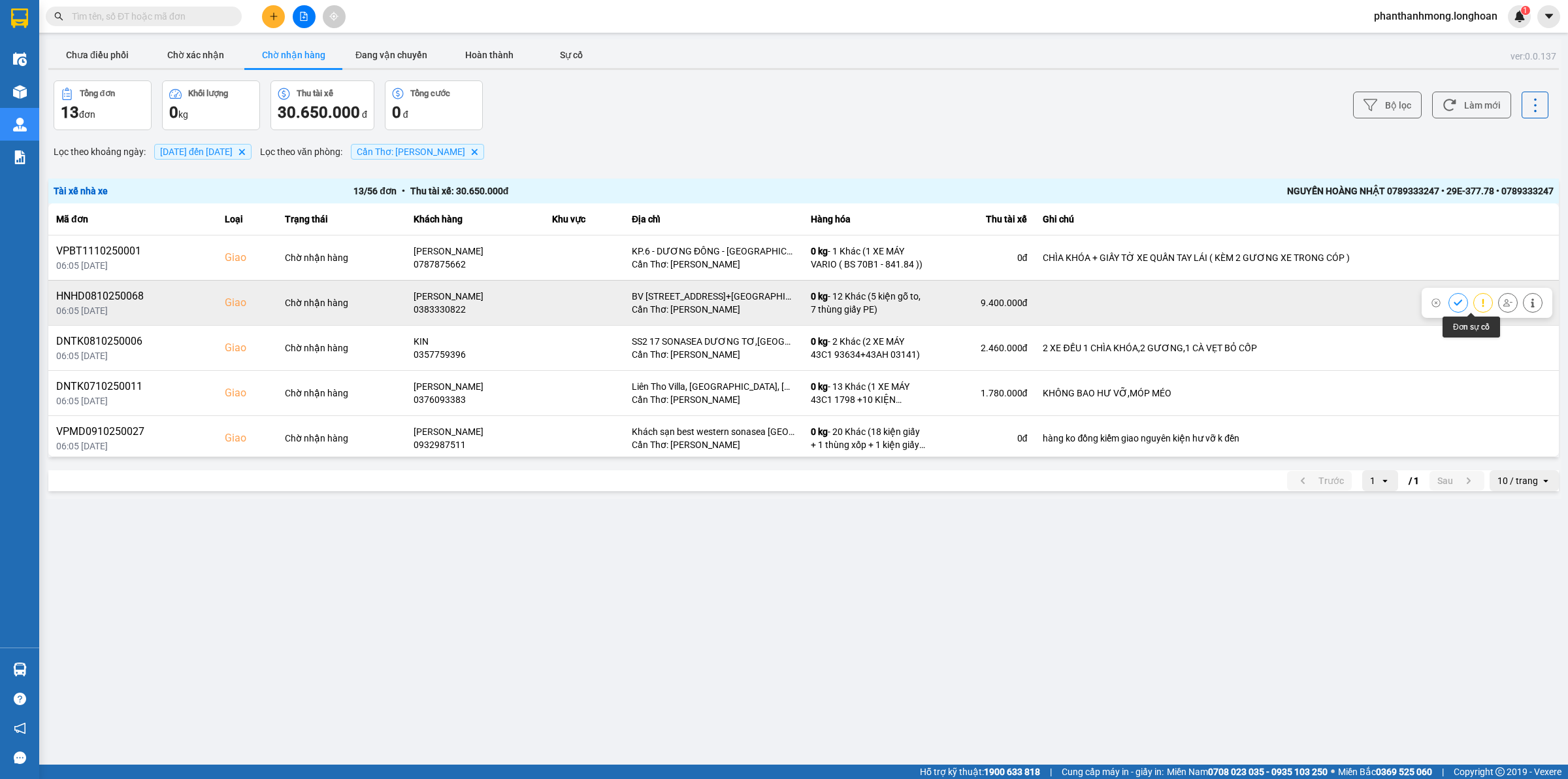
click at [1503, 302] on icon at bounding box center [1508, 303] width 9 height 9
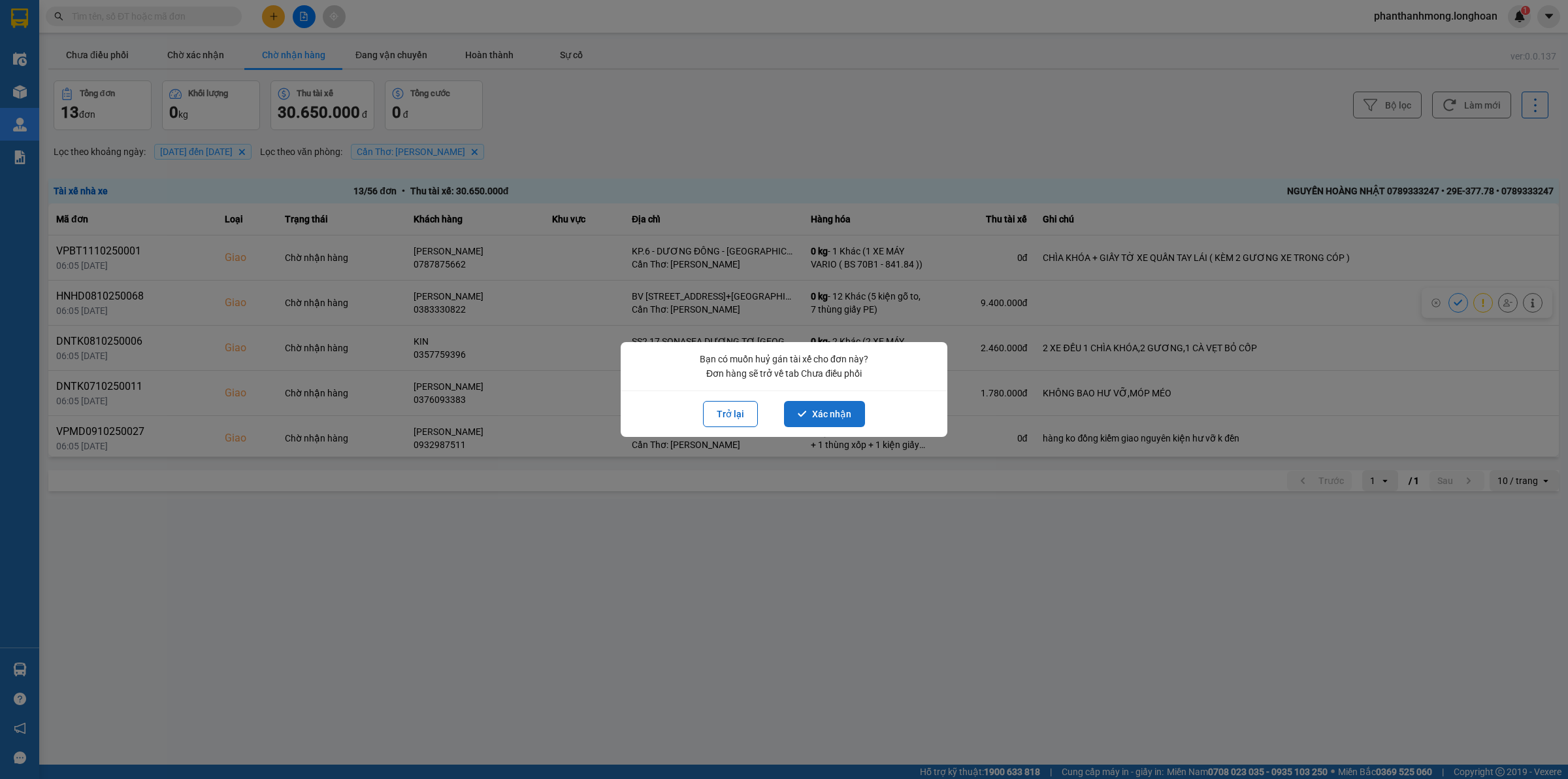
click at [809, 423] on button "Xác nhận" at bounding box center [825, 413] width 81 height 26
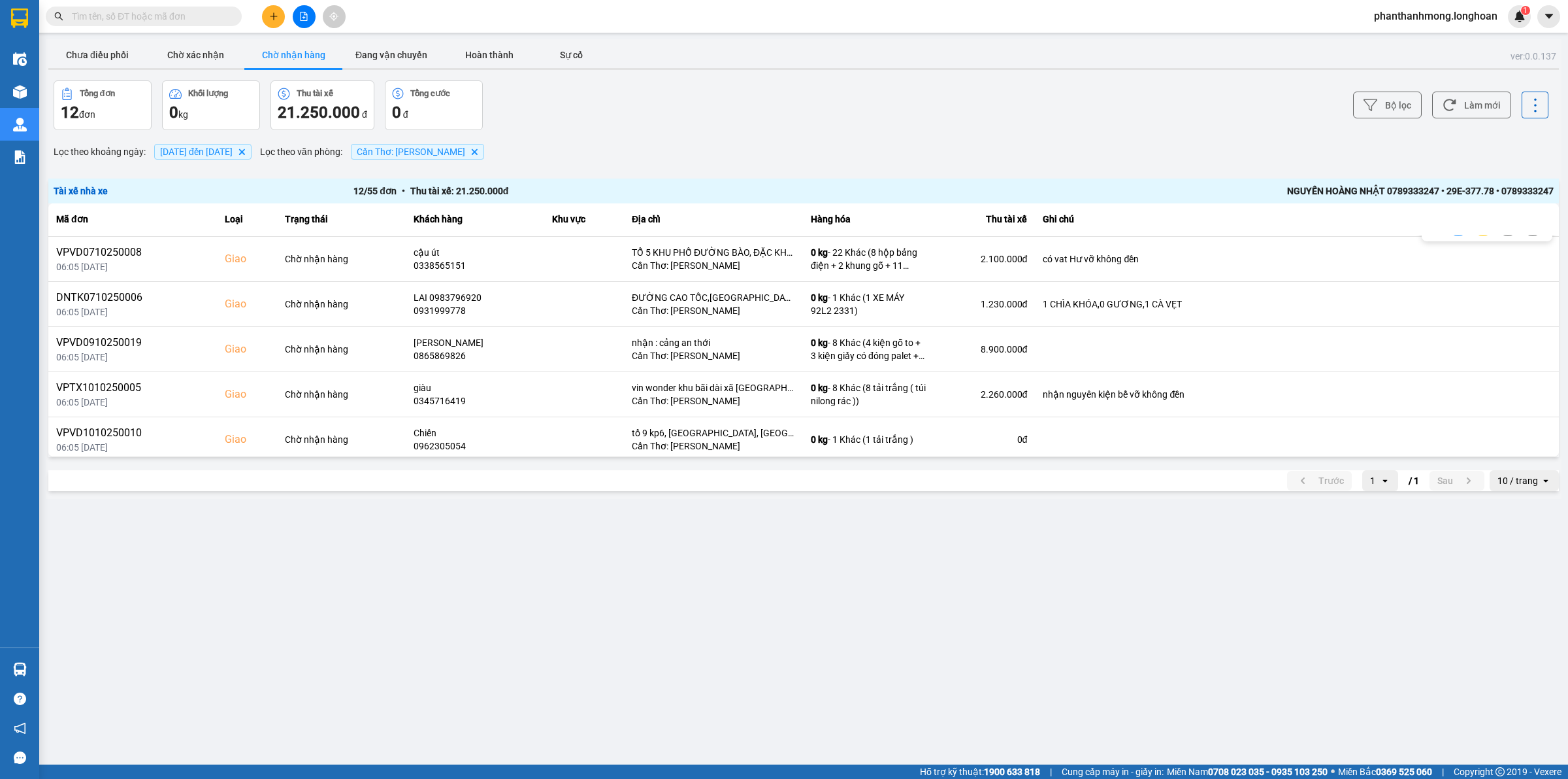
scroll to position [322, 0]
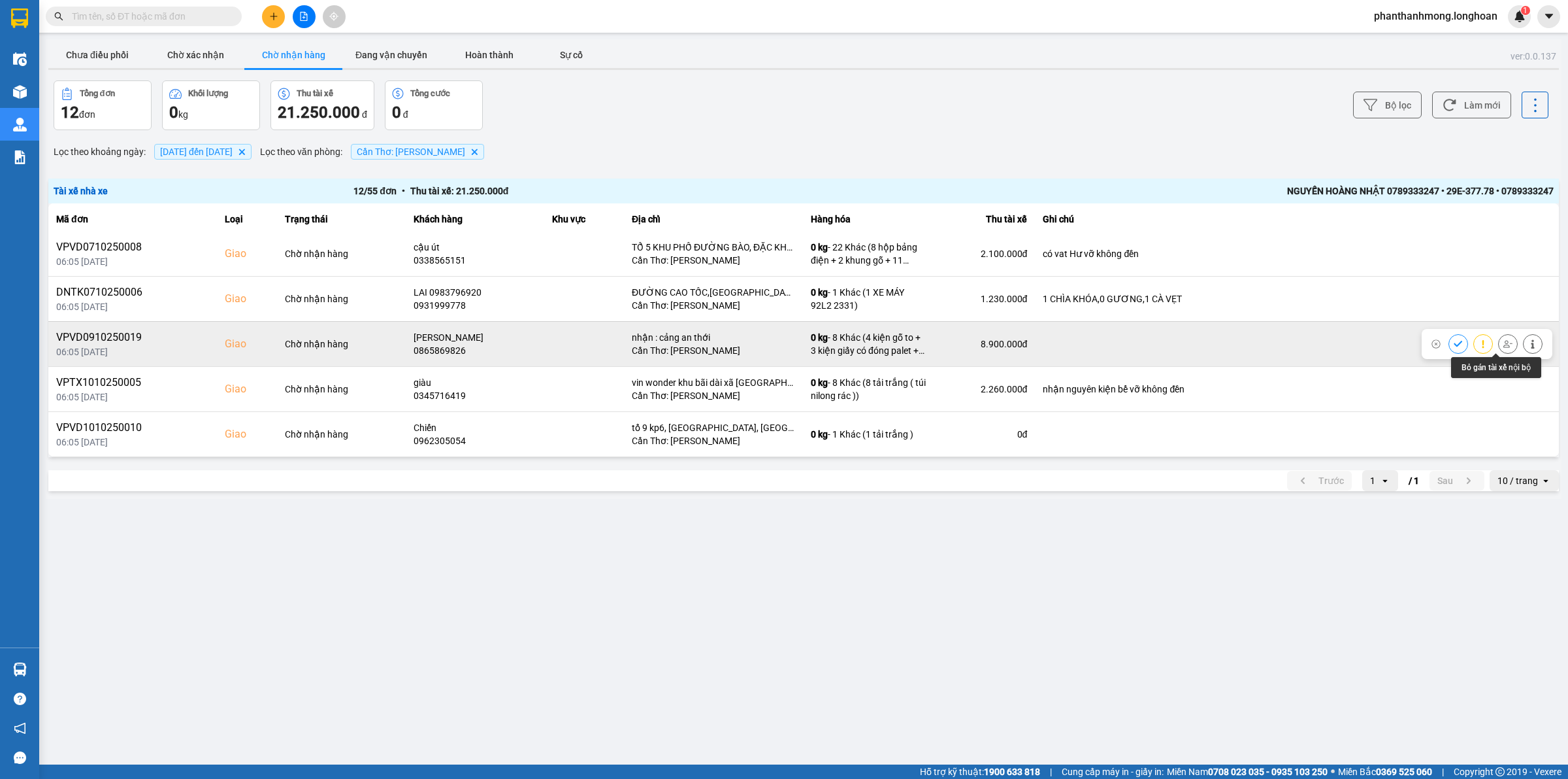
click at [1503, 341] on icon at bounding box center [1508, 344] width 9 height 9
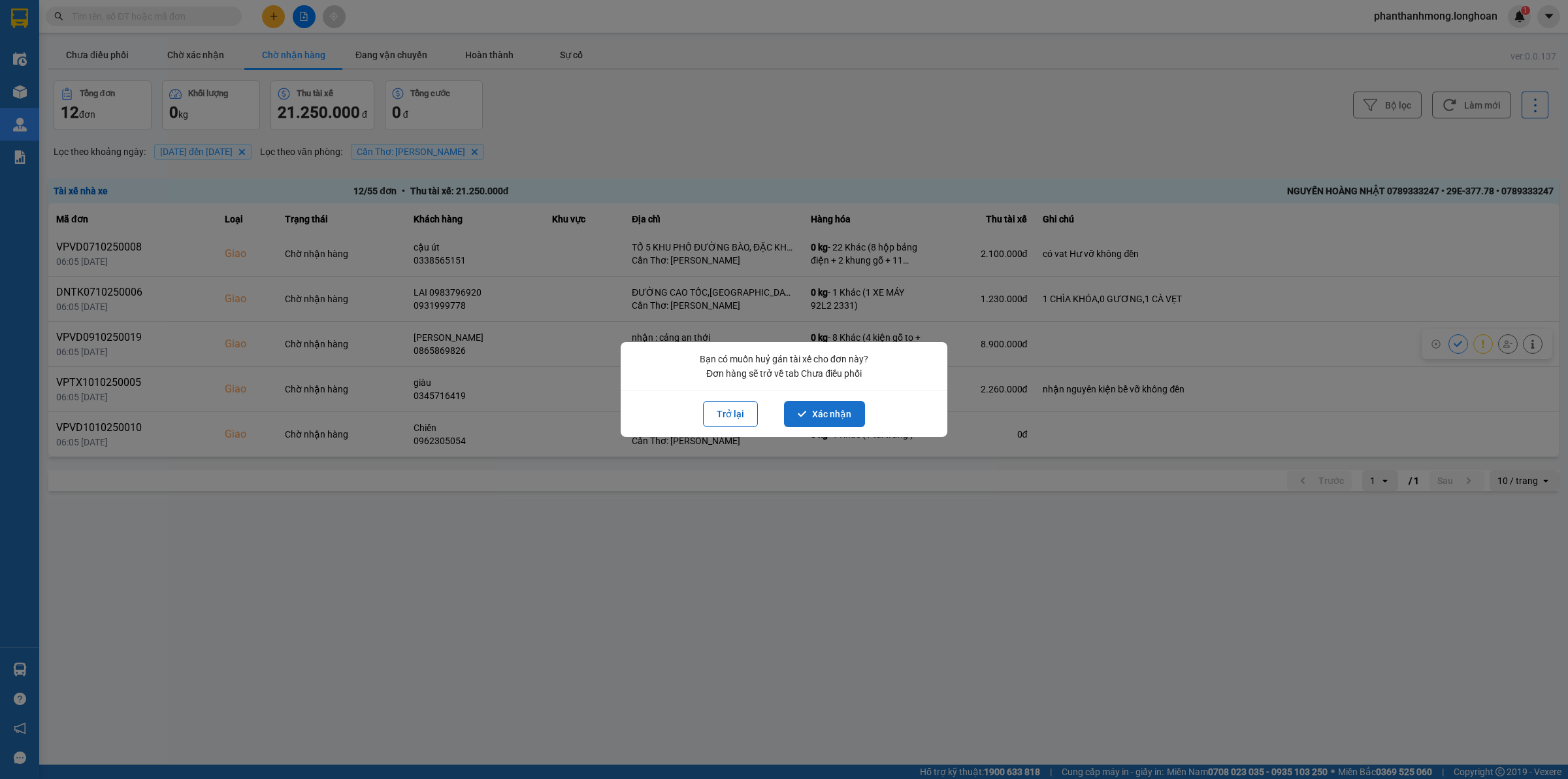
click at [838, 410] on button "Xác nhận" at bounding box center [825, 413] width 81 height 26
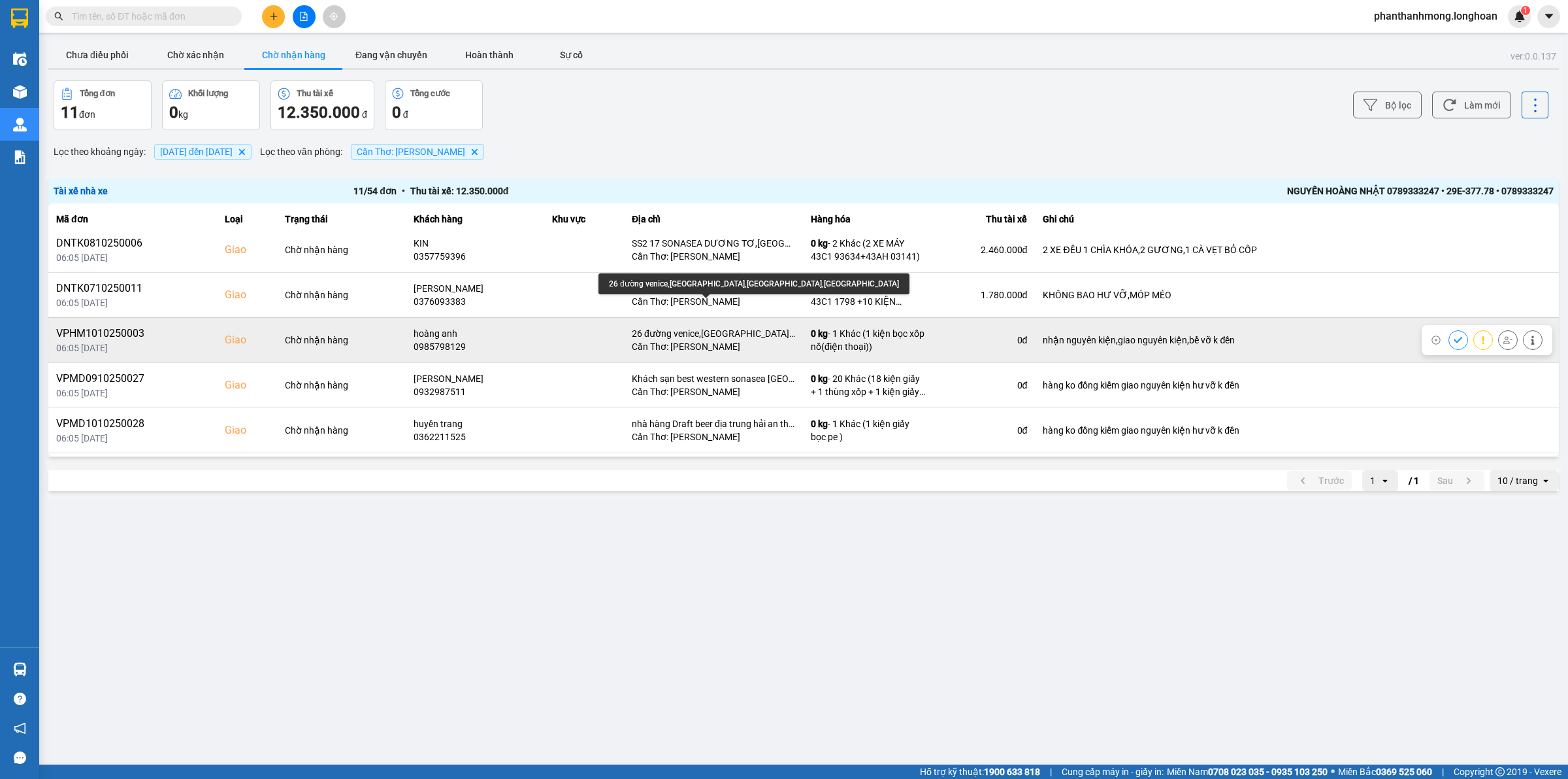
scroll to position [82, 0]
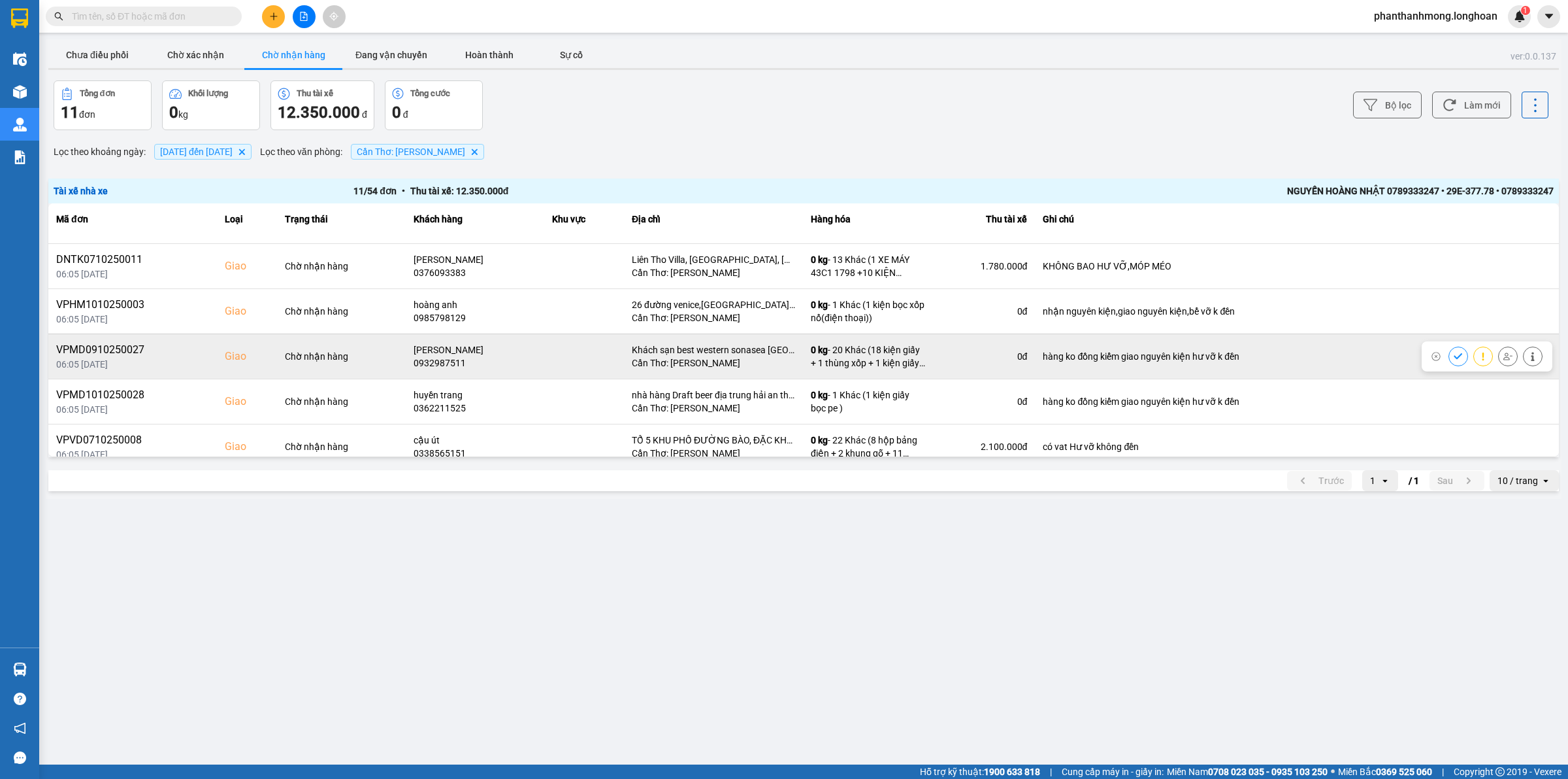
click at [115, 355] on div "VPMD0910250027" at bounding box center [133, 350] width 153 height 16
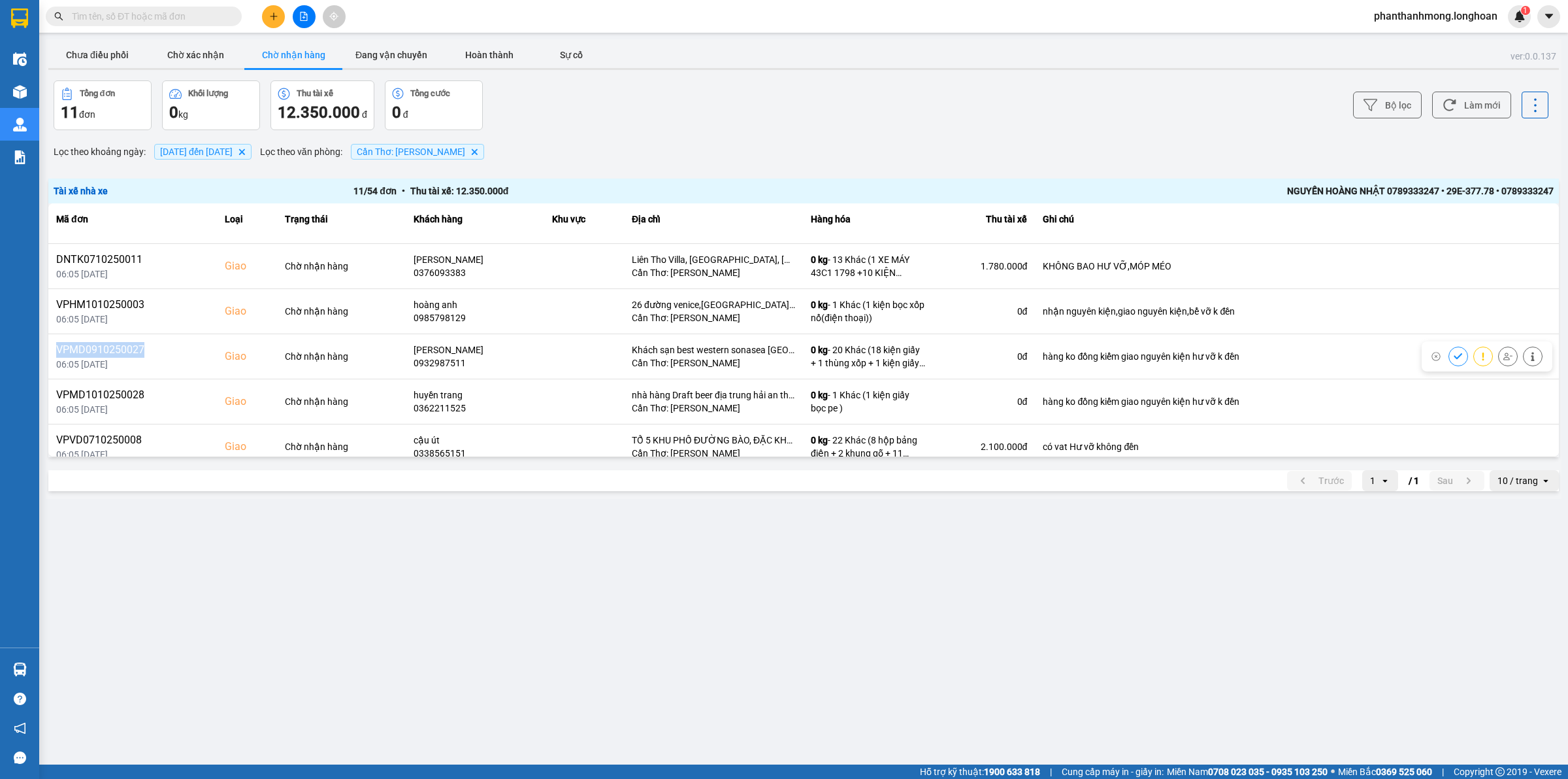
copy div "VPMD0910250027"
click at [137, 10] on input "text" at bounding box center [149, 16] width 155 height 14
paste input "VPMD0910250027"
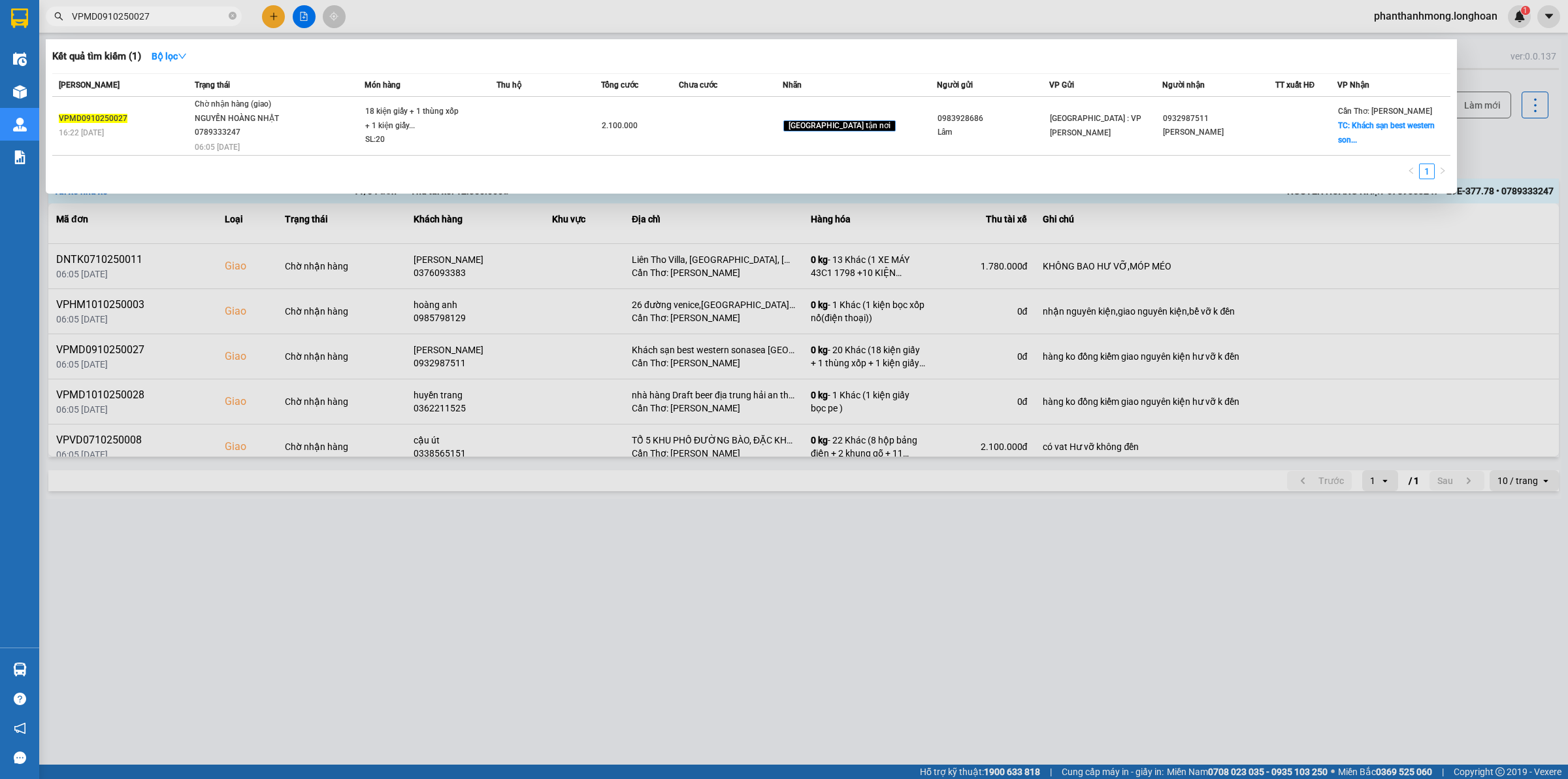
type input "VPMD0910250027"
click at [669, 358] on div at bounding box center [784, 389] width 1568 height 779
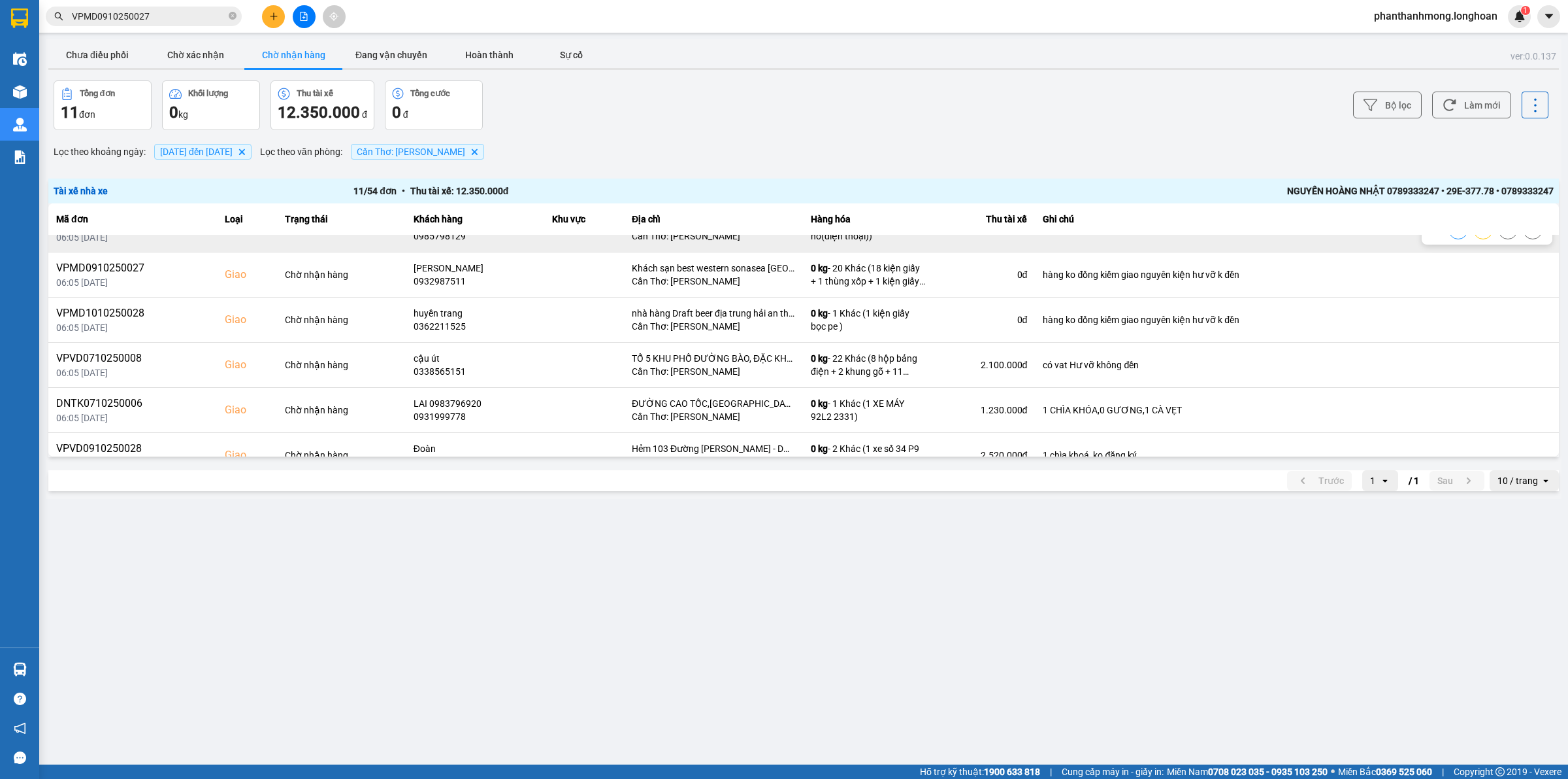
scroll to position [276, 0]
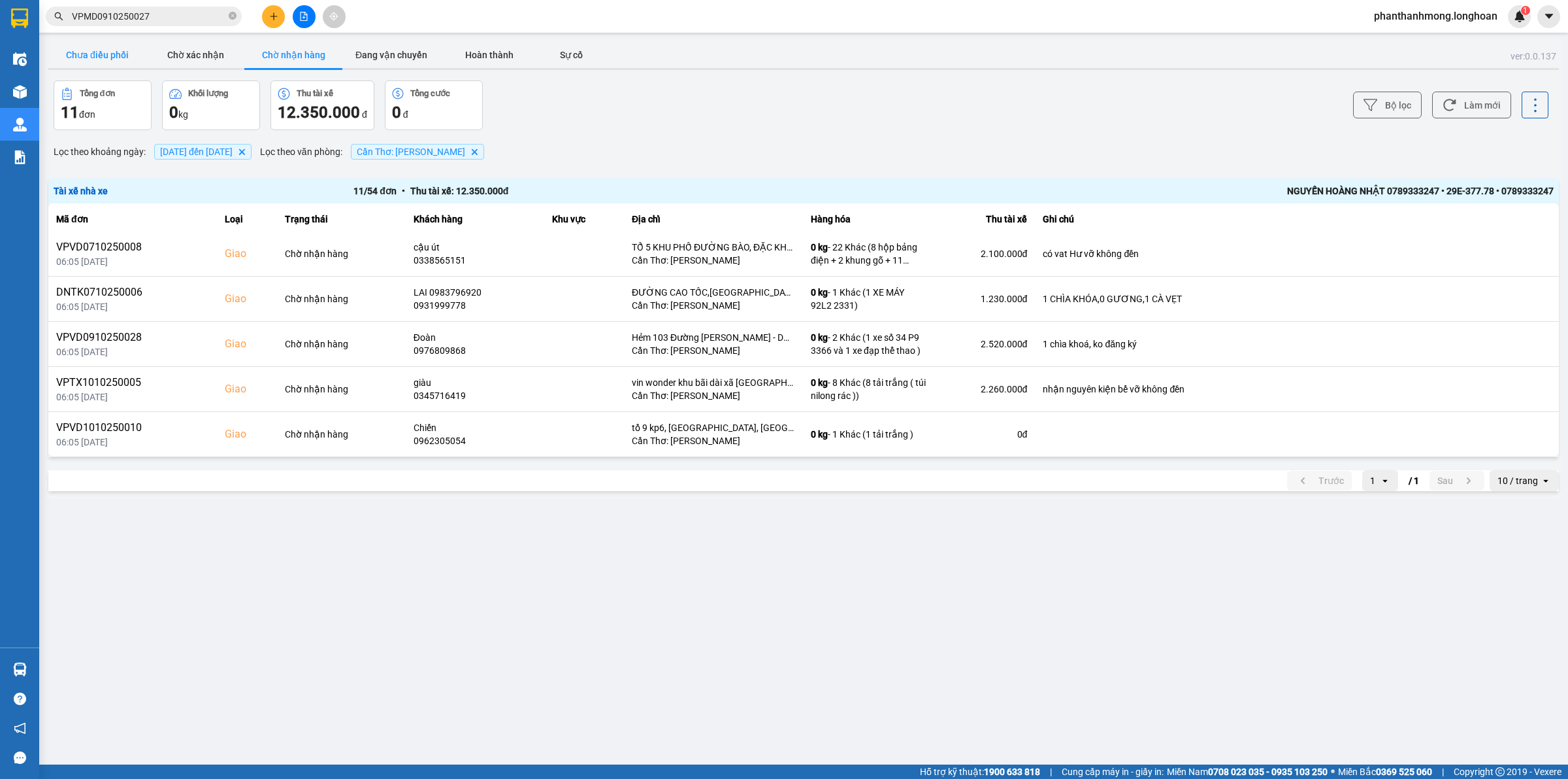
click at [84, 56] on button "Chưa điều phối" at bounding box center [97, 55] width 98 height 26
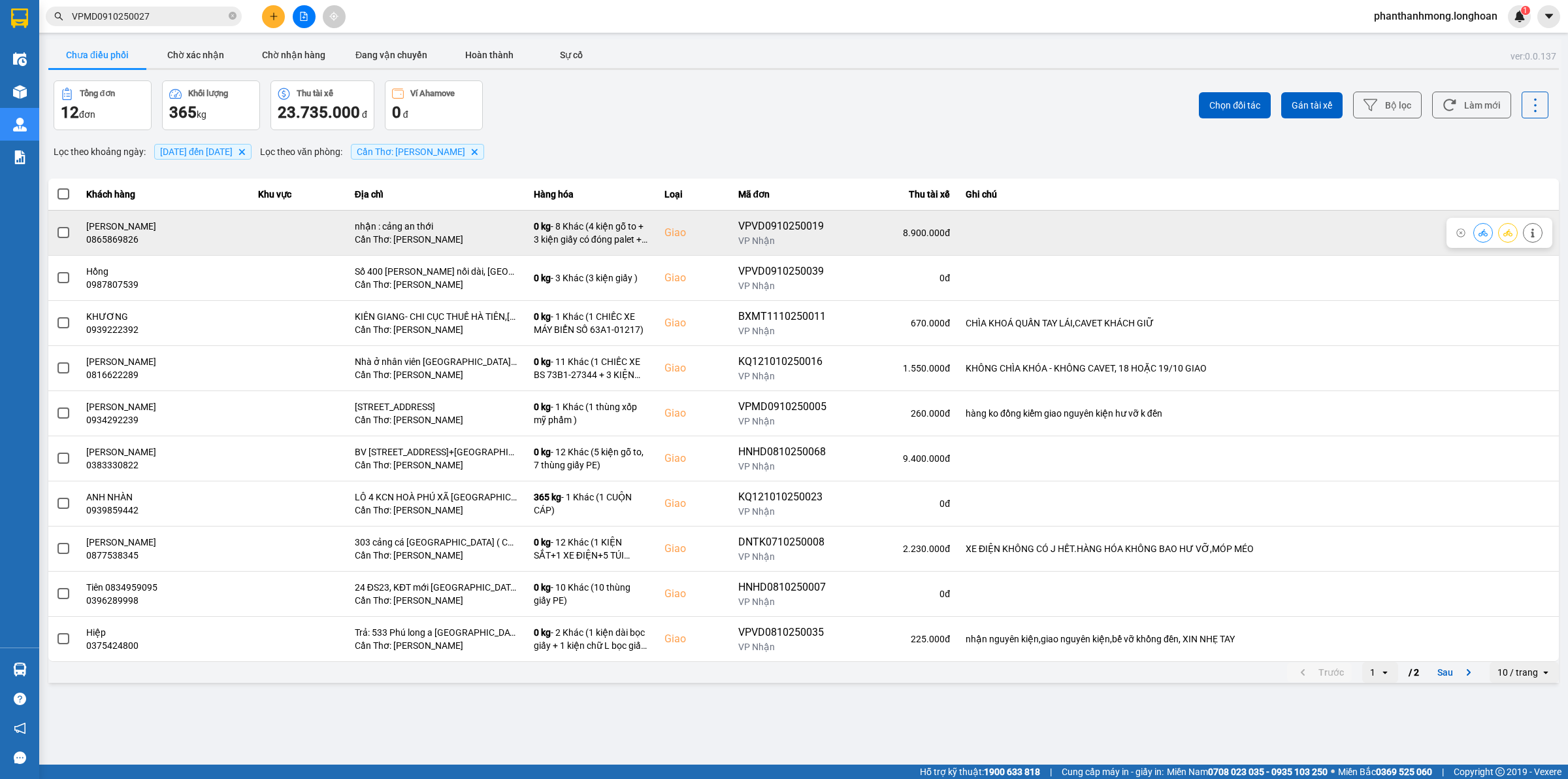
click at [60, 237] on span at bounding box center [63, 233] width 12 height 12
click at [56, 225] on input "checkbox" at bounding box center [56, 225] width 0 height 0
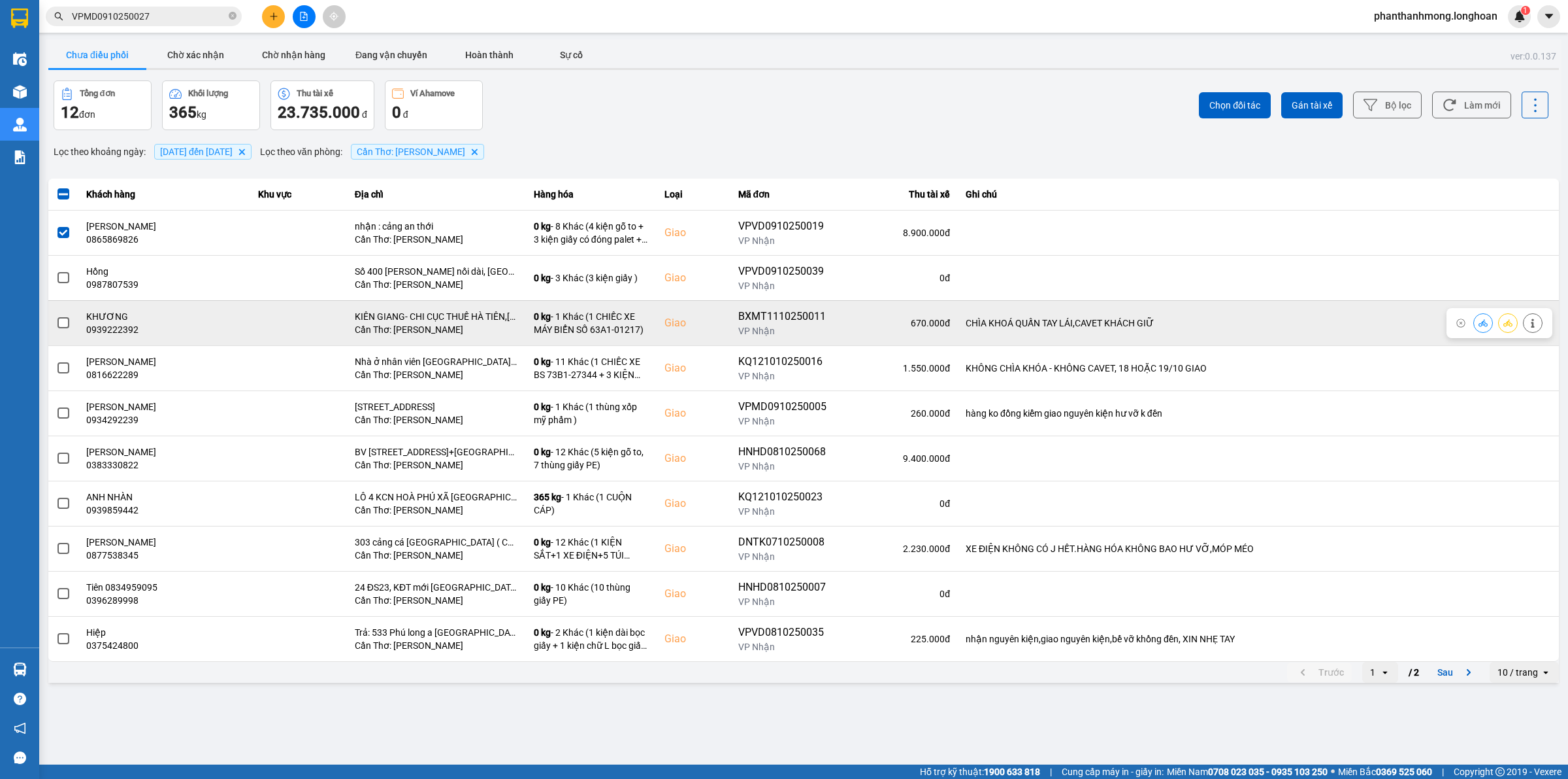
click at [60, 327] on span at bounding box center [63, 323] width 12 height 12
click at [56, 316] on input "checkbox" at bounding box center [56, 316] width 0 height 0
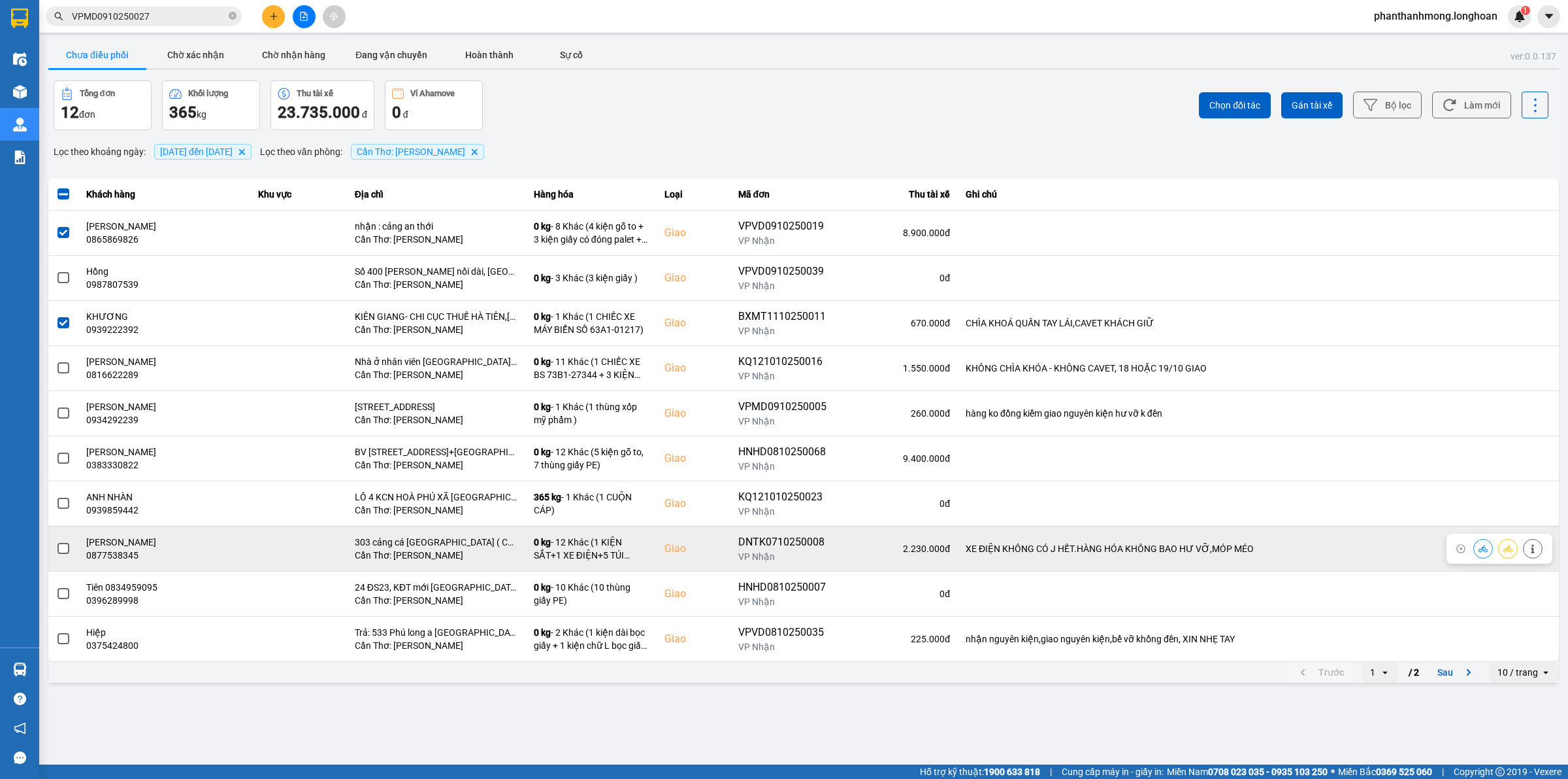
click at [60, 550] on span at bounding box center [63, 549] width 12 height 12
click at [56, 541] on input "checkbox" at bounding box center [56, 541] width 0 height 0
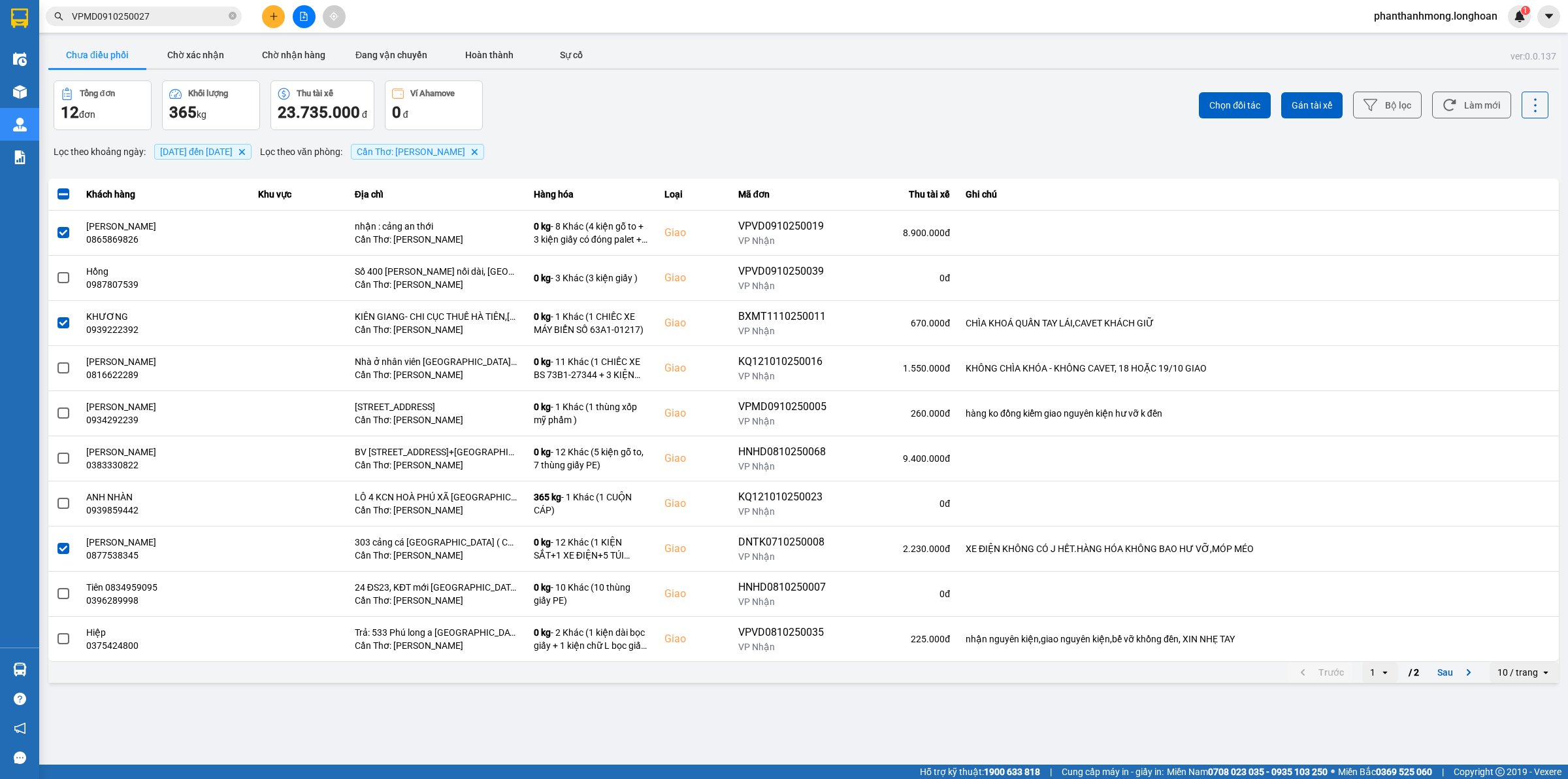
drag, startPoint x: 1314, startPoint y: 113, endPoint x: 1271, endPoint y: 125, distance: 44.6
click at [1315, 113] on button "Gán tài xế" at bounding box center [1312, 105] width 61 height 26
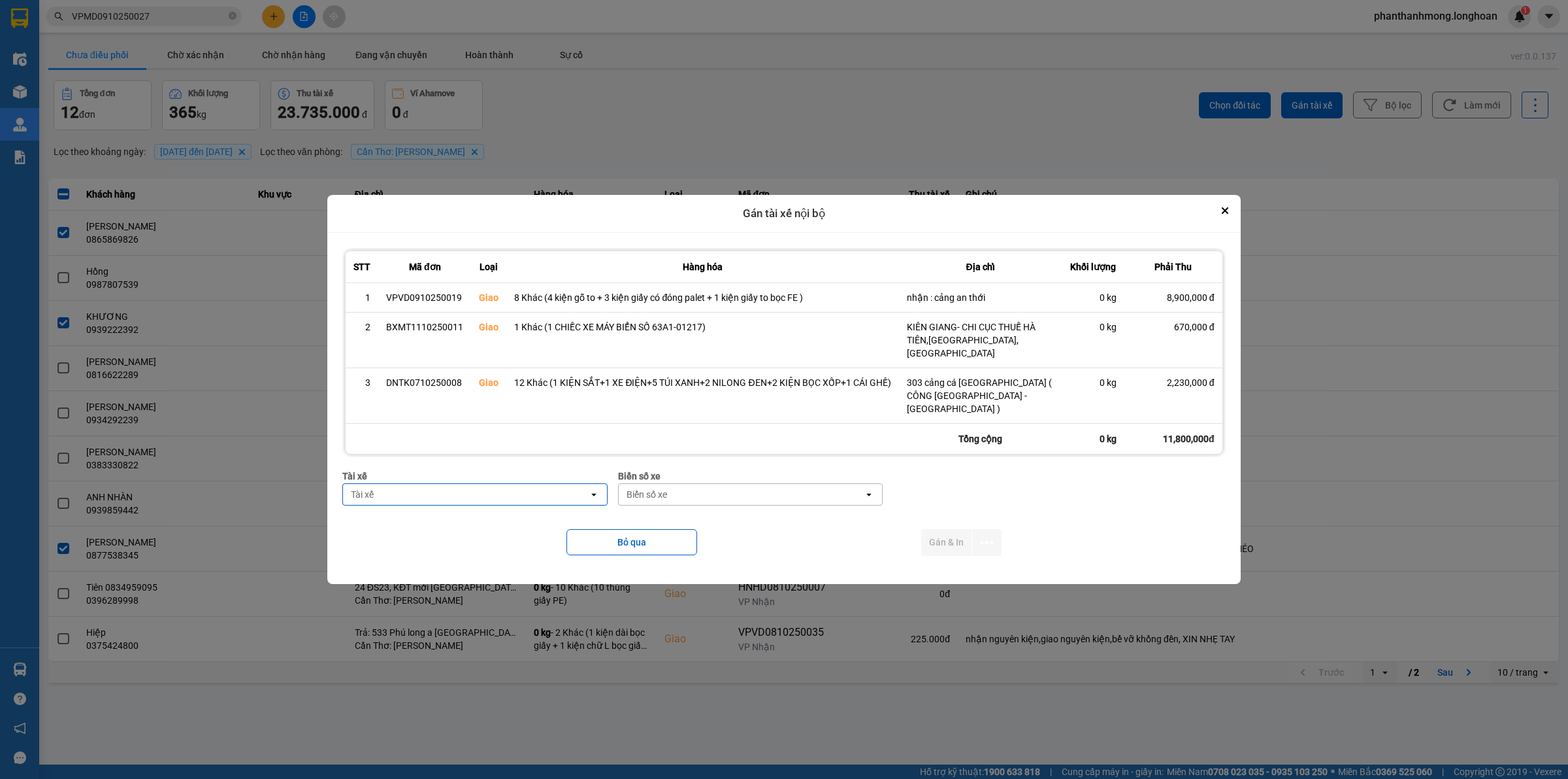
click at [502, 485] on div "Tài xế" at bounding box center [466, 494] width 245 height 21
type input "lân"
click at [487, 540] on span "0364555247 - HOÀNG LÂN SG 0979998361" at bounding box center [458, 540] width 205 height 13
click at [684, 494] on div "Biển số xe" at bounding box center [742, 494] width 245 height 21
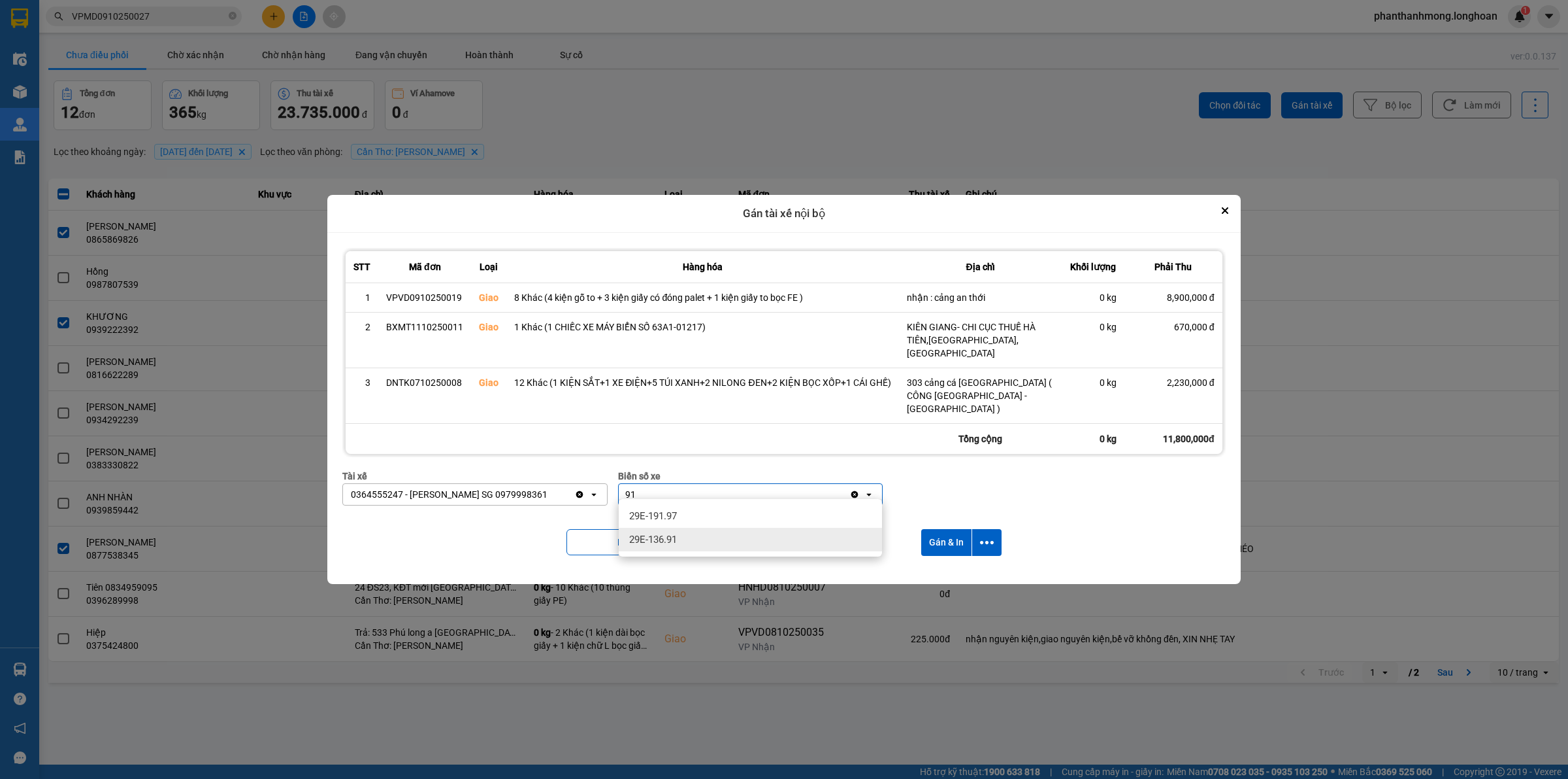
type input "91"
click at [719, 534] on div "29E-136.91" at bounding box center [751, 540] width 264 height 24
click at [942, 544] on button "Gán & In" at bounding box center [947, 542] width 50 height 27
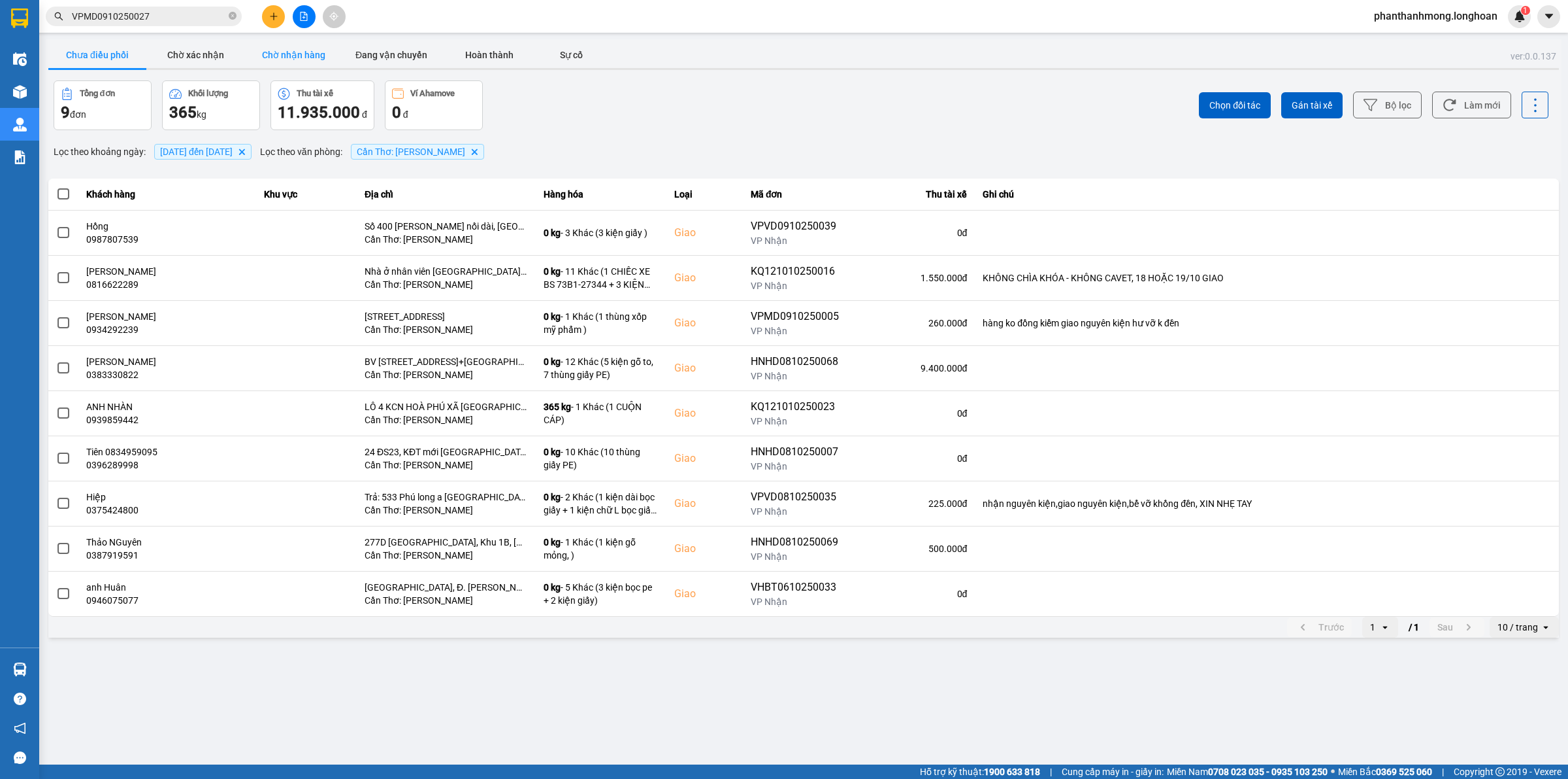
click at [321, 50] on button "Chờ nhận hàng" at bounding box center [293, 55] width 98 height 26
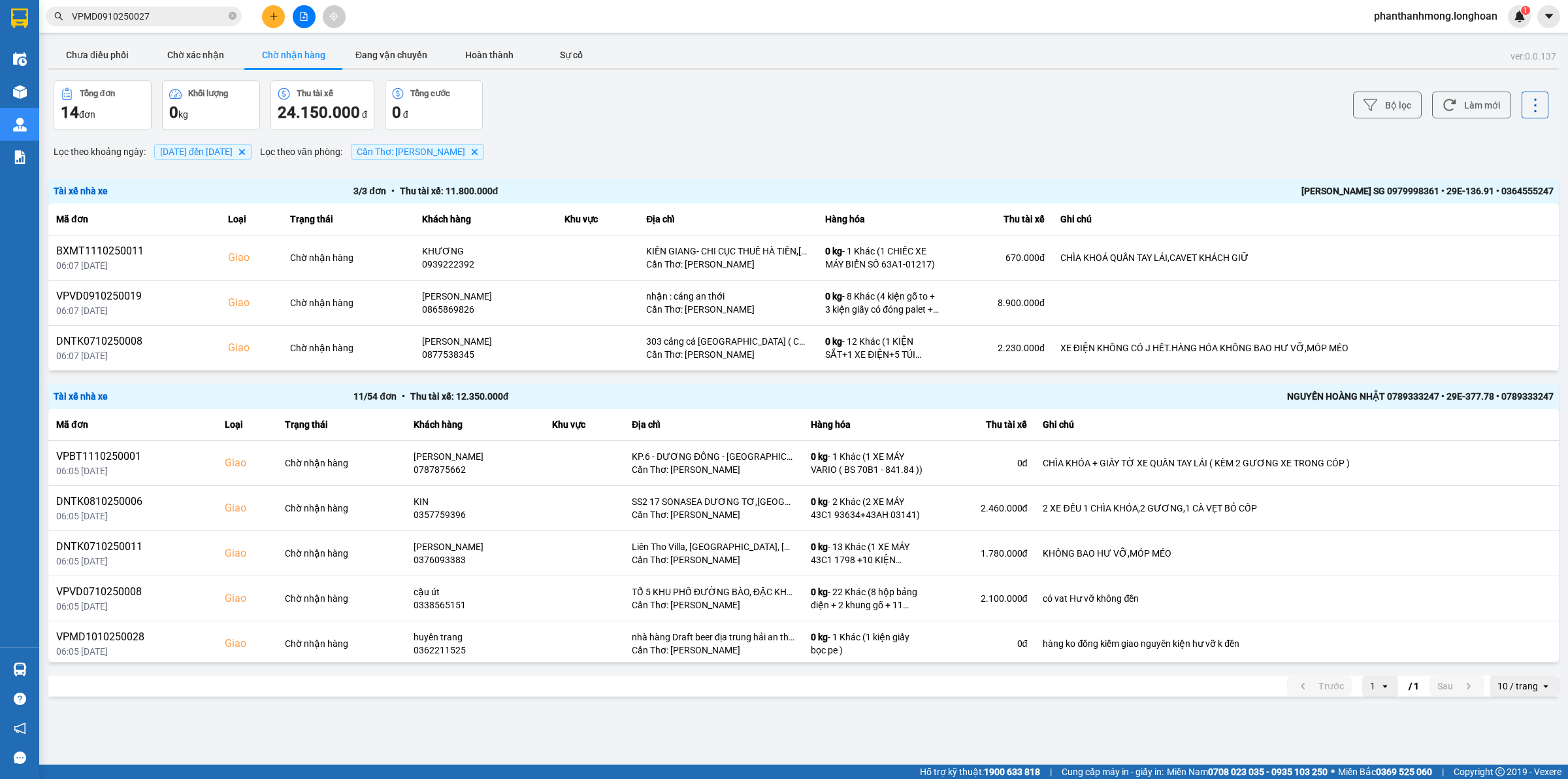
click at [1322, 397] on div "NGUYẾN HOÀNG NHẬT 0789333247 • 29E-377.78 • 0789333247" at bounding box center [1254, 396] width 600 height 14
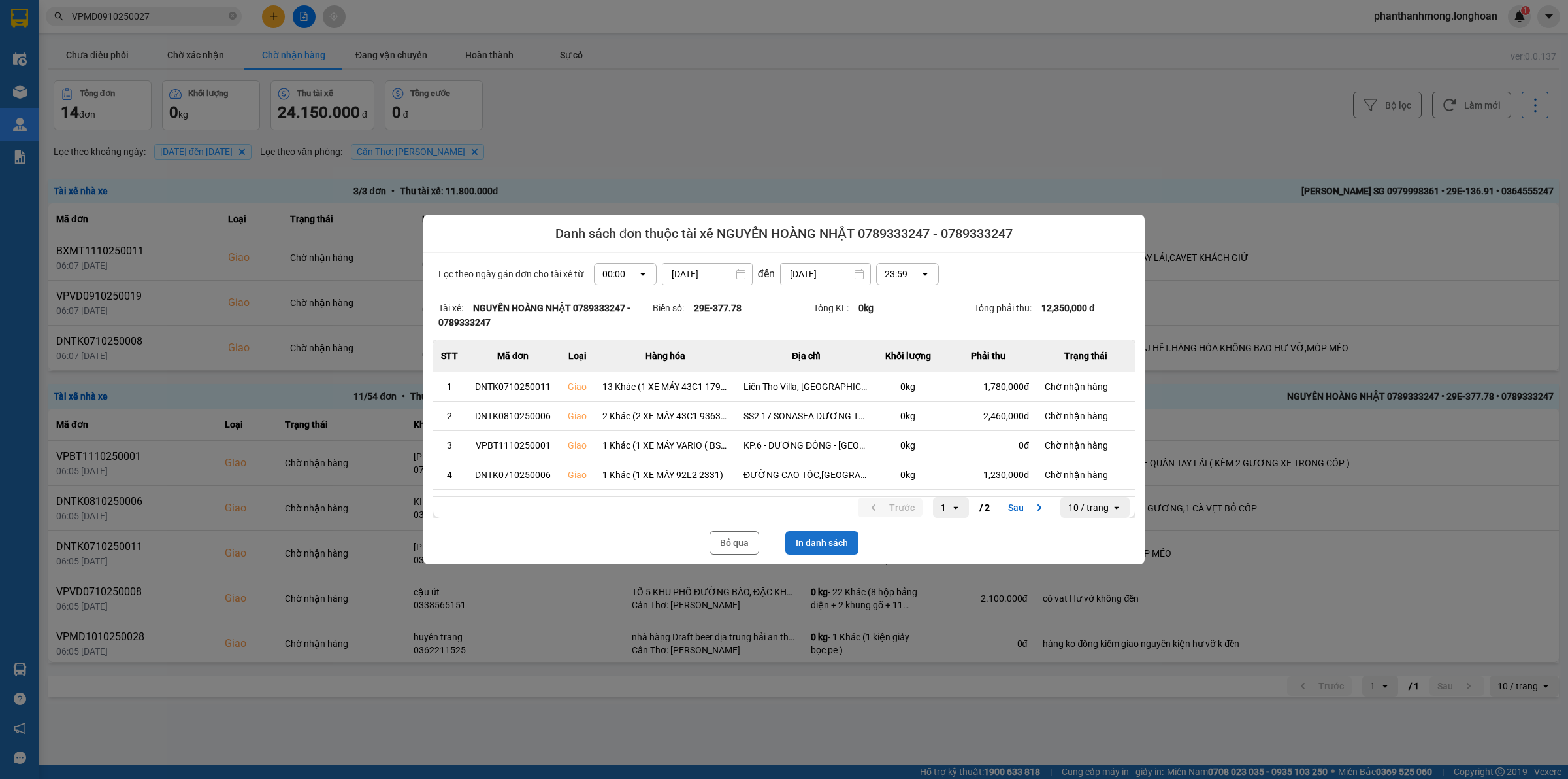
click at [826, 537] on button "In danh sách" at bounding box center [821, 543] width 73 height 24
click at [732, 538] on button "Bỏ qua" at bounding box center [734, 543] width 50 height 24
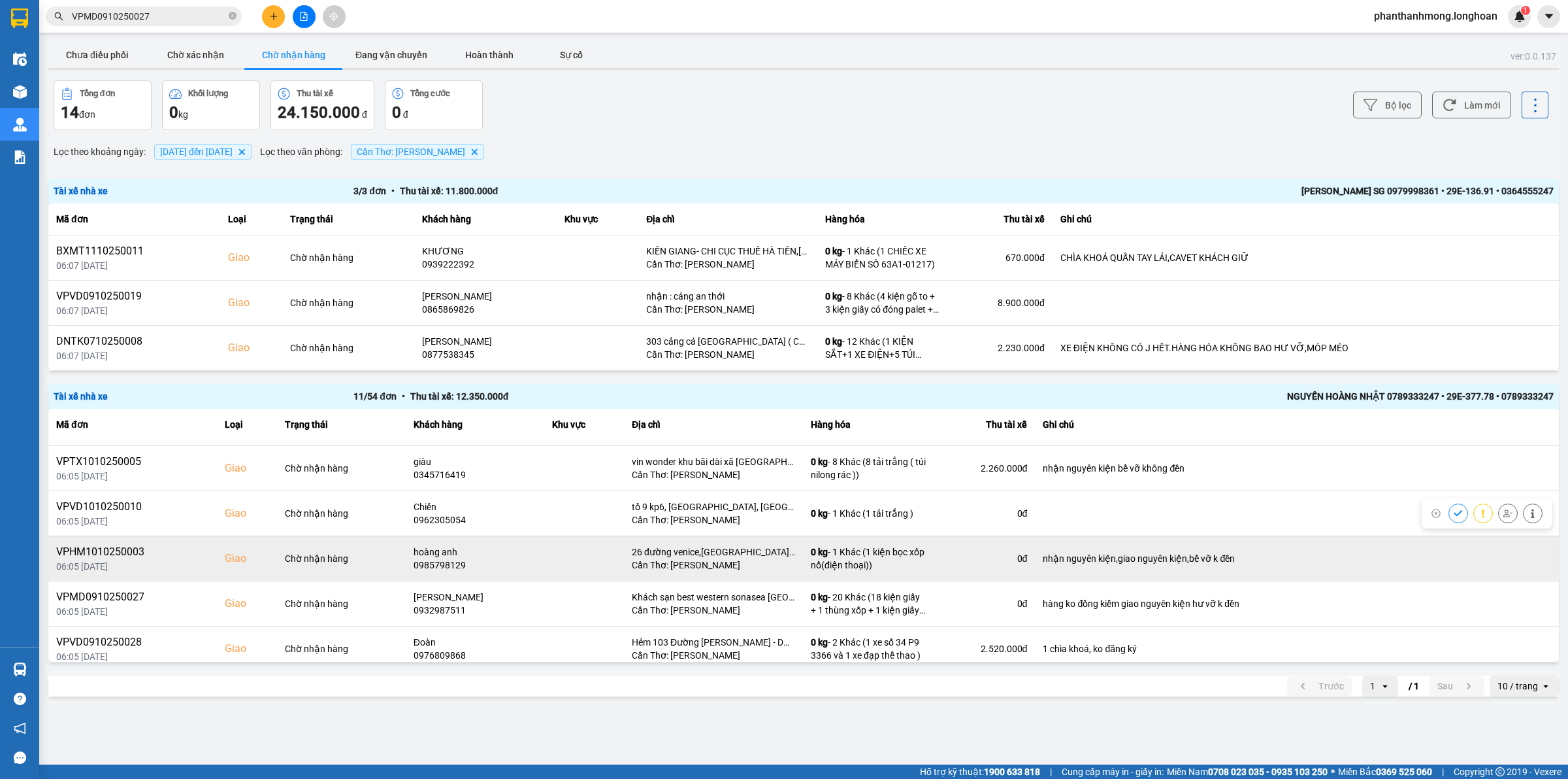
scroll to position [276, 0]
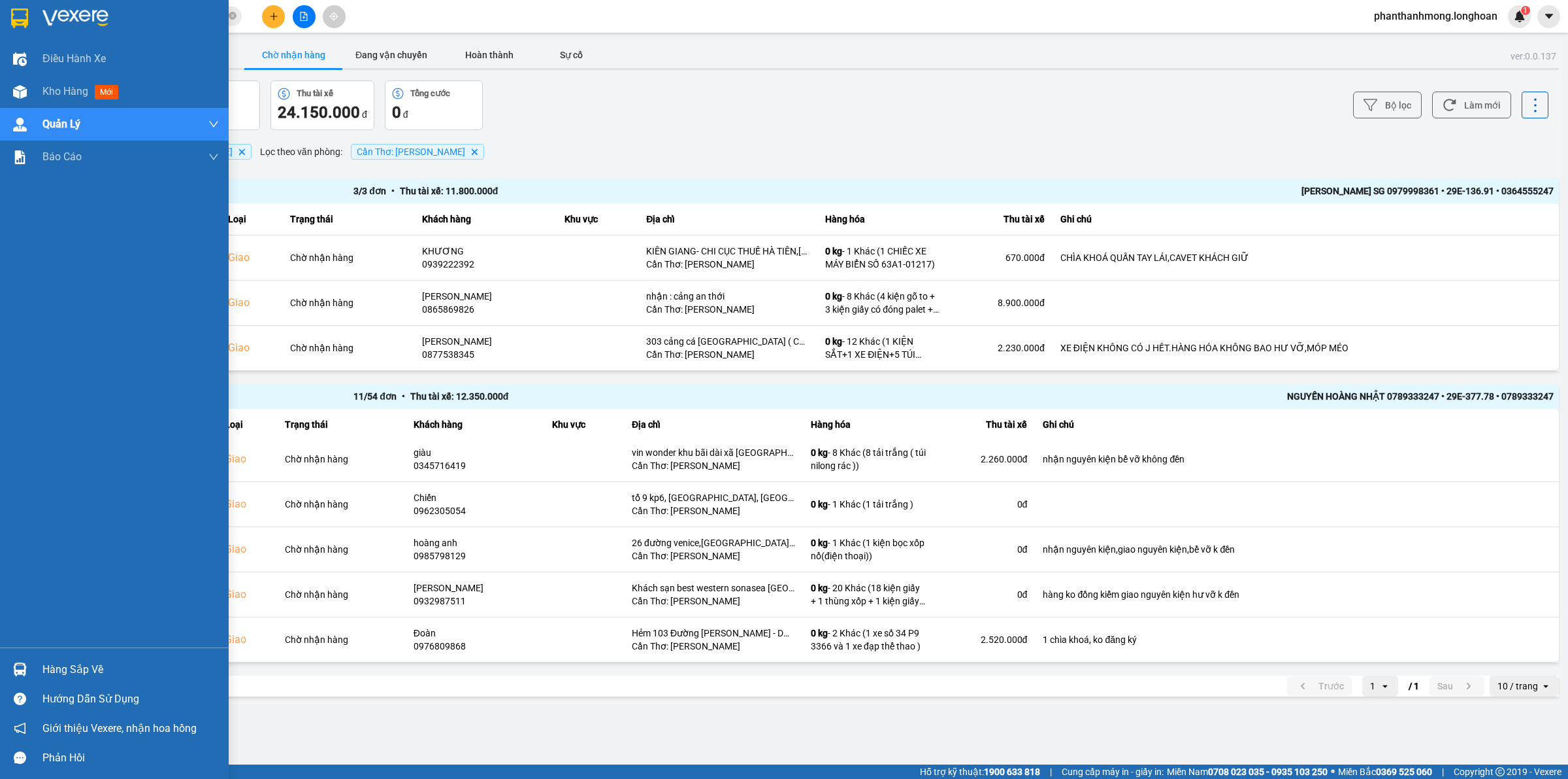
click at [13, 16] on img at bounding box center [19, 18] width 17 height 19
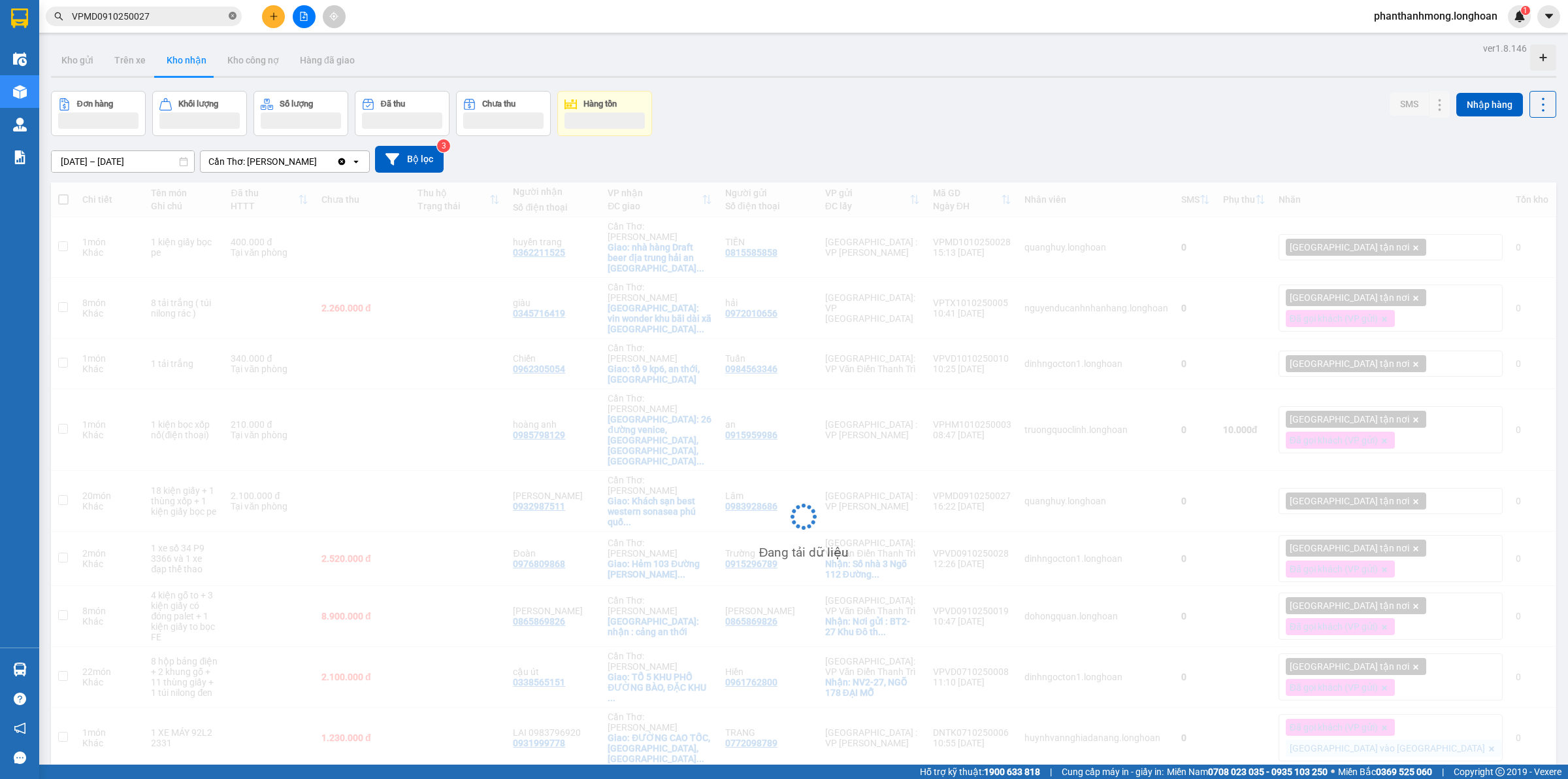
click at [233, 15] on icon "close-circle" at bounding box center [232, 15] width 8 height 8
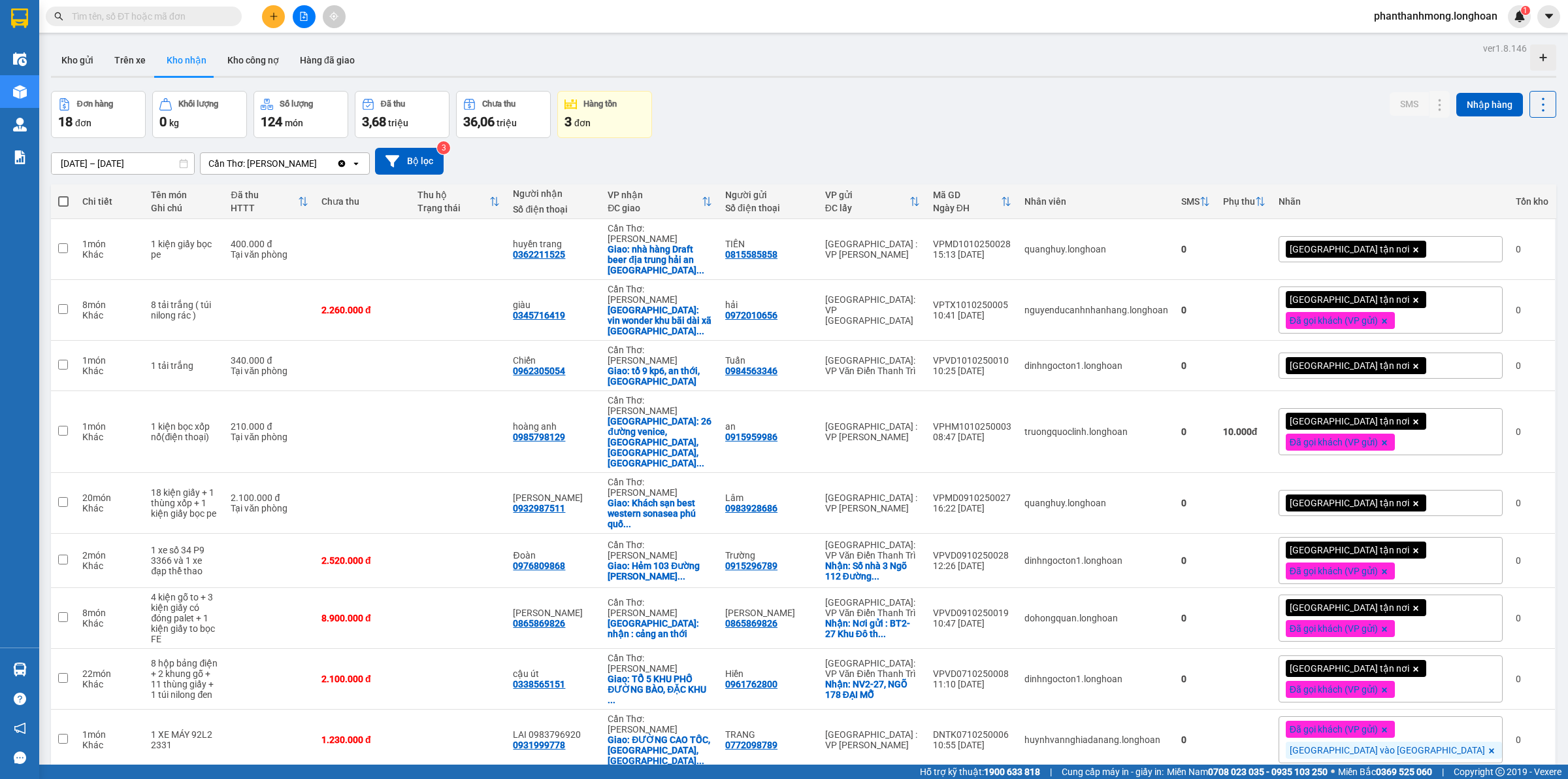
click at [280, 28] on div "Kết quả tìm kiếm ( 1 ) Bộ lọc Mã ĐH Trạng thái Món hàng Thu hộ Tổng cước Chưa c…" at bounding box center [784, 16] width 1568 height 33
click at [278, 27] on div "Kết quả tìm kiếm ( 1 ) Bộ lọc Mã ĐH Trạng thái Món hàng Thu hộ Tổng cước Chưa c…" at bounding box center [784, 16] width 1568 height 33
click at [276, 26] on button at bounding box center [273, 16] width 23 height 23
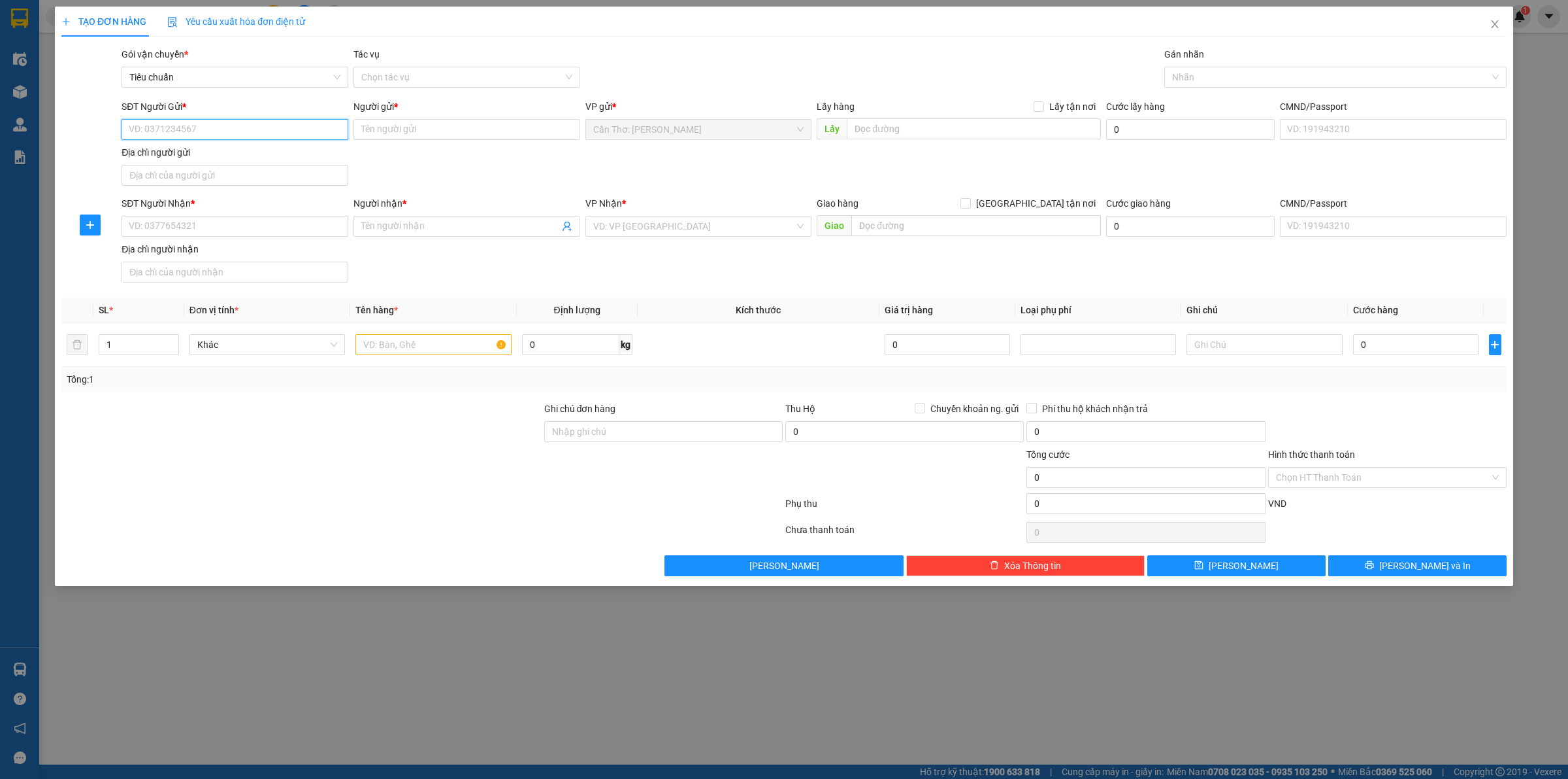
click at [299, 133] on input "SĐT Người Gửi *" at bounding box center [235, 129] width 227 height 21
paste input "0974687705"
type input "0974687705"
click at [296, 225] on input "SĐT Người Nhận *" at bounding box center [235, 226] width 227 height 21
paste input "0974687705"
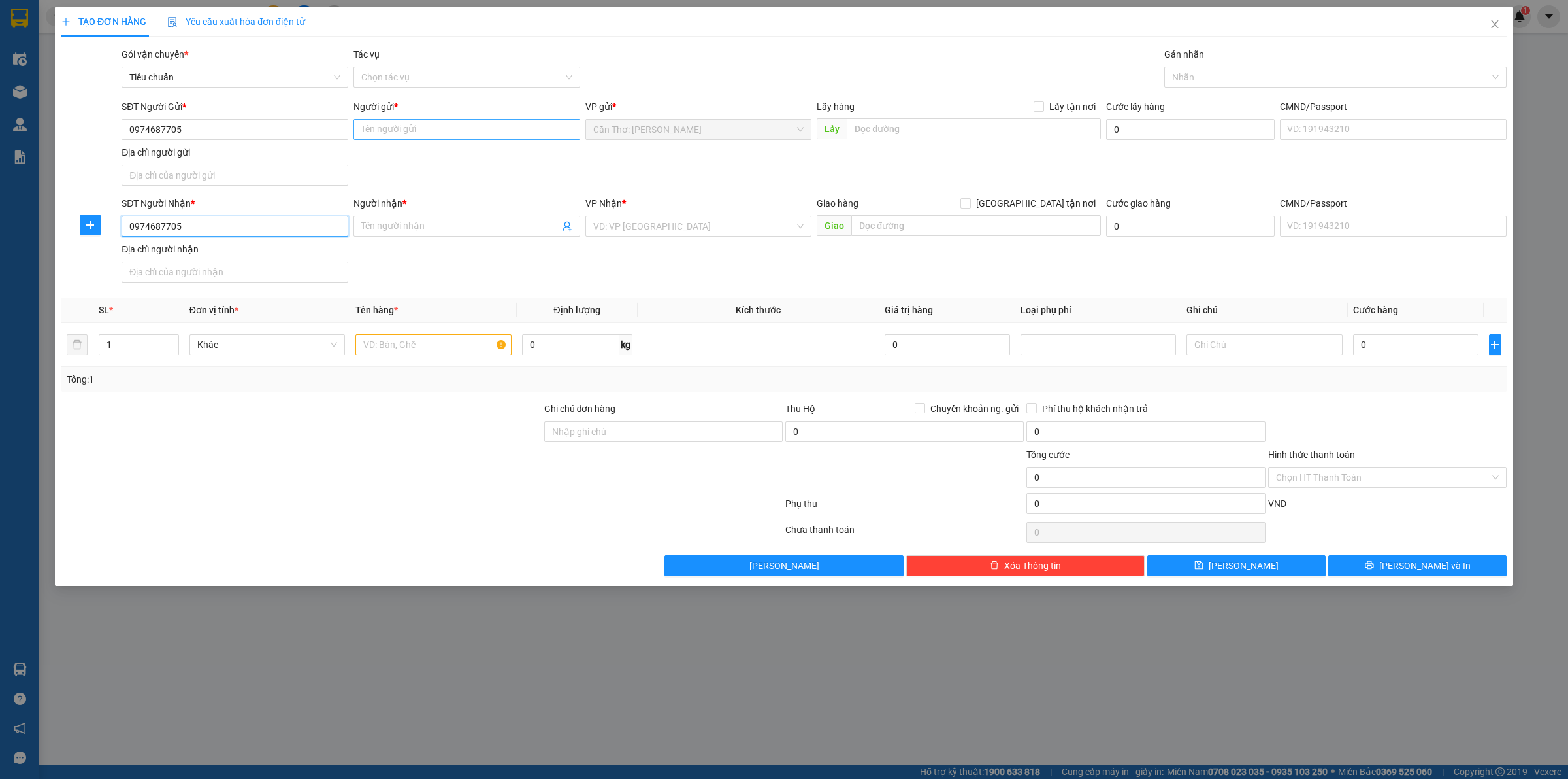
type input "0974687705"
click at [508, 133] on input "Người gửi *" at bounding box center [467, 129] width 227 height 21
paste input "Phạm Ngọc Sơn"
type input "Phạm Ngọc Sơn"
click at [468, 224] on input "Người nhận *" at bounding box center [460, 226] width 198 height 14
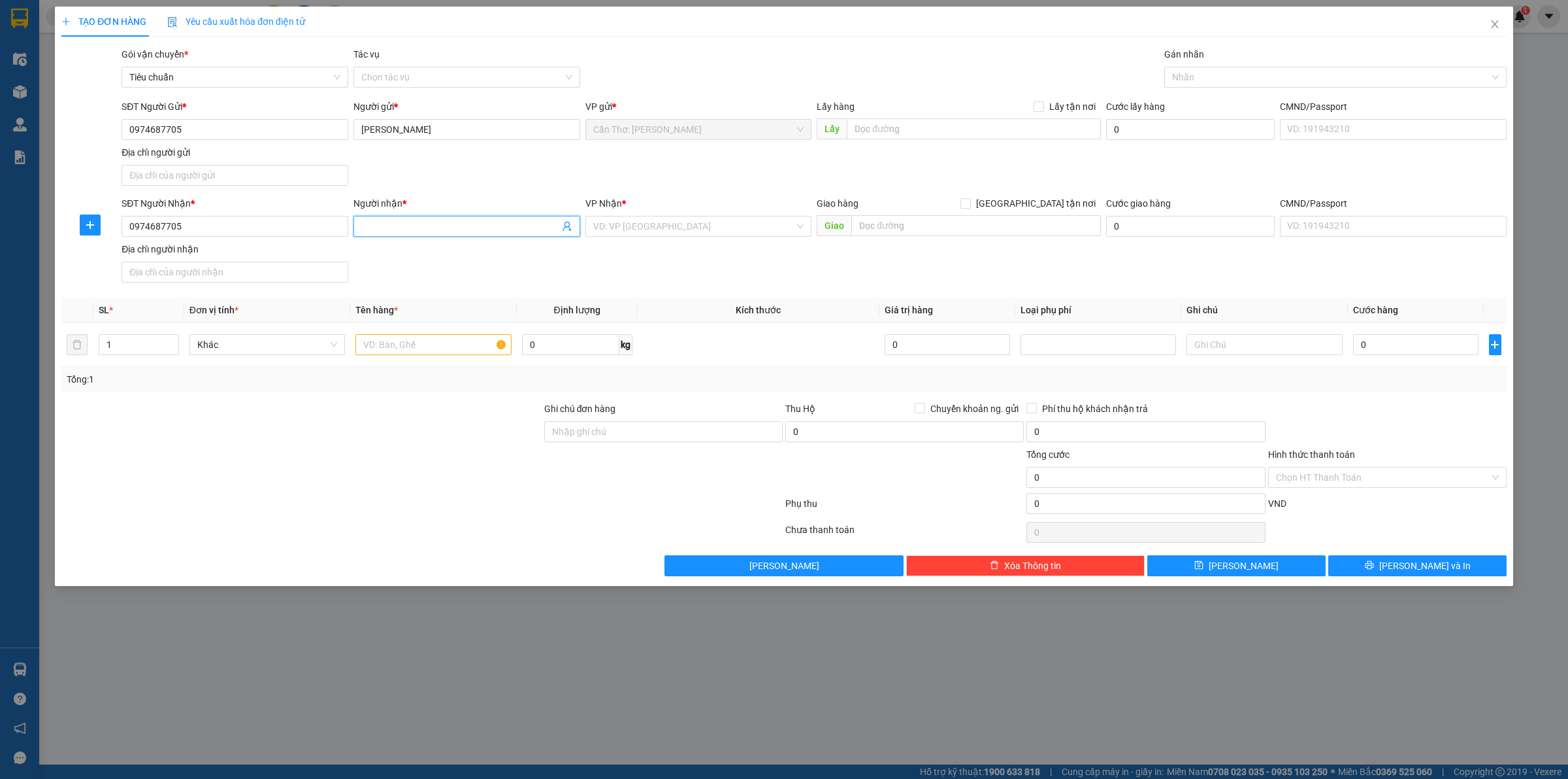
paste input "Phạm Ngọc Sơn"
type input "Phạm Ngọc Sơn"
click at [915, 139] on input "text" at bounding box center [973, 129] width 254 height 21
click at [933, 134] on input "text" at bounding box center [973, 129] width 254 height 21
paste input "Đón : Ngã 3 k8 xã cửa dương Phú quốc kiên Giang"
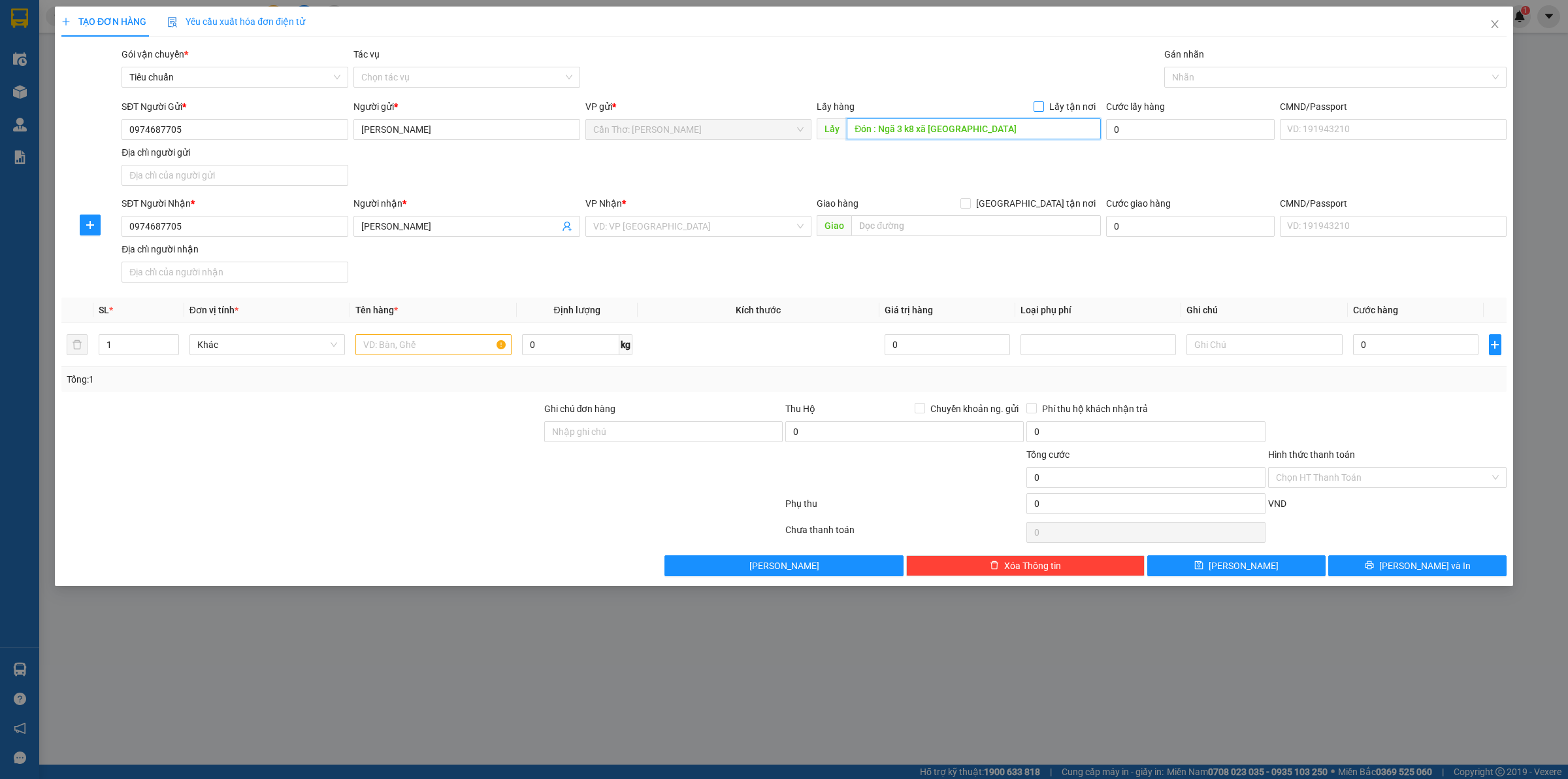
type input "Đón : Ngã 3 k8 xã cửa dương Phú quốc kiên Giang"
click at [1042, 102] on input "Lấy tận nơi" at bounding box center [1038, 106] width 9 height 9
checkbox input "true"
click at [941, 233] on input "text" at bounding box center [976, 225] width 249 height 21
paste input "Bắc cầu roon QL1A Quảng Bình"
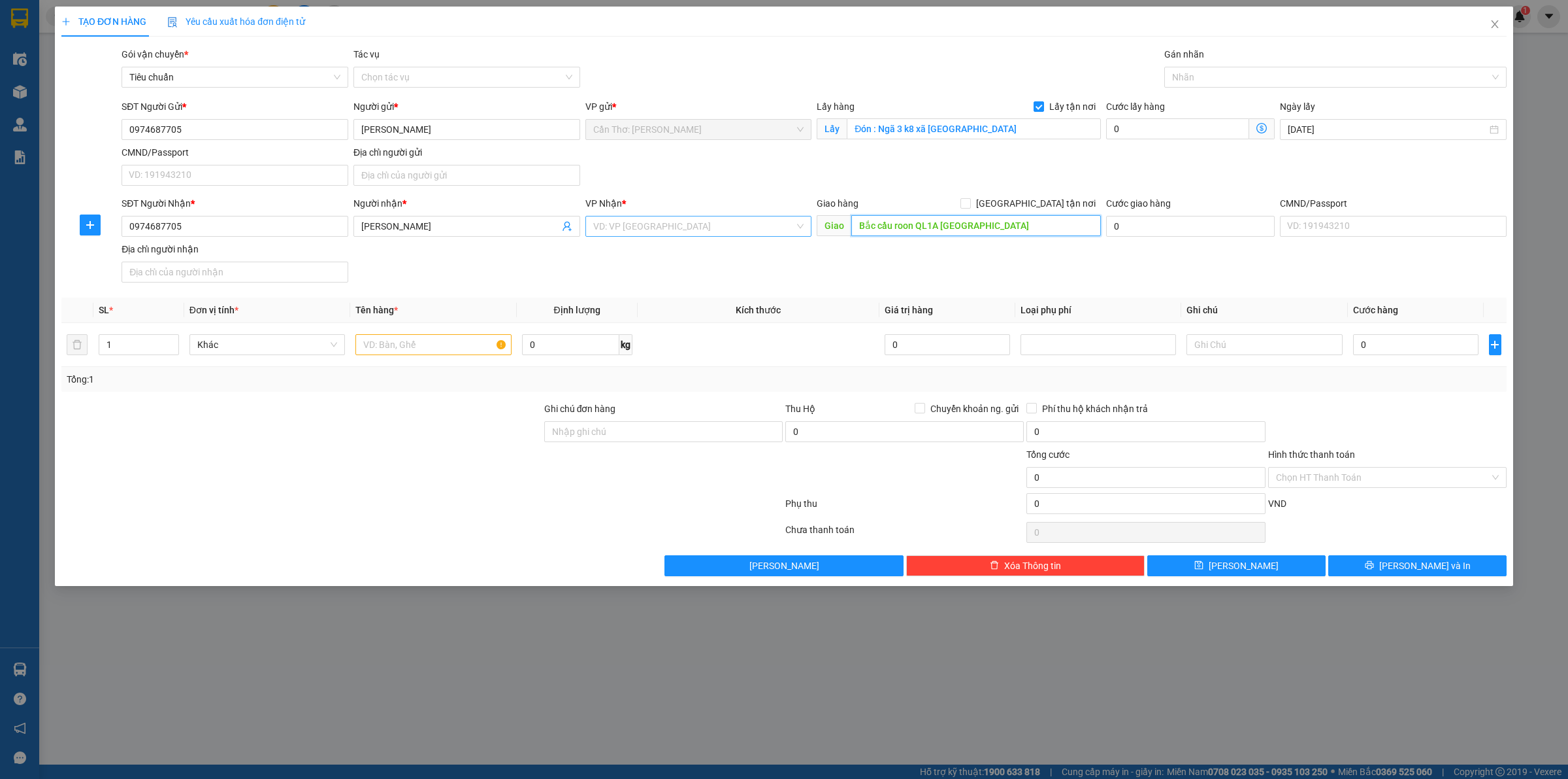
type input "Bắc cầu roon QL1A Quảng Bình"
click at [720, 235] on input "search" at bounding box center [695, 226] width 202 height 19
type input "quang bin"
click at [694, 255] on div "Quảng Bình" at bounding box center [699, 253] width 211 height 14
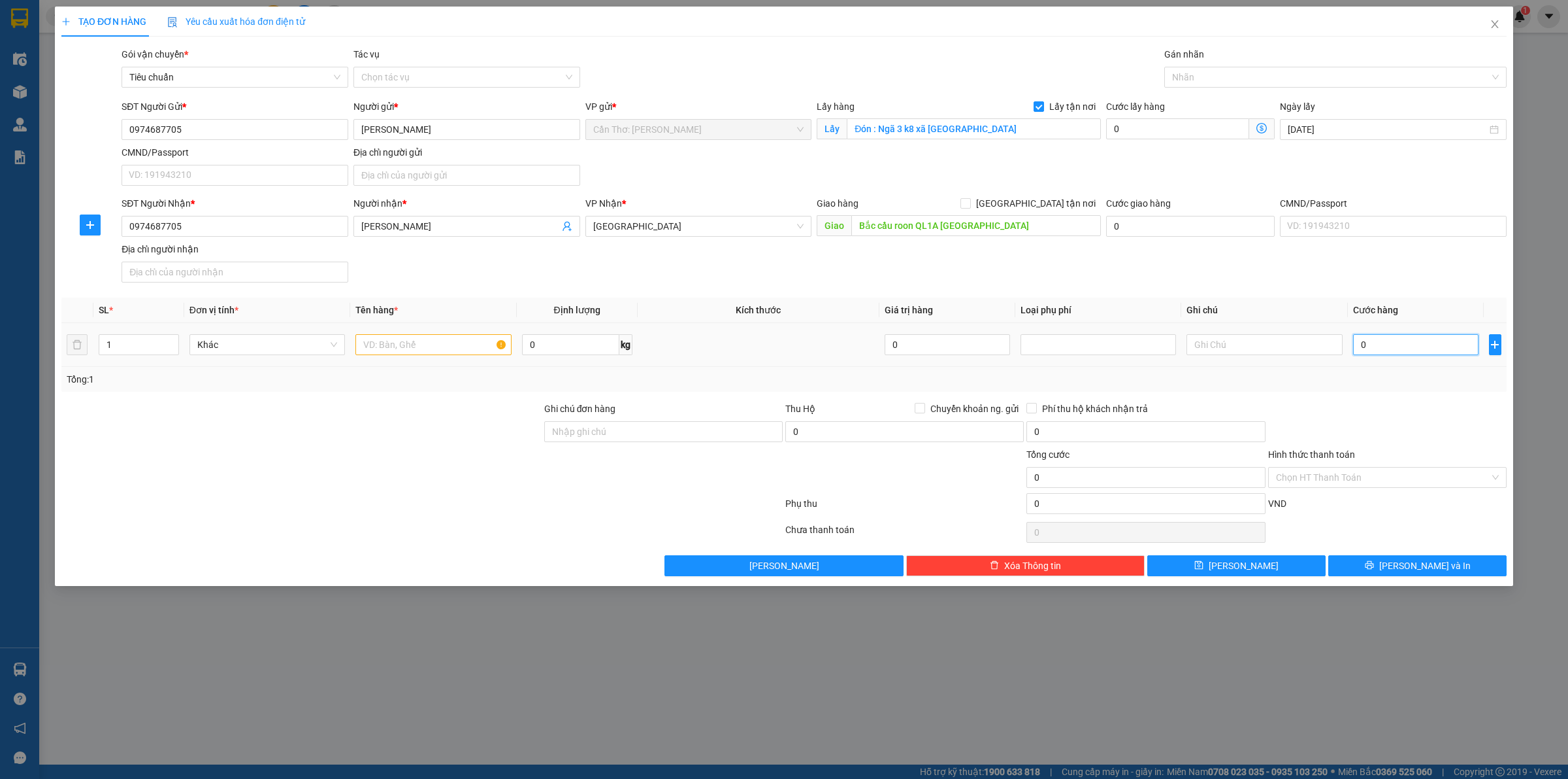
click at [1409, 355] on input "0" at bounding box center [1415, 345] width 125 height 21
type input "1"
type input "1.000"
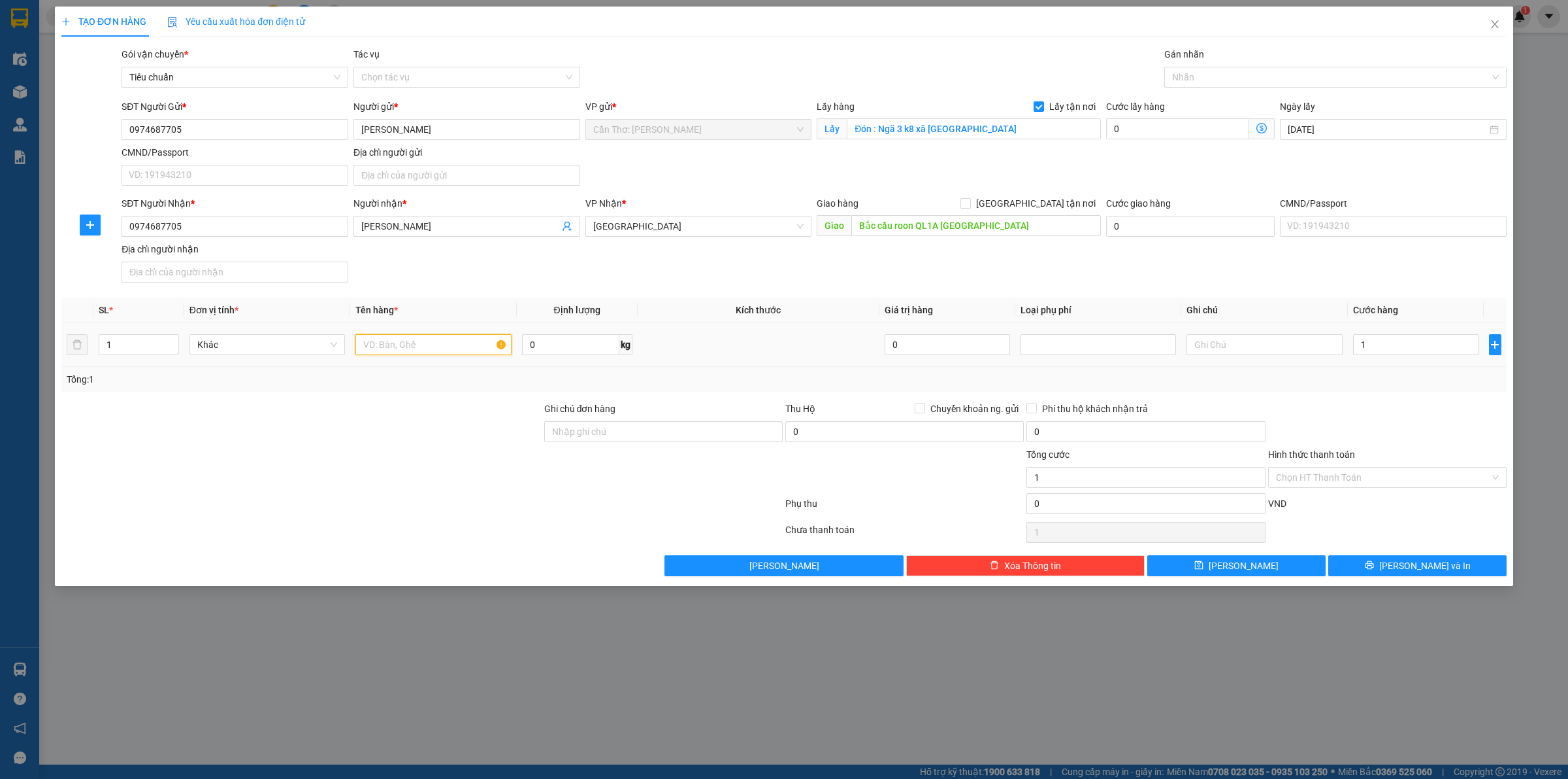
type input "1.000"
click at [438, 339] on input "text" at bounding box center [433, 345] width 155 height 21
type input "3 4 thùng đồ phú quốc"
click at [1377, 574] on button "Lưu và In" at bounding box center [1418, 566] width 178 height 21
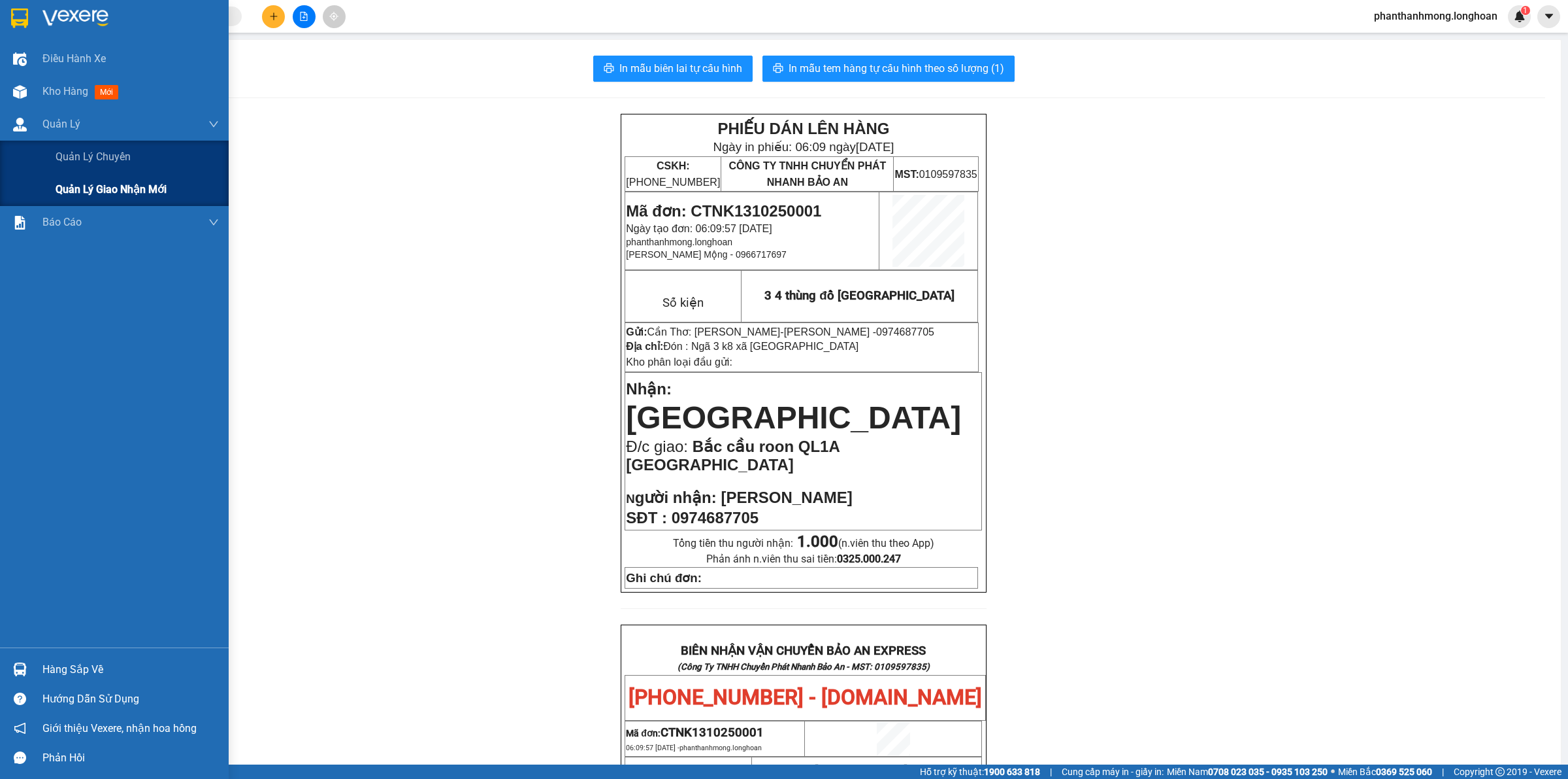
click at [72, 192] on span "Quản lý giao nhận mới" at bounding box center [111, 189] width 111 height 16
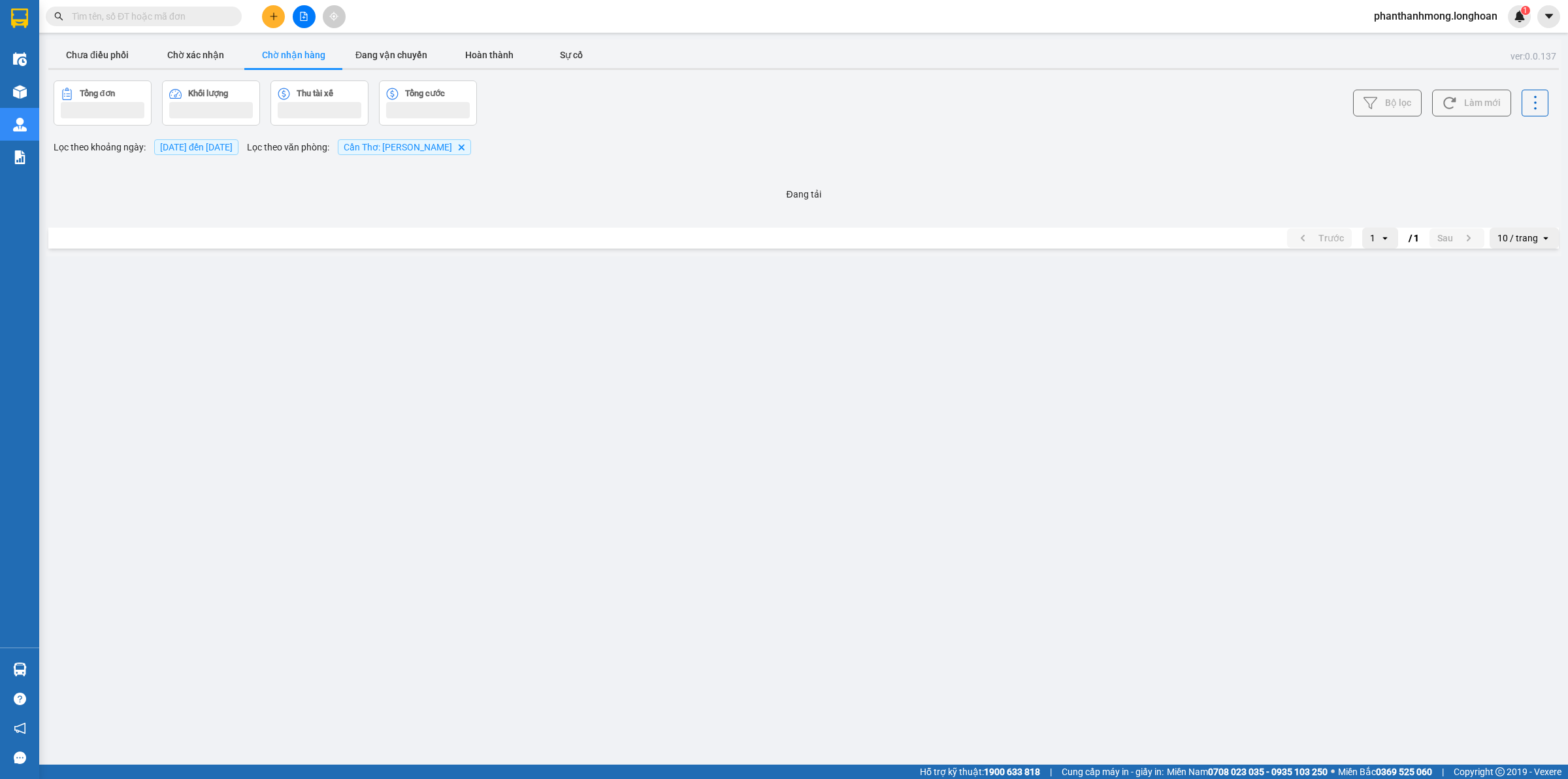
click at [46, 47] on div "ver: 0.0.137 Chưa điều phối Chờ xác nhận Chờ nhận hàng Đang vận chuyển Hoàn thà…" at bounding box center [803, 148] width 1516 height 217
click at [89, 57] on button "Chưa điều phối" at bounding box center [97, 55] width 98 height 26
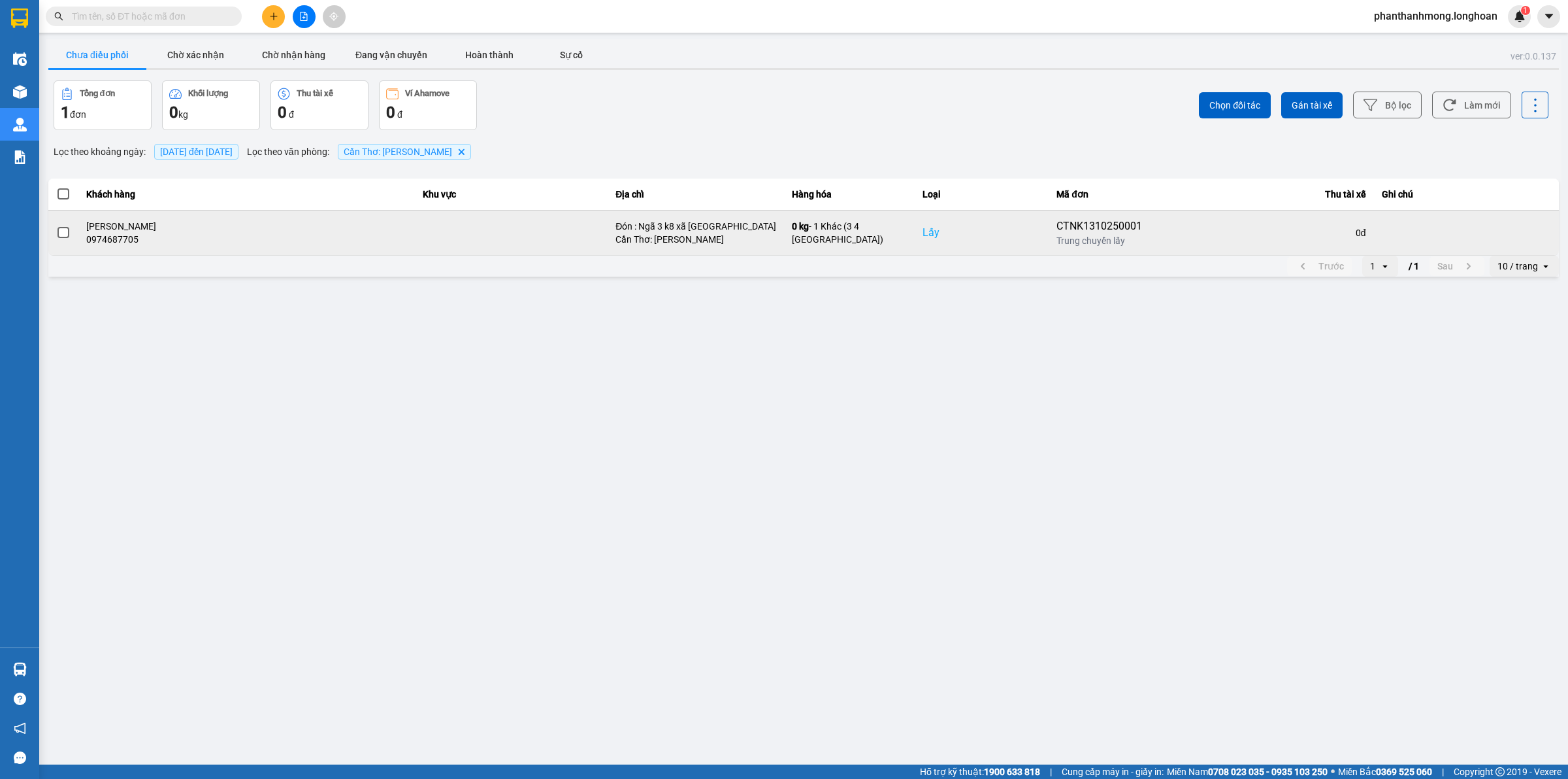
click at [59, 233] on span at bounding box center [63, 233] width 12 height 12
click at [56, 225] on input "checkbox" at bounding box center [56, 225] width 0 height 0
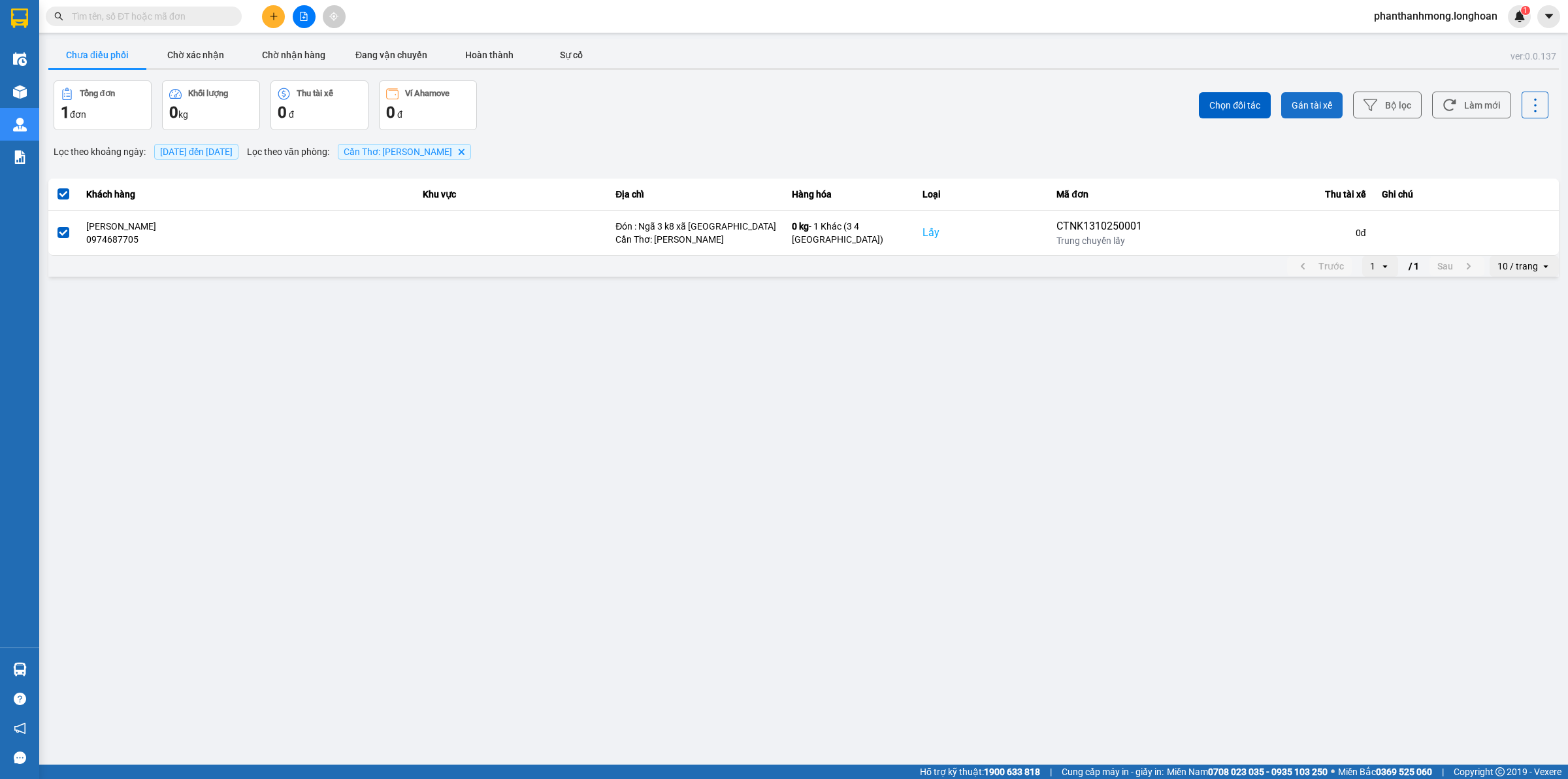
click at [1303, 100] on span "Gán tài xế" at bounding box center [1312, 105] width 40 height 13
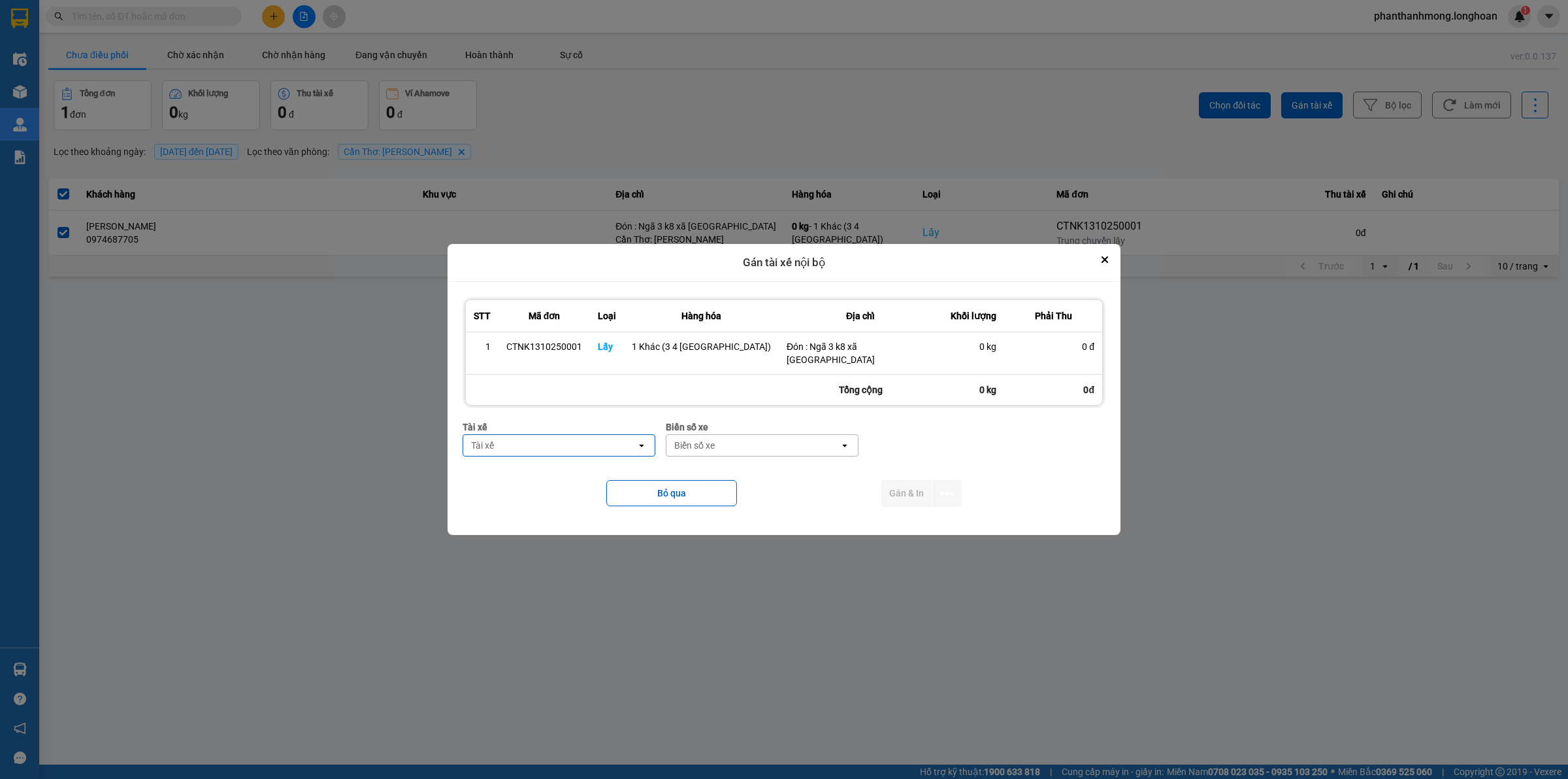
click at [527, 444] on div "Tài xế" at bounding box center [550, 445] width 173 height 21
type input "nhat"
click at [561, 471] on span "0789333247 - NGUYẾN HOÀNG NHẬT 0789333247" at bounding box center [566, 480] width 173 height 26
click at [772, 435] on div "Biển số xe" at bounding box center [806, 445] width 173 height 21
type input "778"
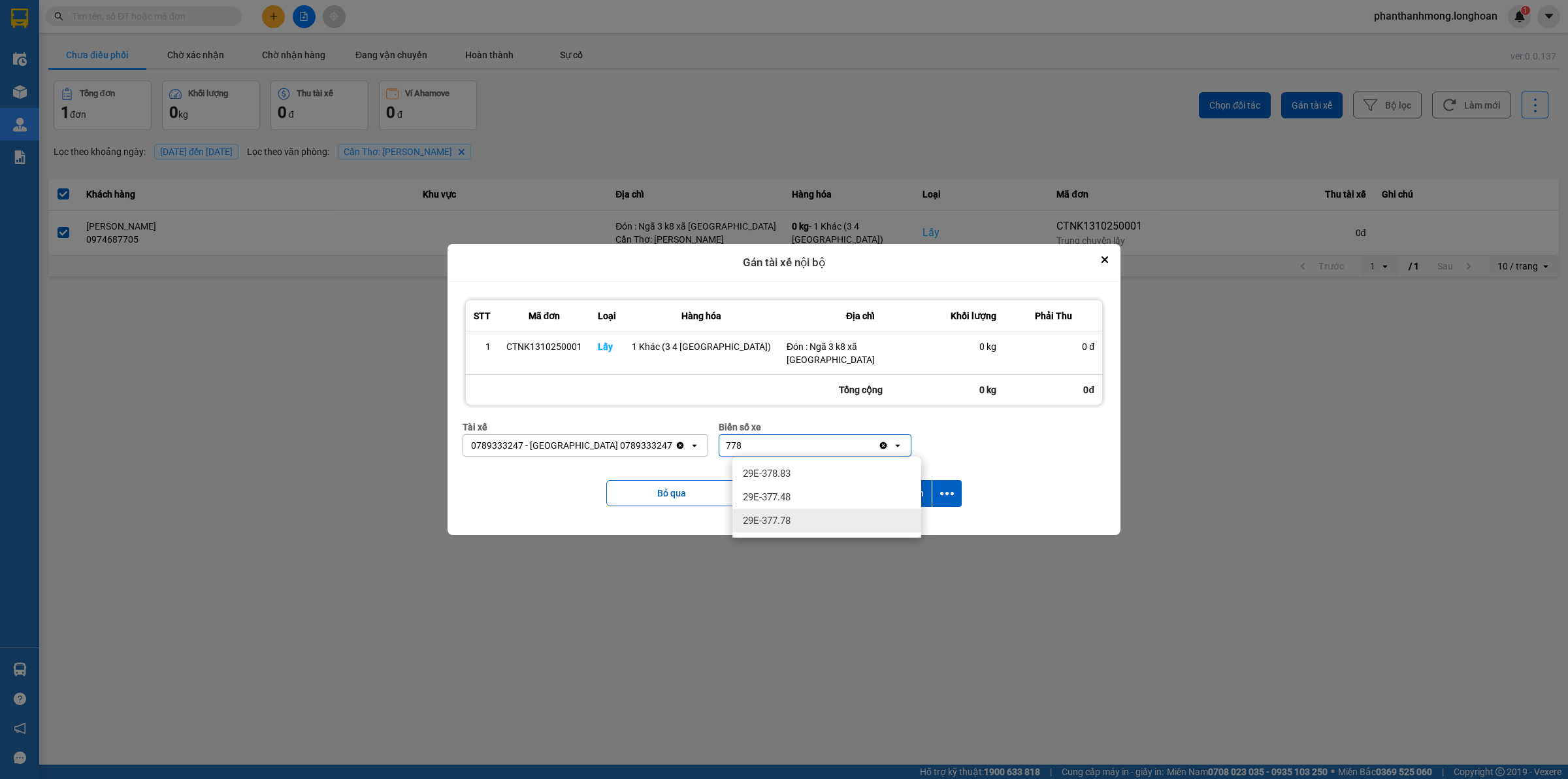
click at [781, 511] on div "29E-377.78" at bounding box center [826, 520] width 189 height 24
drag, startPoint x: 943, startPoint y: 485, endPoint x: 938, endPoint y: 494, distance: 10.3
click at [946, 485] on button "dialog" at bounding box center [947, 493] width 29 height 27
click at [892, 536] on li "Chỉ gán tài" at bounding box center [910, 529] width 98 height 24
click at [946, 497] on icon "dialog" at bounding box center [947, 493] width 13 height 13
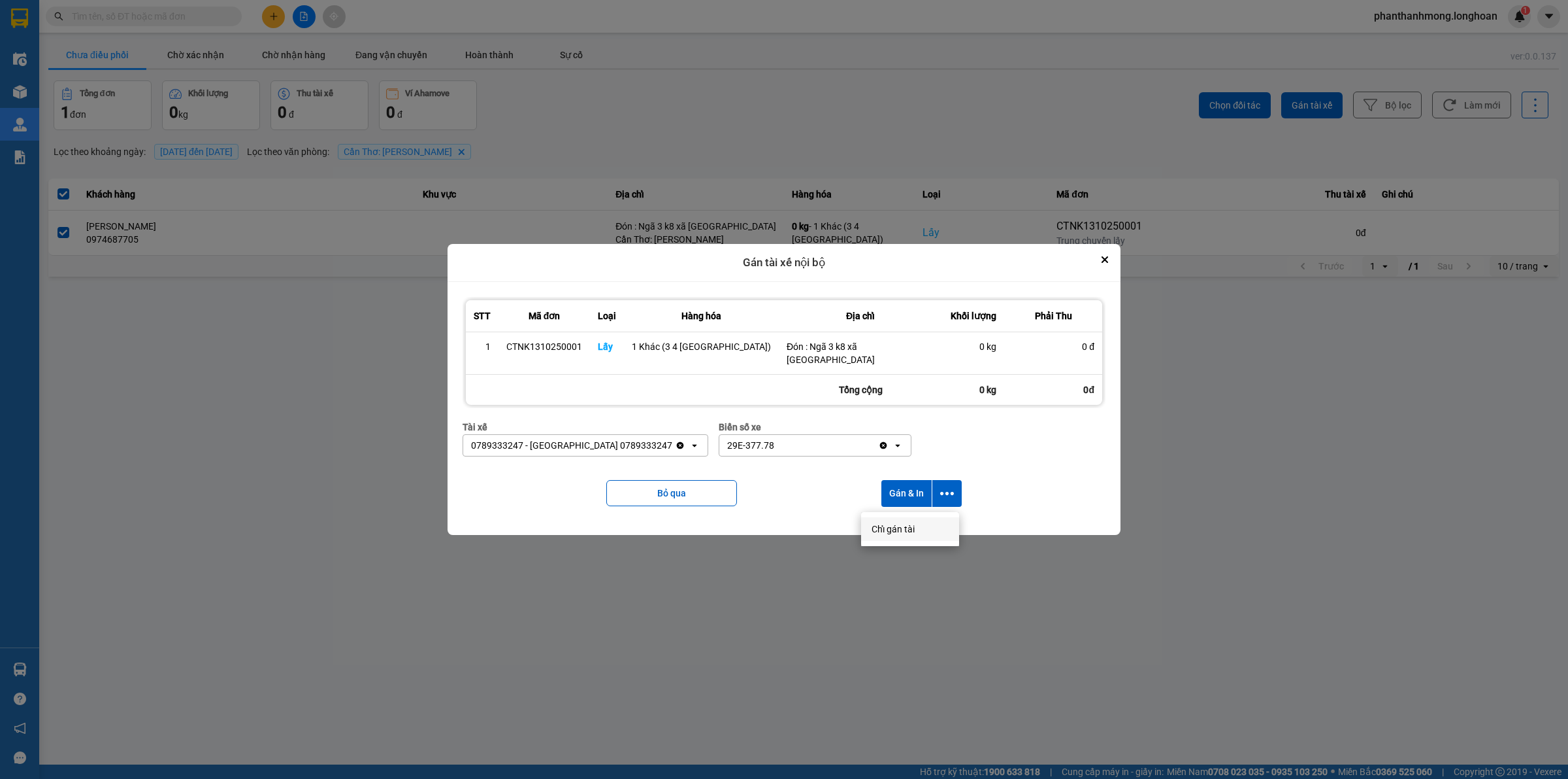
click at [895, 538] on li "Chỉ gán tài" at bounding box center [910, 529] width 98 height 24
click at [943, 495] on icon "dialog" at bounding box center [947, 493] width 13 height 13
click at [890, 534] on span "Chỉ gán tài" at bounding box center [893, 529] width 43 height 13
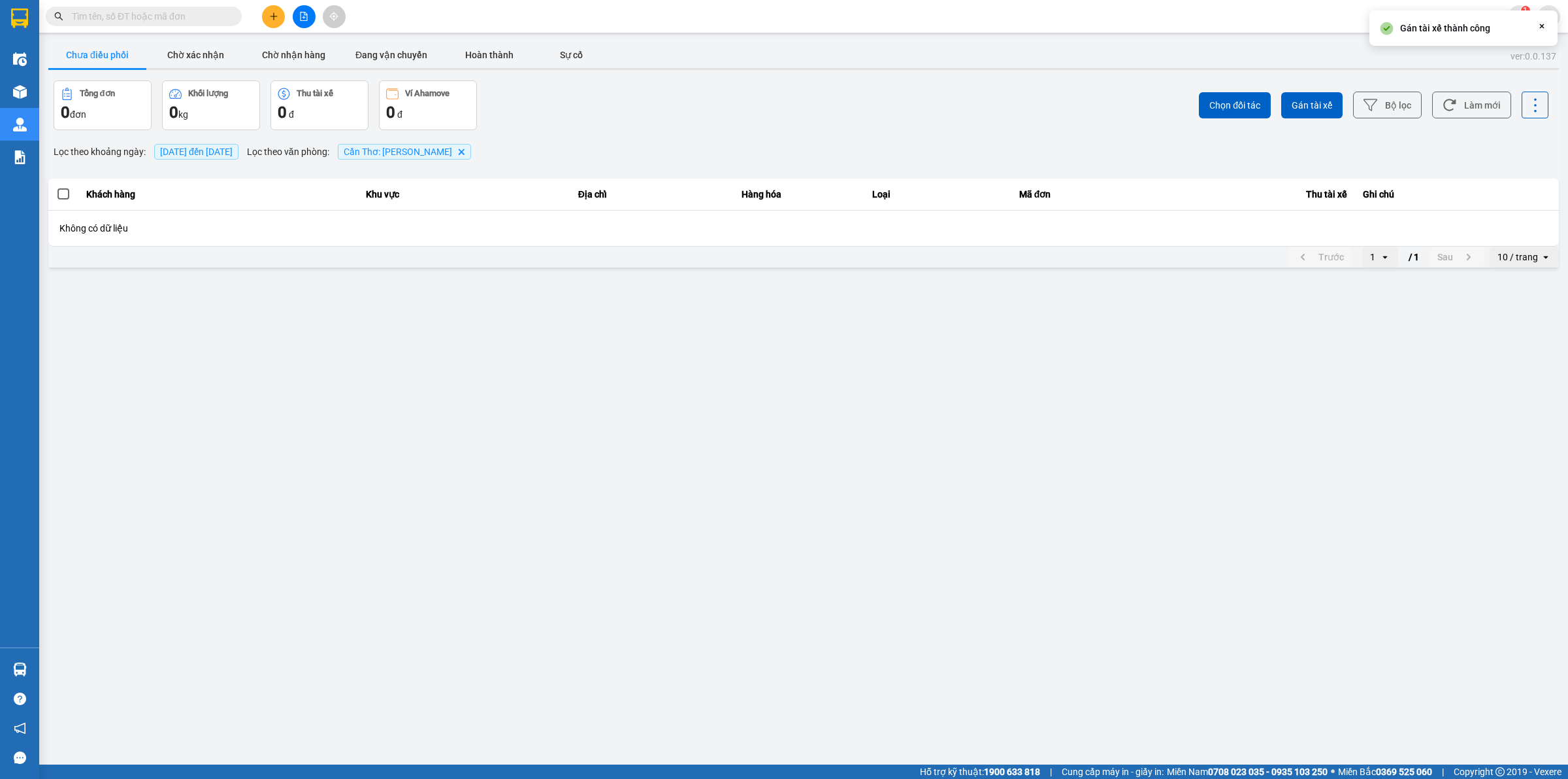
click at [14, 11] on img at bounding box center [19, 18] width 17 height 19
